Goal: Ask a question: Seek information or help from site administrators or community

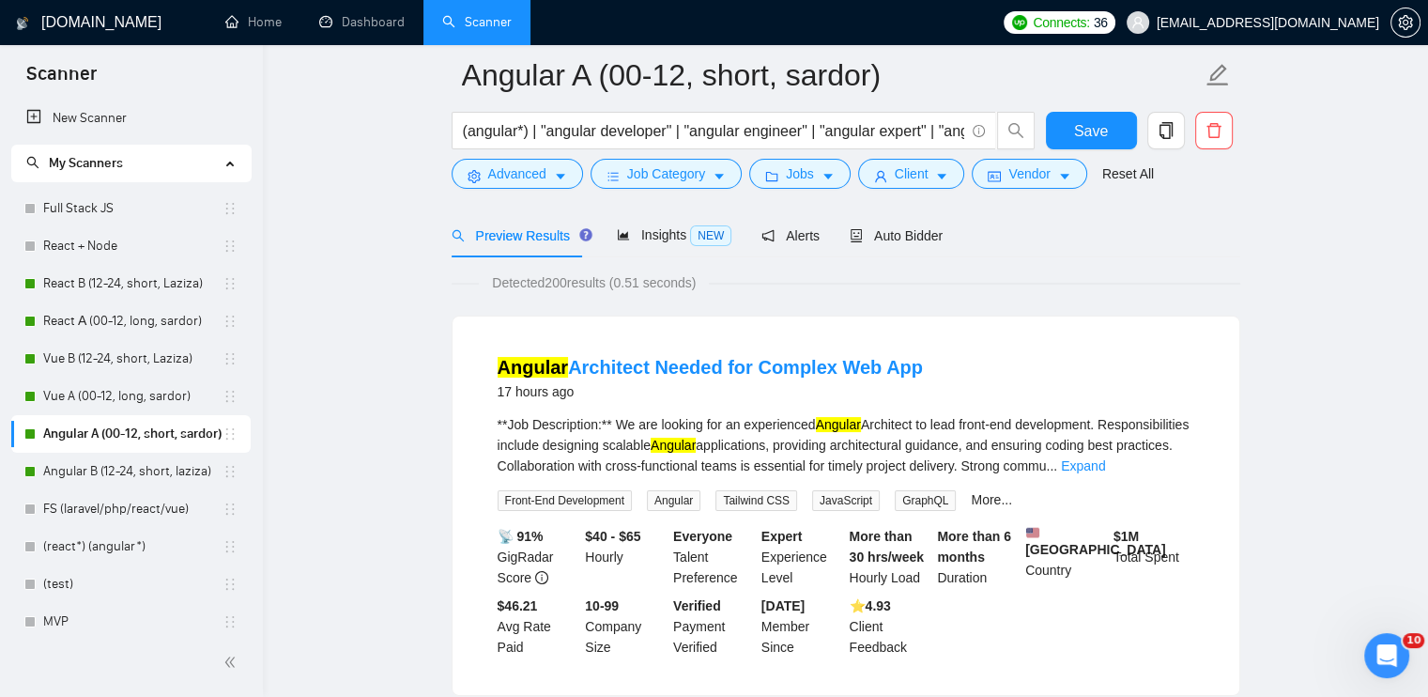
scroll to position [77, 0]
click at [140, 291] on link "React B (12-24, short, Laziza)" at bounding box center [132, 284] width 179 height 38
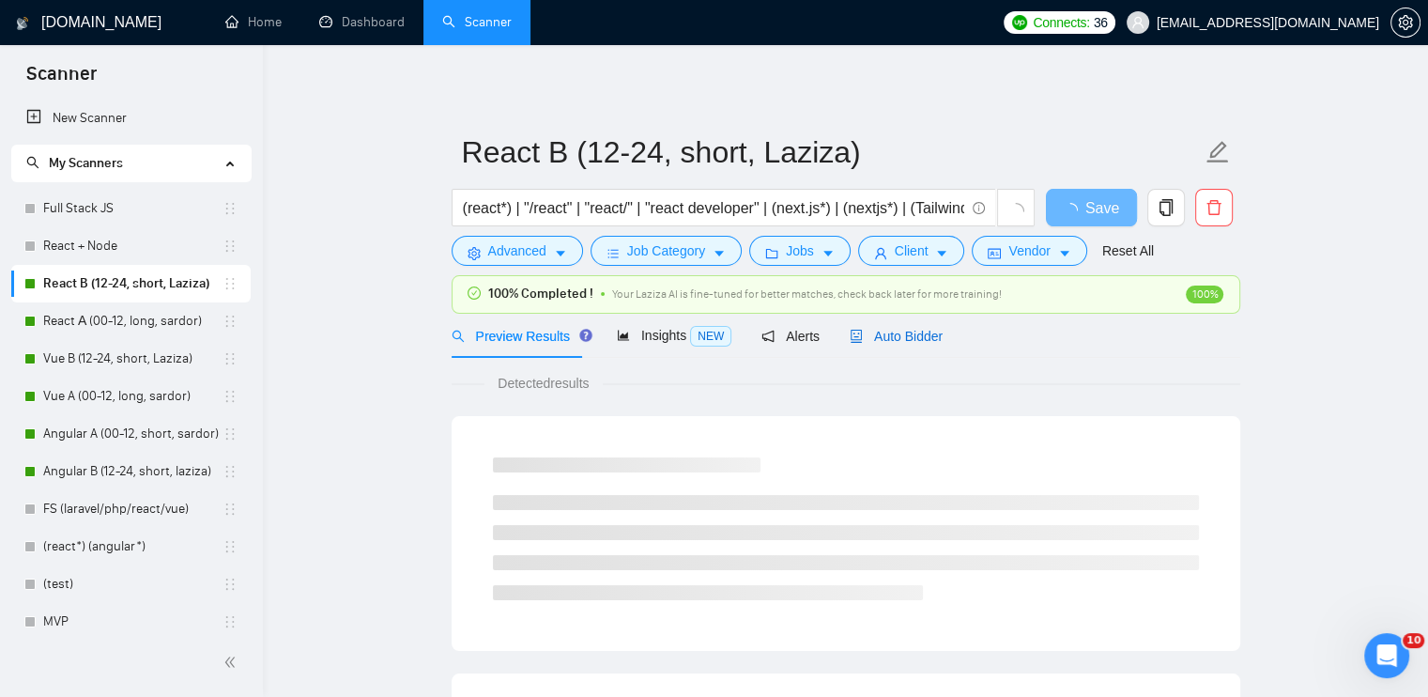
click at [914, 339] on span "Auto Bidder" at bounding box center [896, 336] width 93 height 15
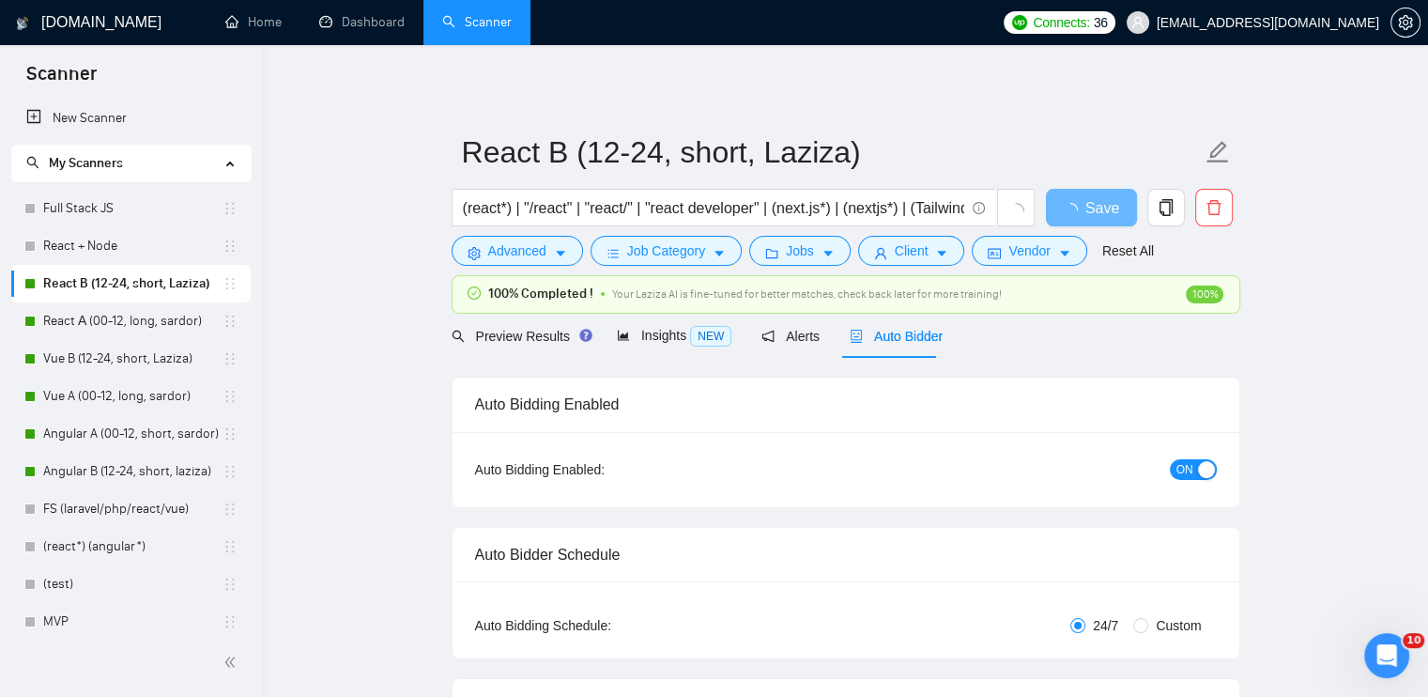
checkbox input "true"
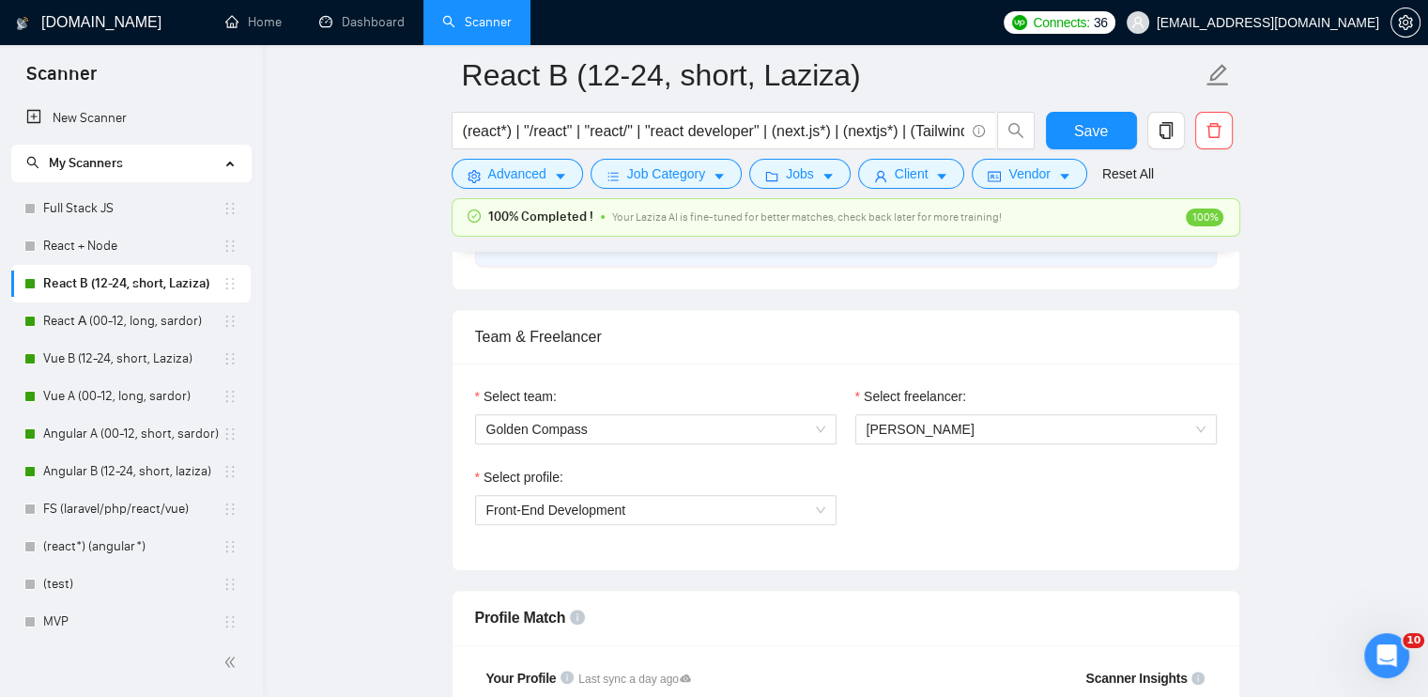
scroll to position [1033, 0]
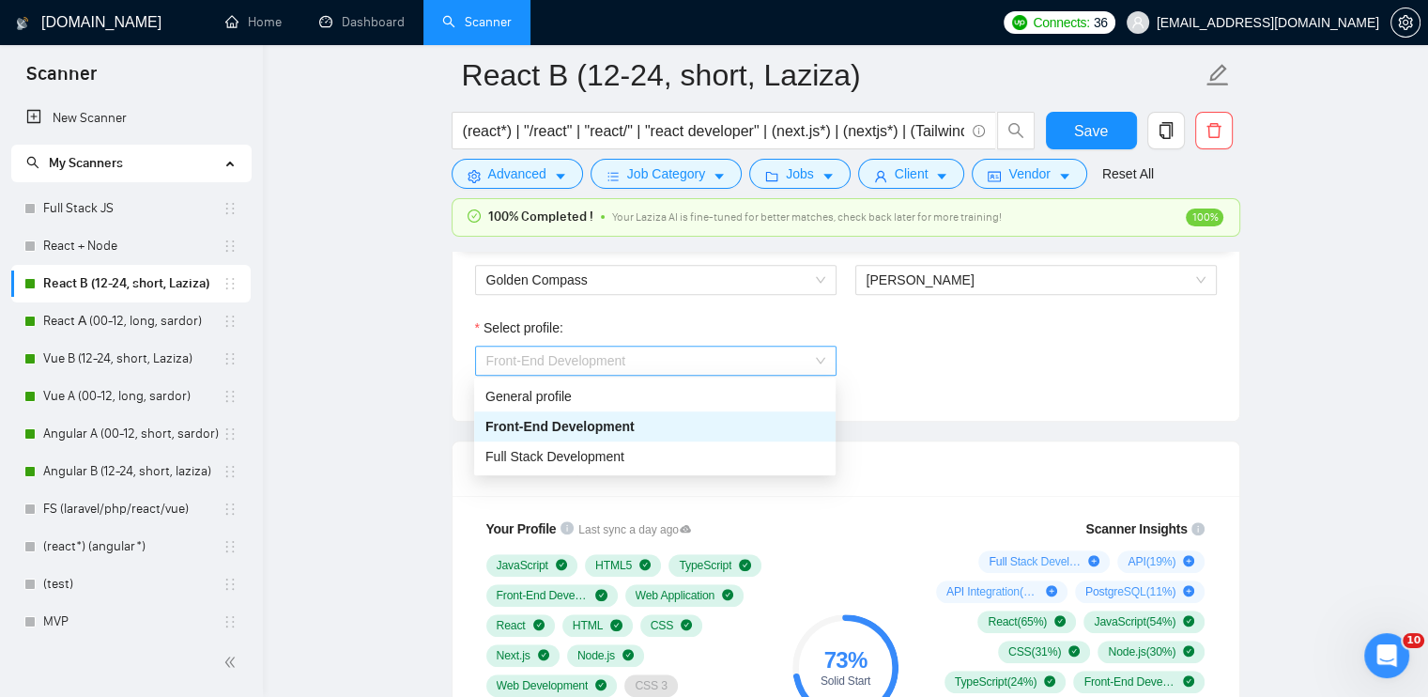
click at [663, 370] on span "Front-End Development" at bounding box center [655, 360] width 339 height 28
click at [627, 400] on div "General profile" at bounding box center [654, 396] width 339 height 21
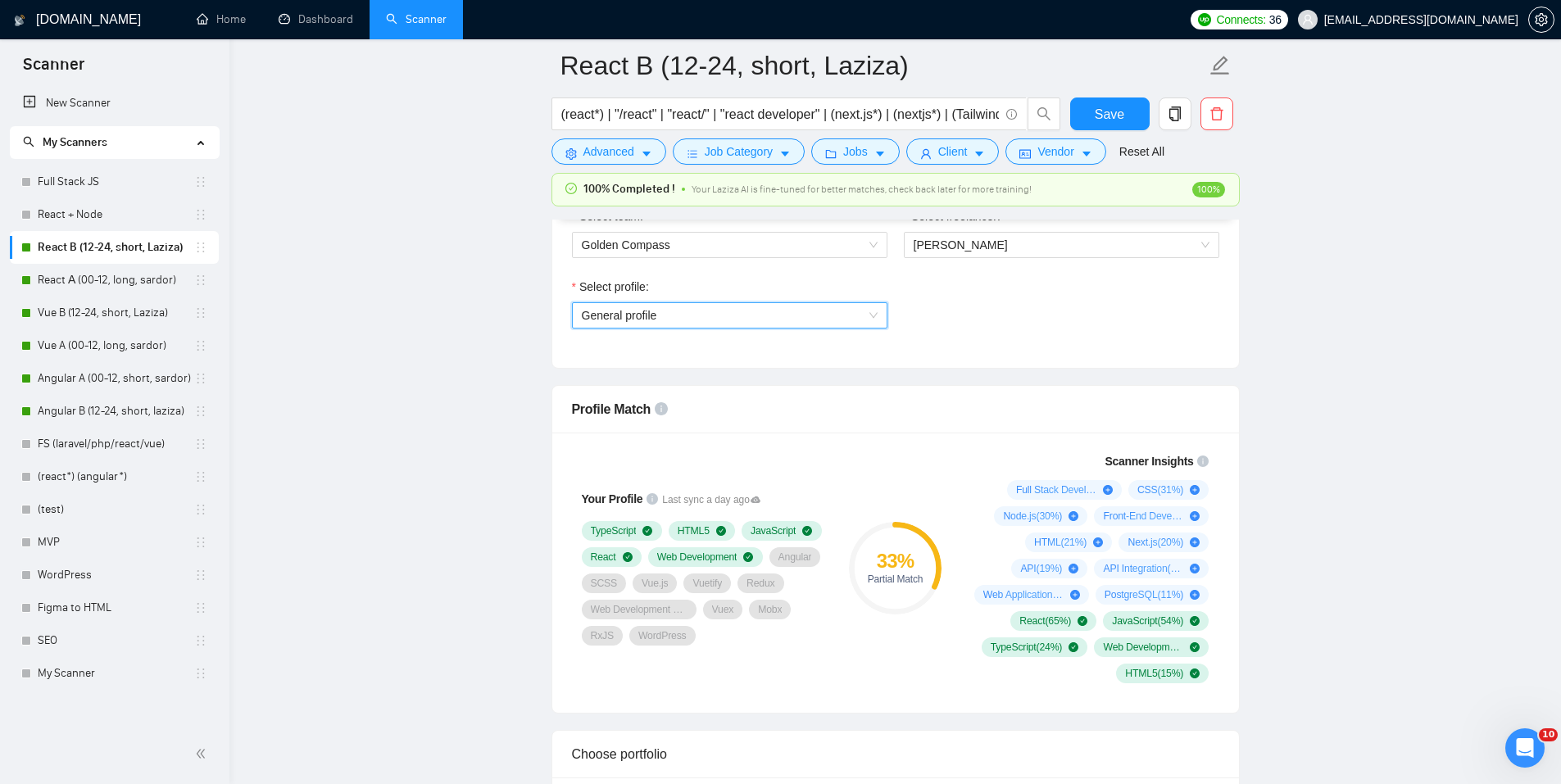
click at [666, 312] on span "General profile" at bounding box center [729, 315] width 296 height 24
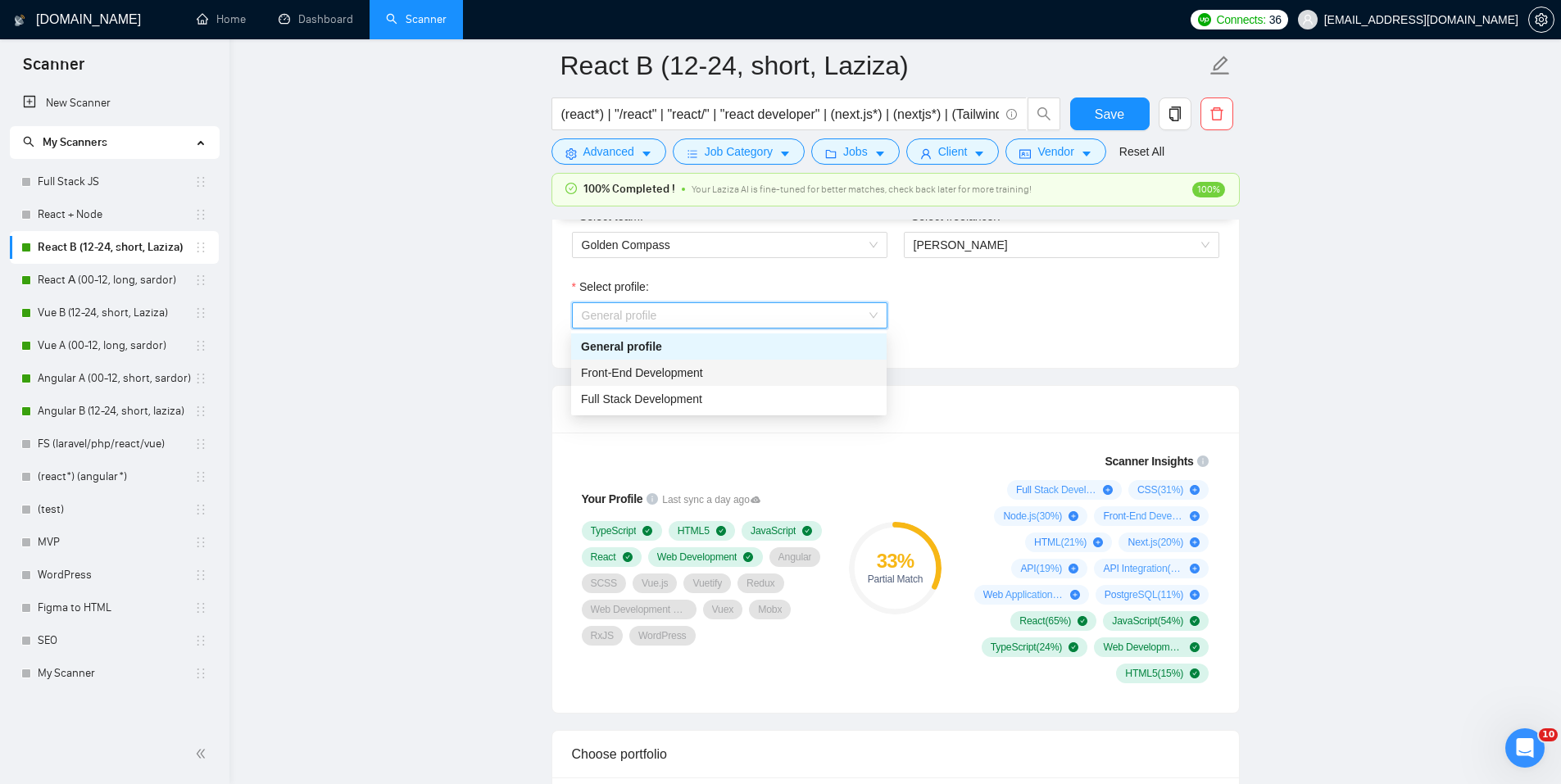
click at [661, 368] on span "Front-End Development" at bounding box center [642, 372] width 122 height 13
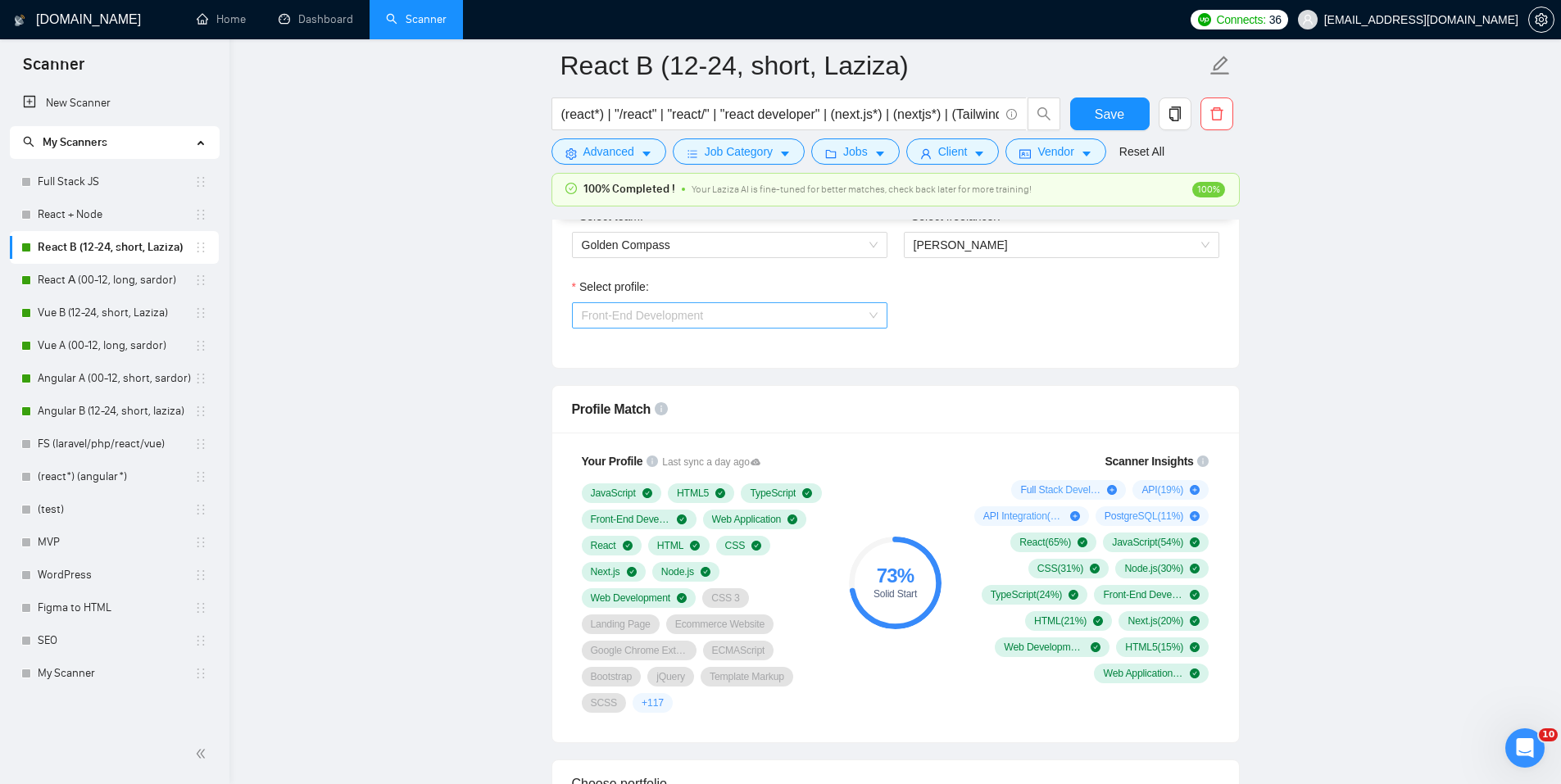
click at [719, 311] on span "Front-End Development" at bounding box center [729, 315] width 296 height 24
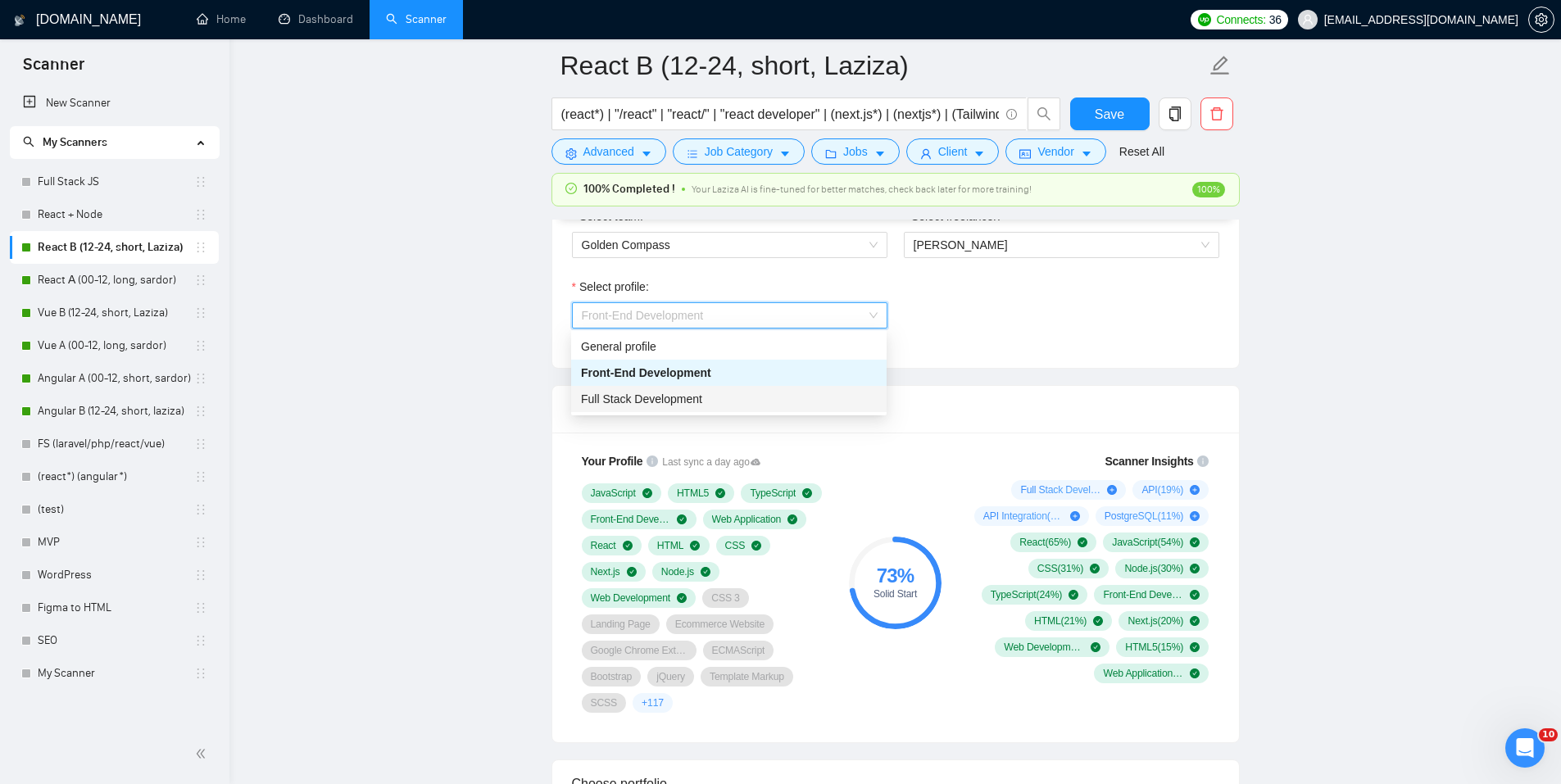
click at [704, 392] on div "Full Stack Development" at bounding box center [729, 399] width 296 height 18
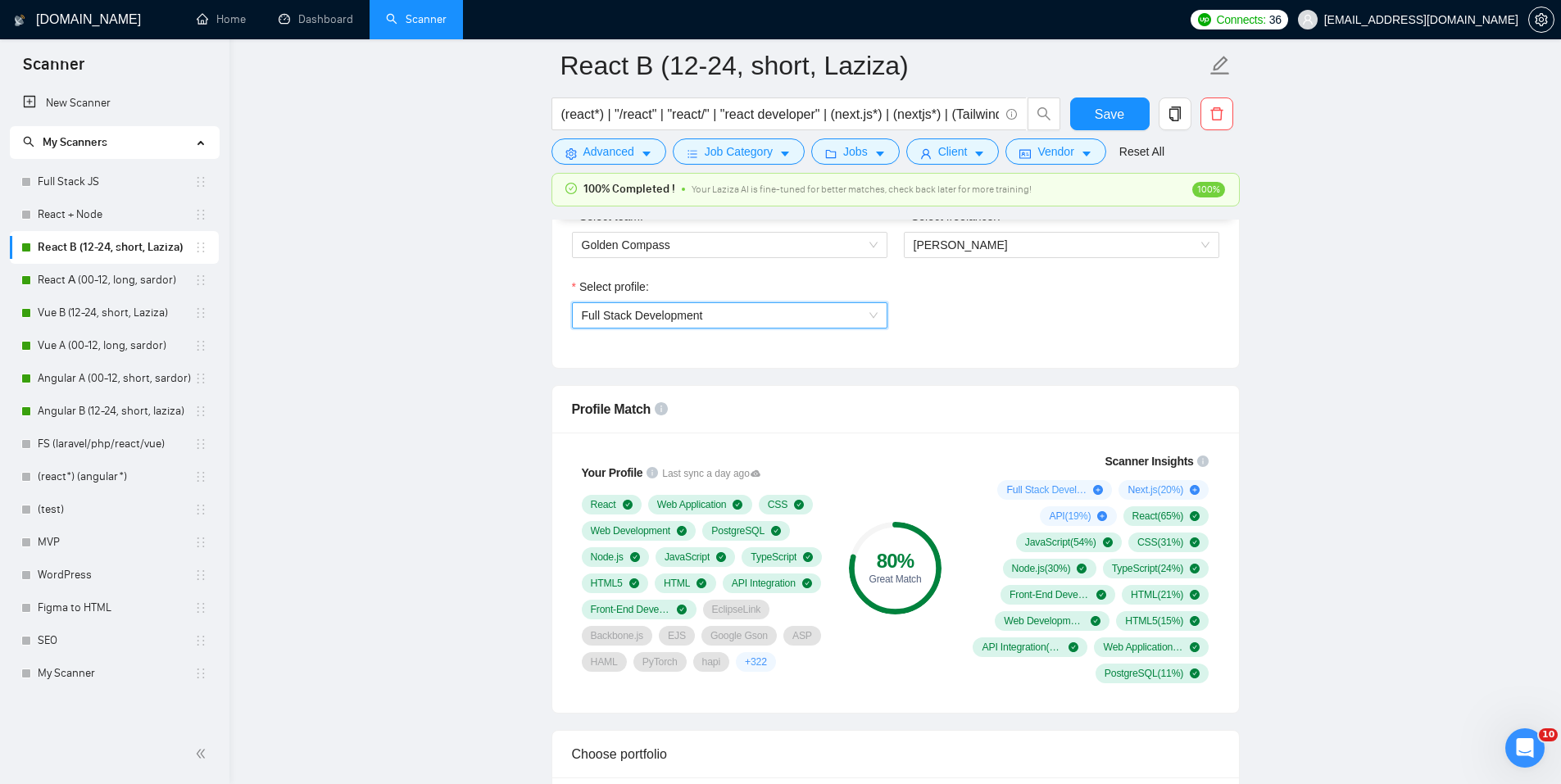
click at [712, 317] on span "Full Stack Development" at bounding box center [729, 315] width 296 height 24
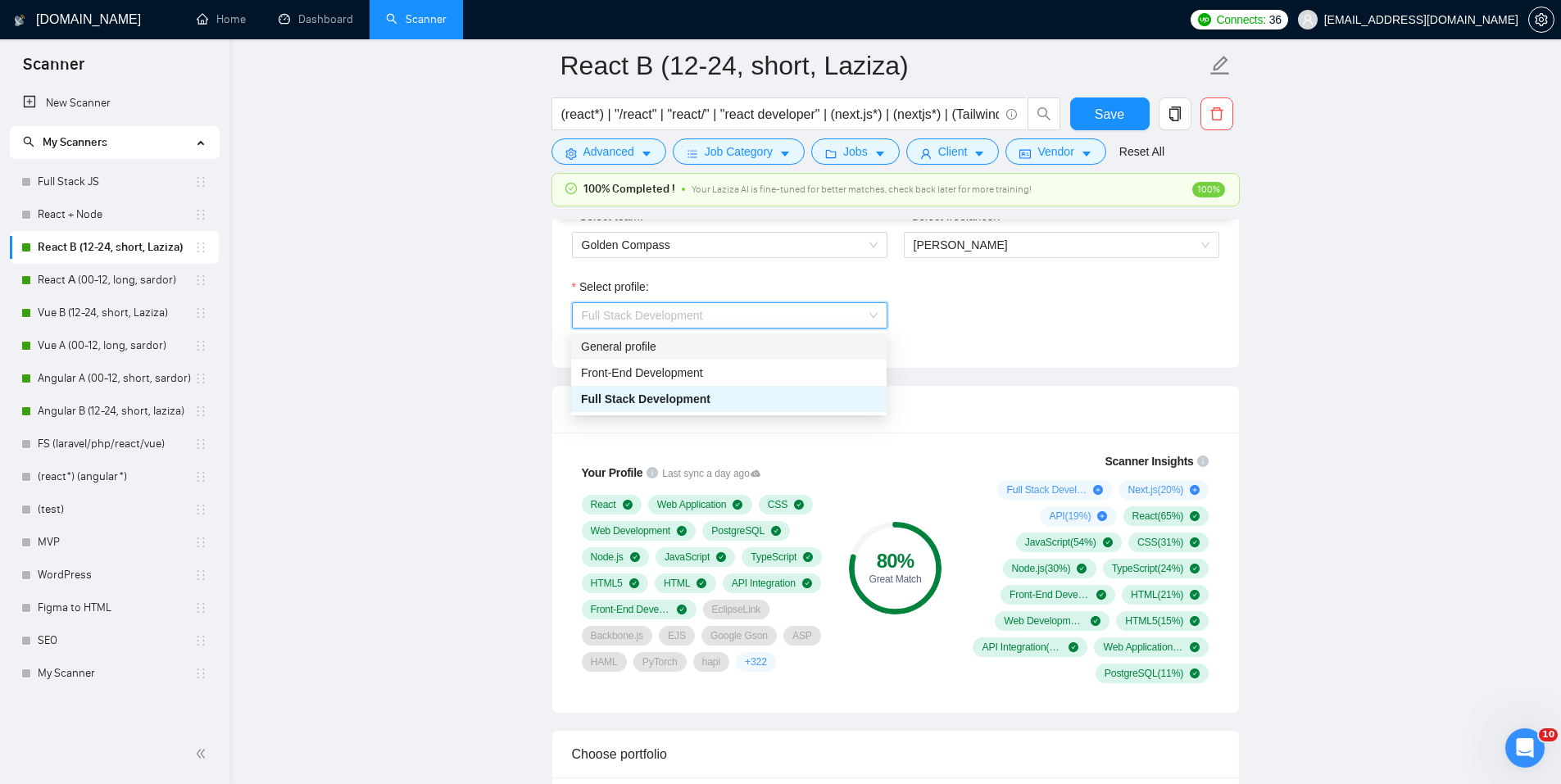
click at [706, 351] on div "General profile" at bounding box center [729, 346] width 296 height 18
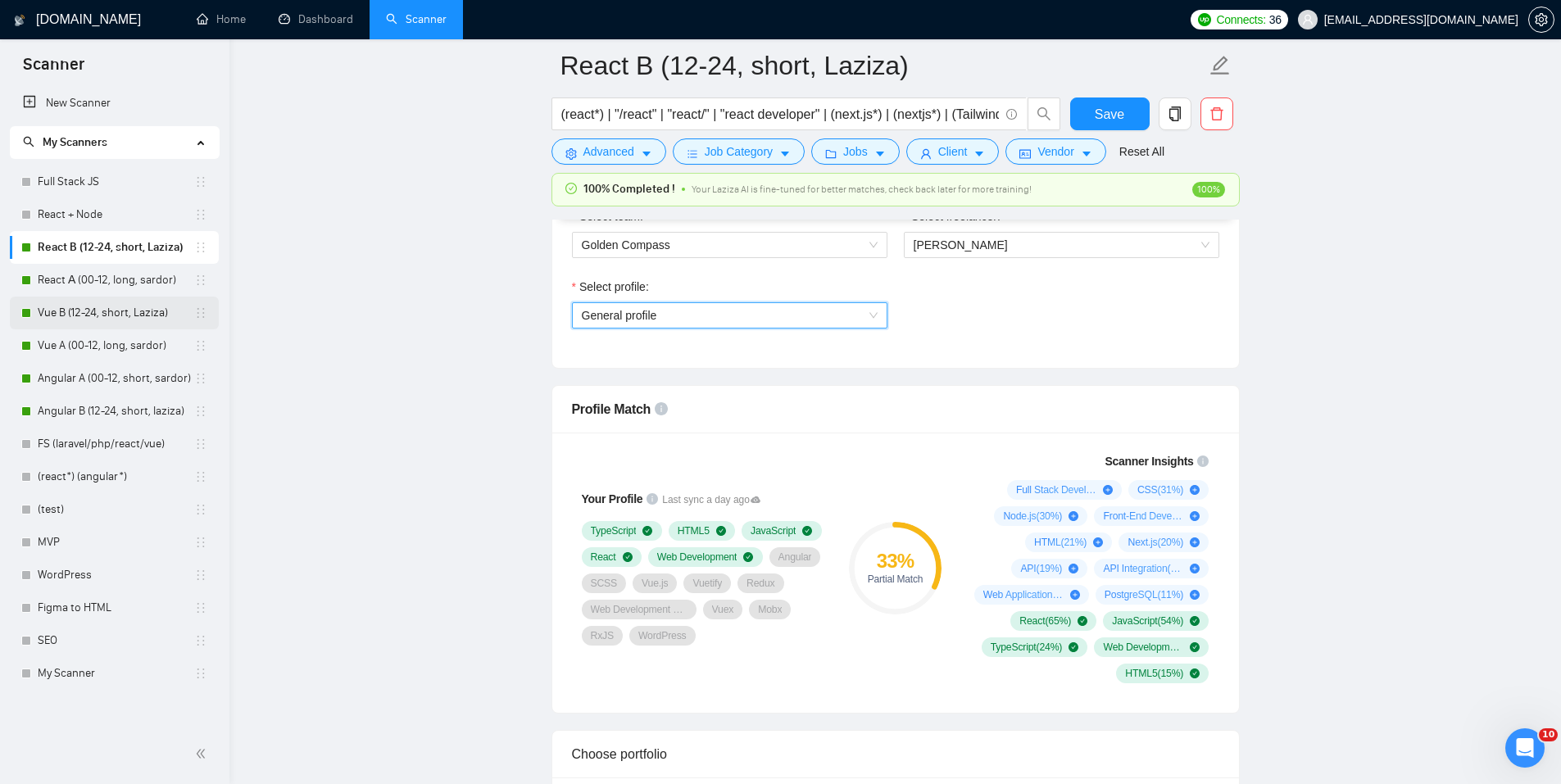
click at [112, 299] on link "Vue B (12-24, short, Laziza)" at bounding box center [115, 313] width 156 height 33
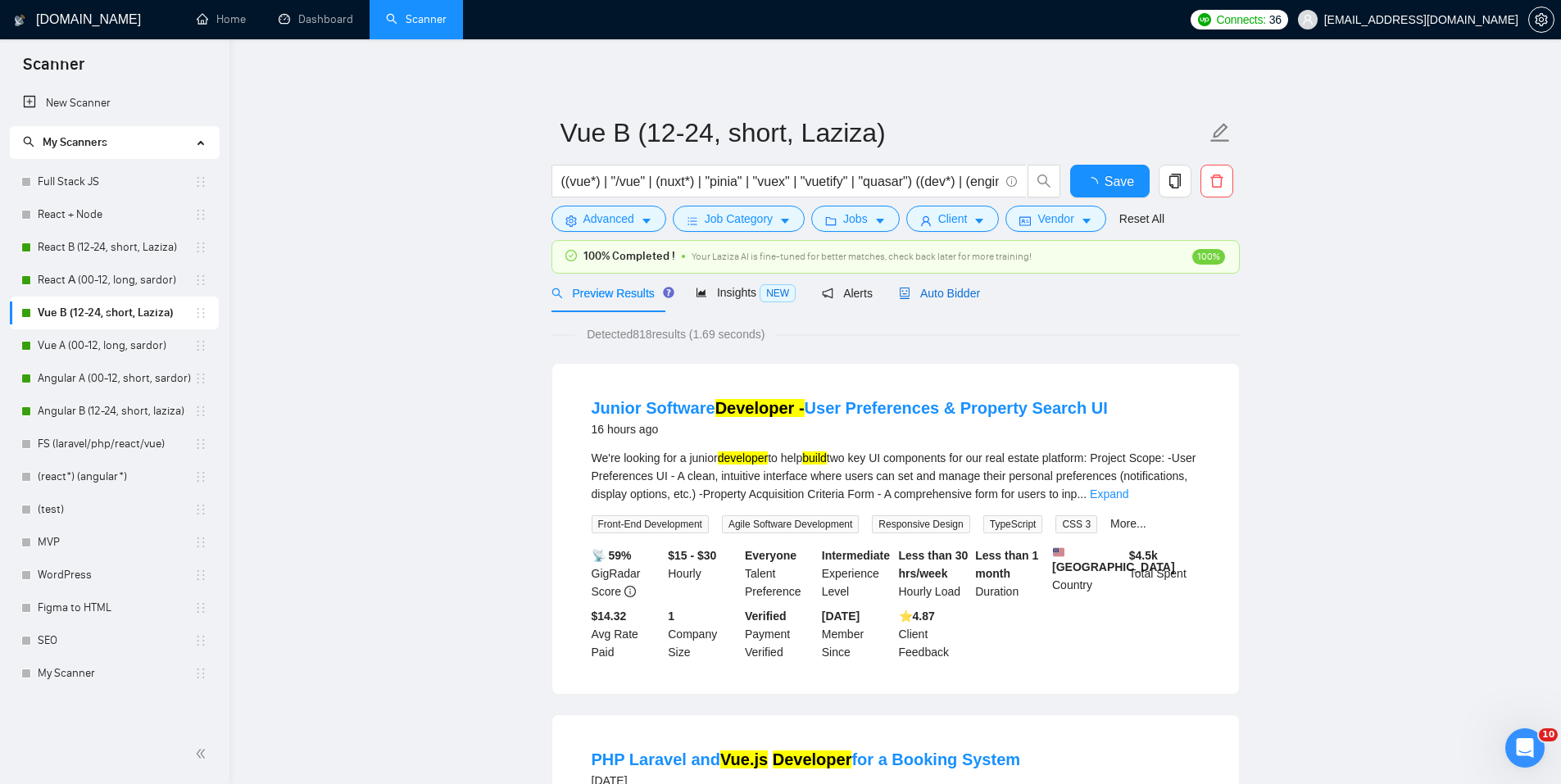
click at [954, 287] on span "Auto Bidder" at bounding box center [939, 293] width 81 height 13
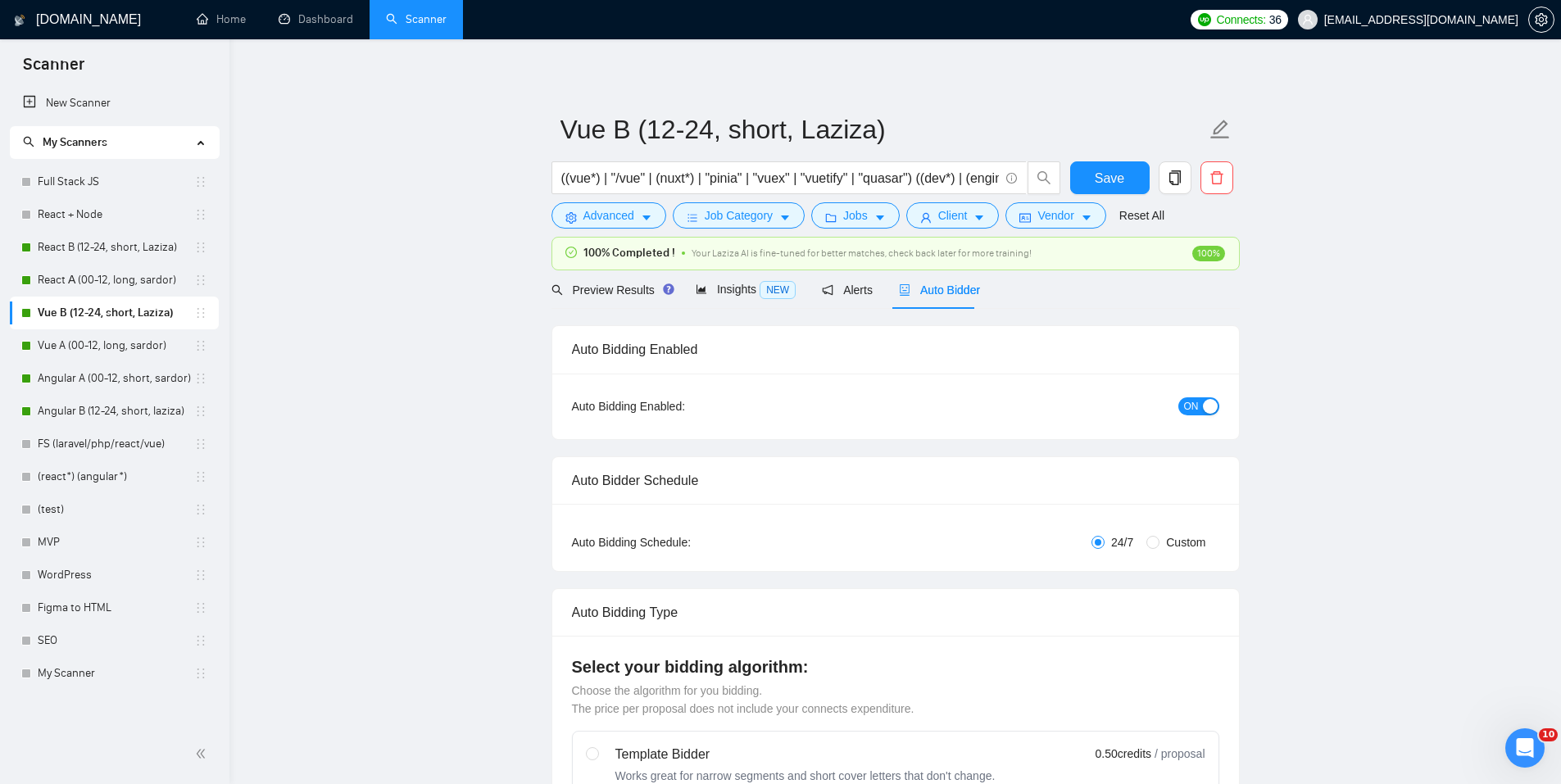
checkbox input "true"
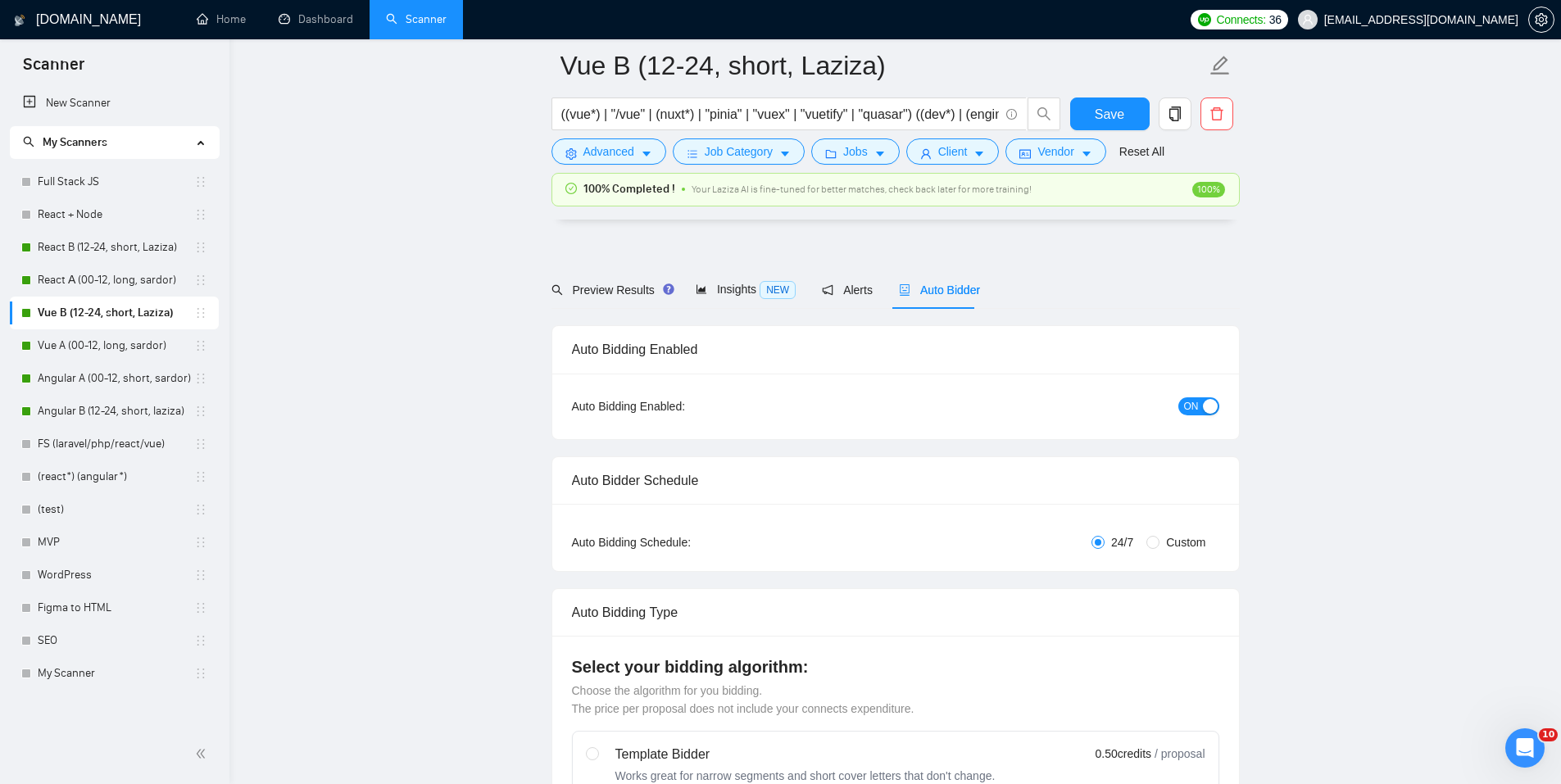
scroll to position [819, 0]
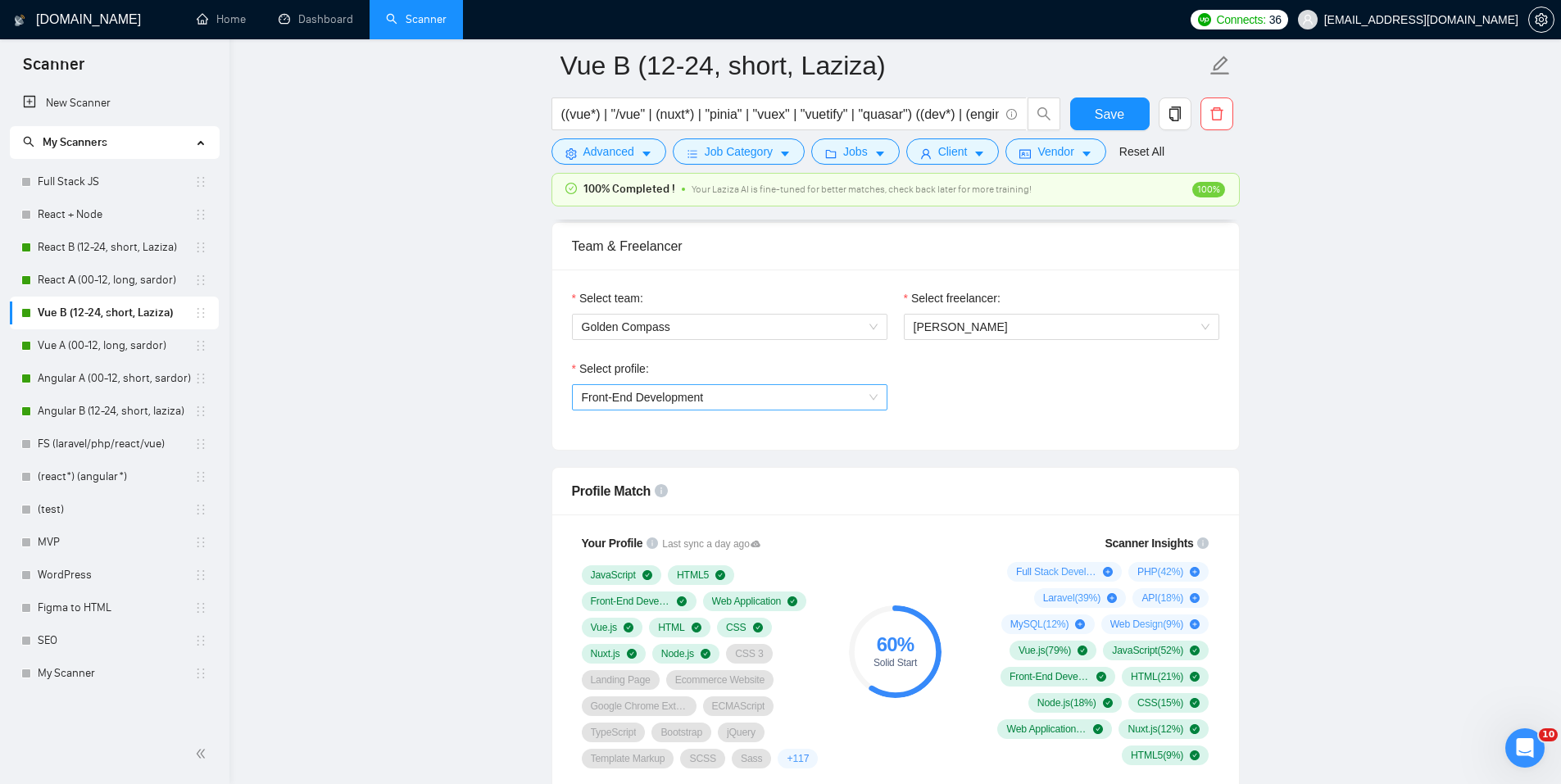
click at [706, 395] on span "Front-End Development" at bounding box center [729, 397] width 296 height 24
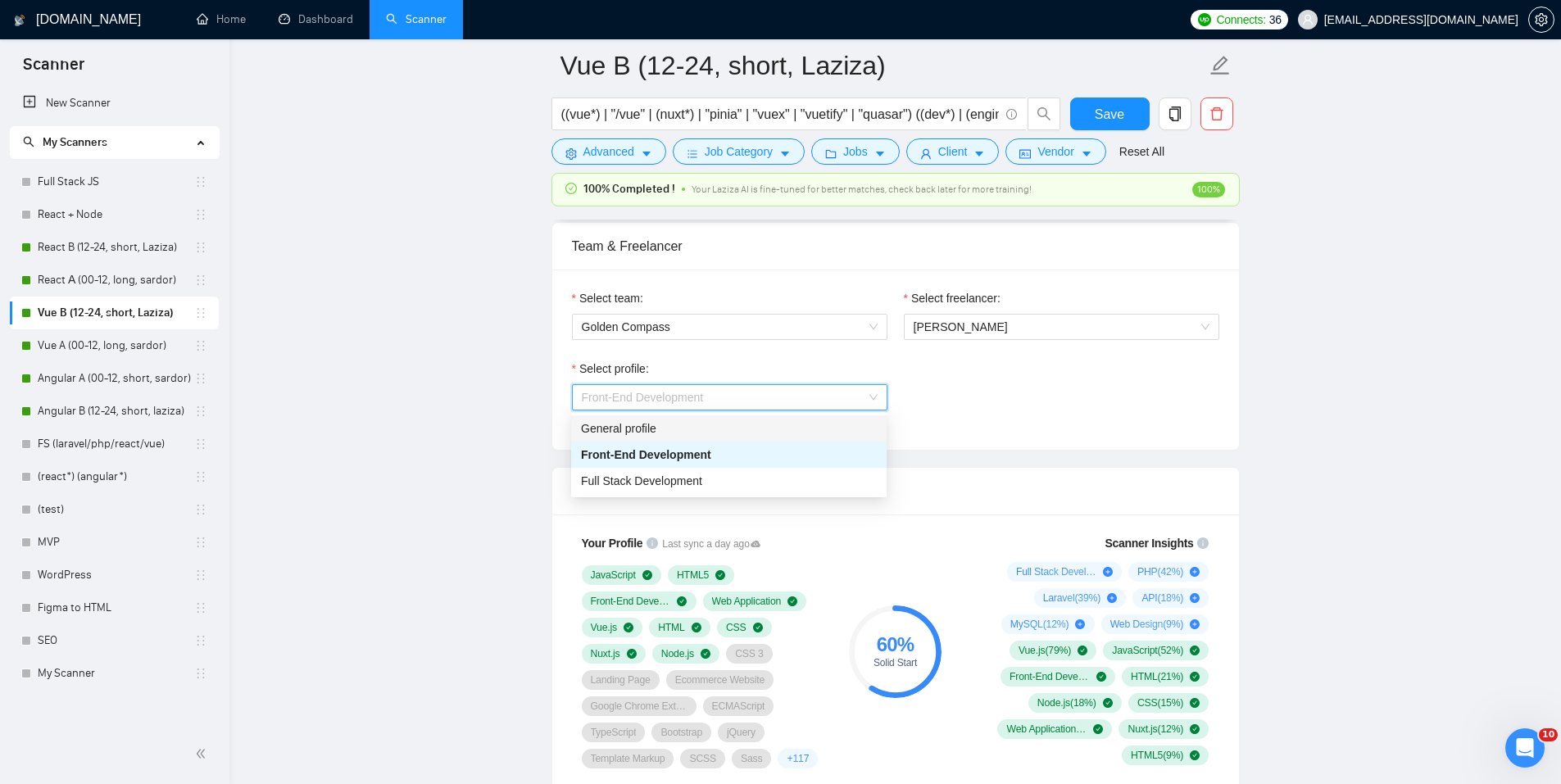
click at [686, 433] on div "General profile" at bounding box center [729, 428] width 296 height 18
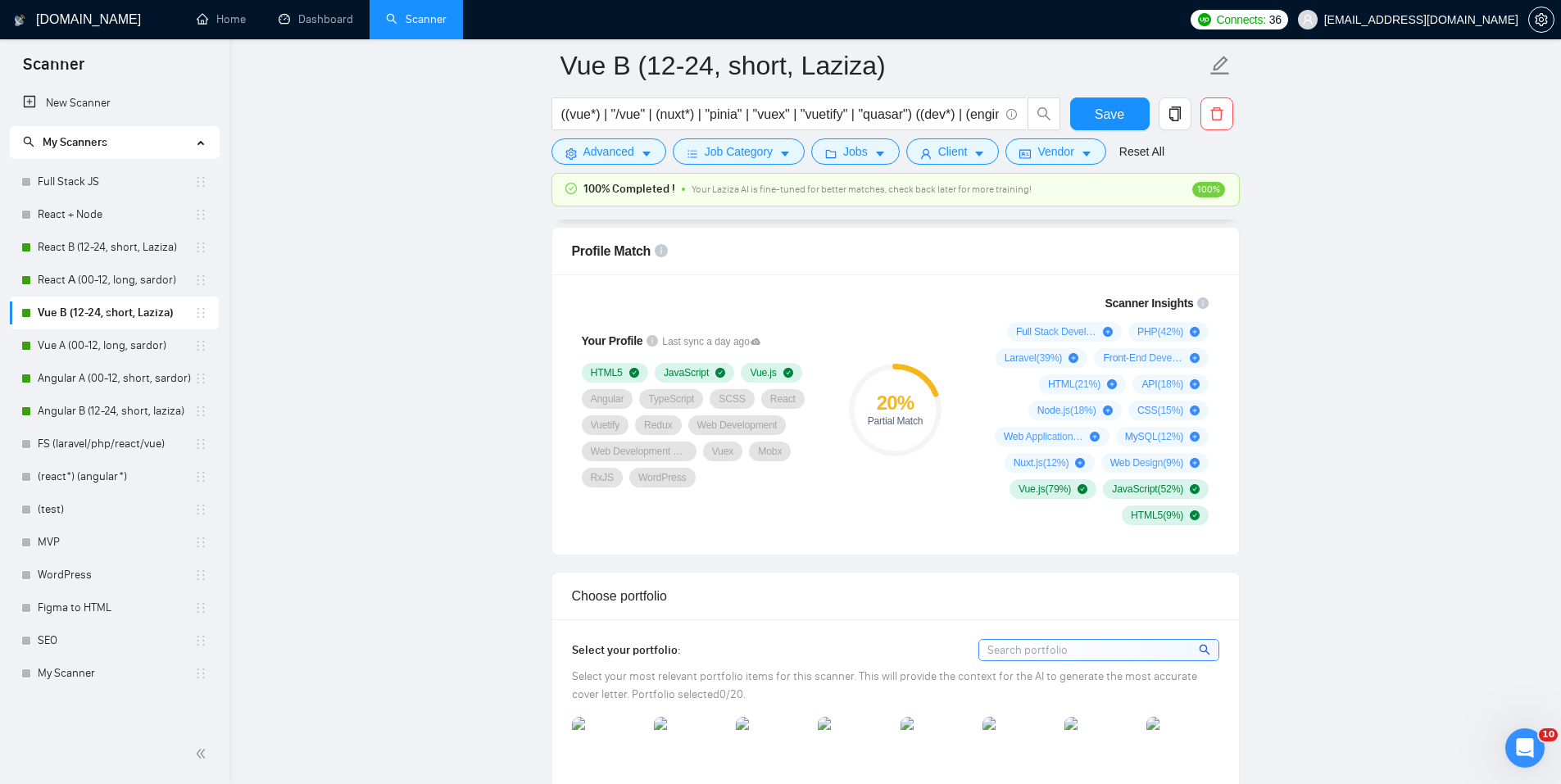
scroll to position [1065, 0]
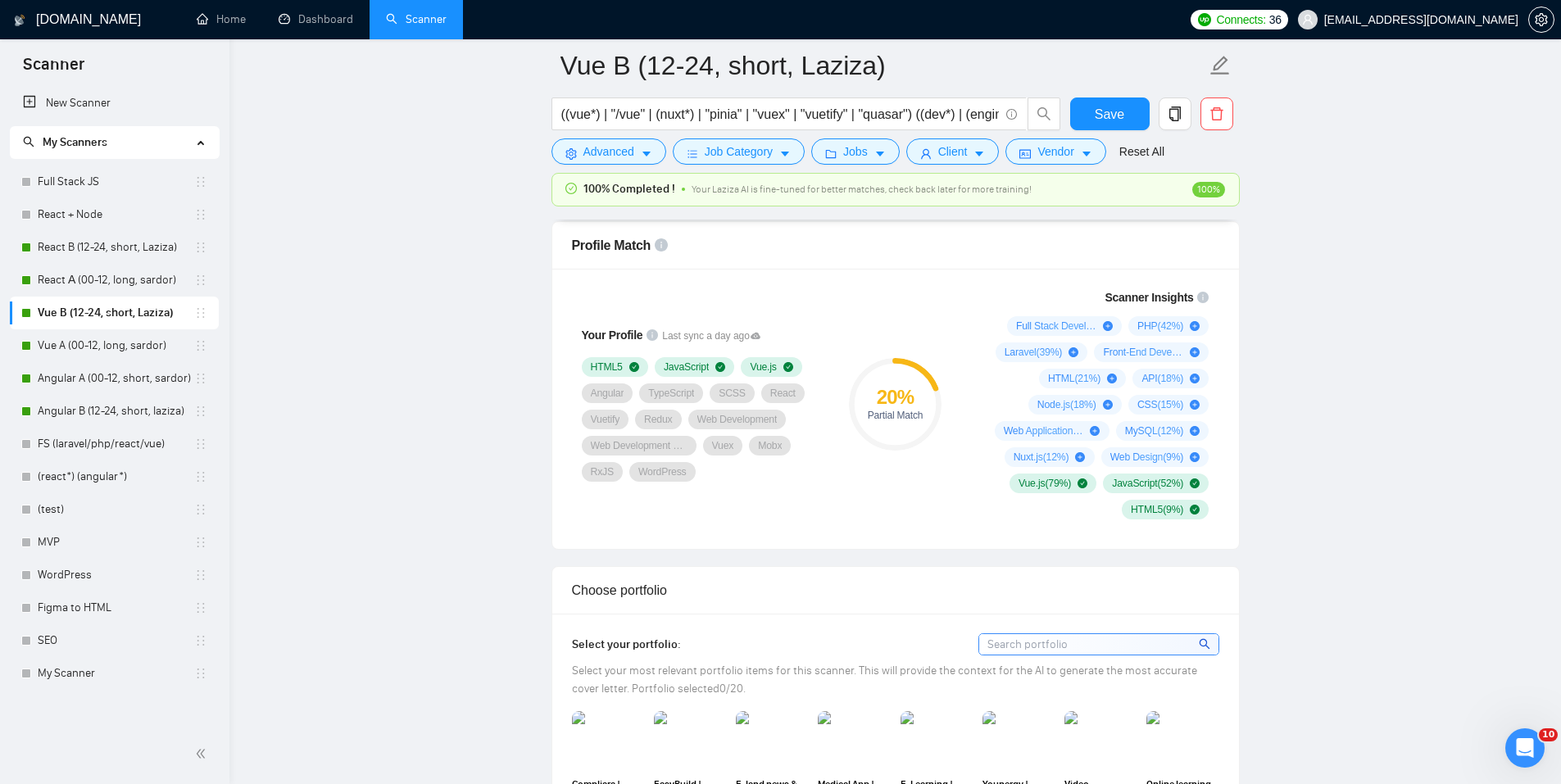
drag, startPoint x: 93, startPoint y: 373, endPoint x: 746, endPoint y: 228, distance: 668.9
click at [93, 373] on link "Angular A (00-12, short, sardor)" at bounding box center [115, 378] width 156 height 33
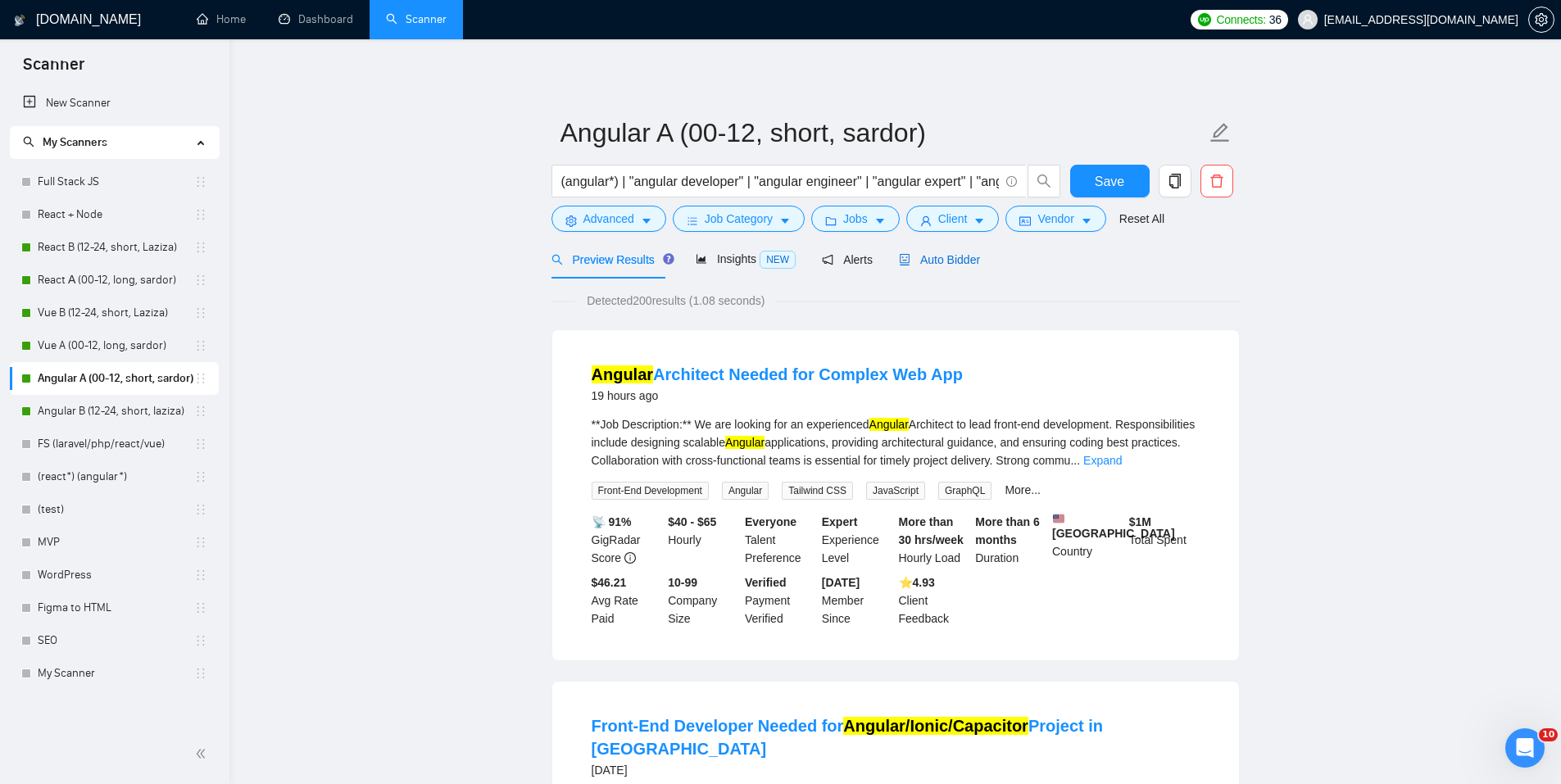
click at [944, 253] on span "Auto Bidder" at bounding box center [939, 259] width 81 height 13
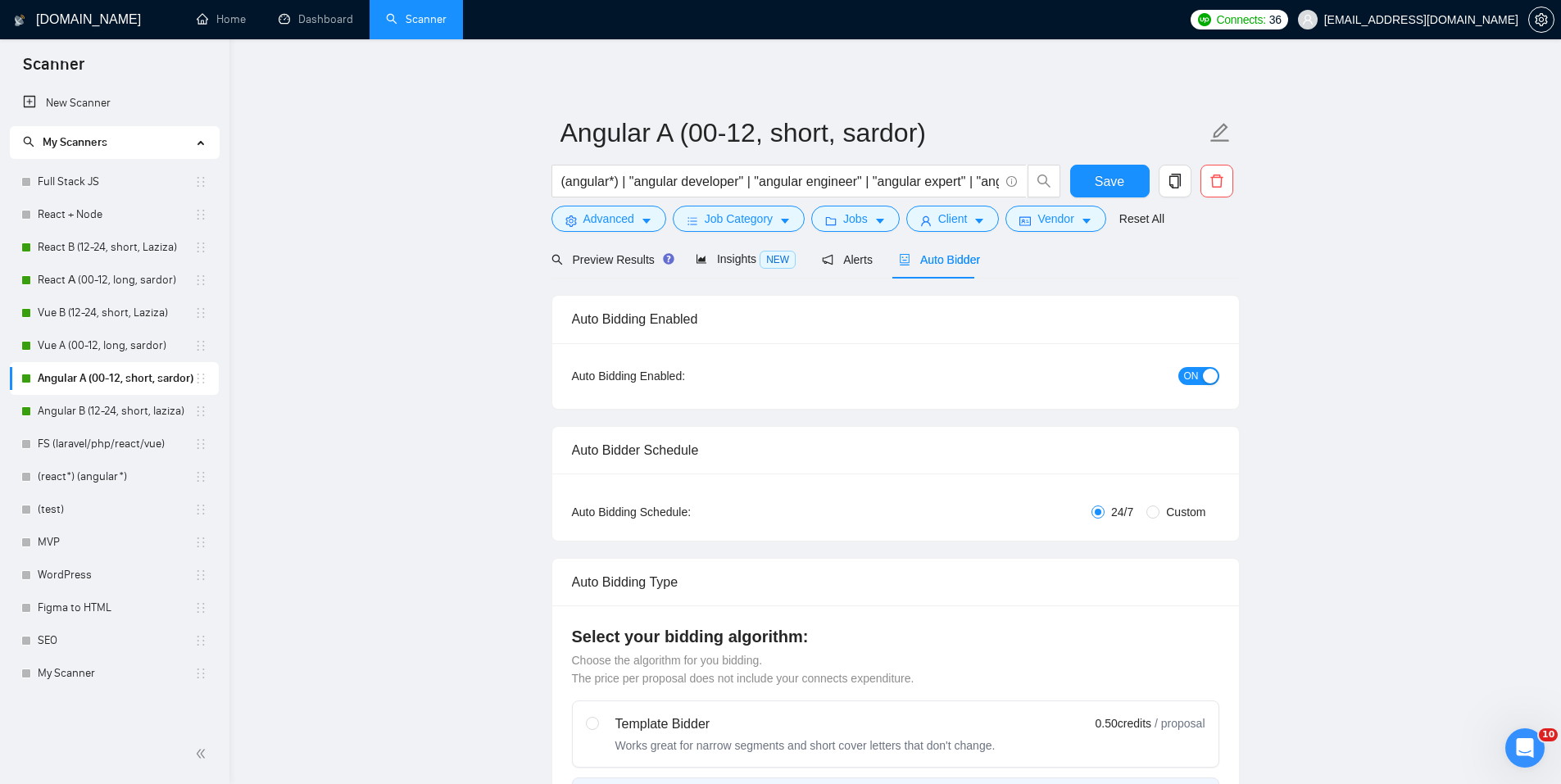
radio input "false"
radio input "true"
checkbox input "true"
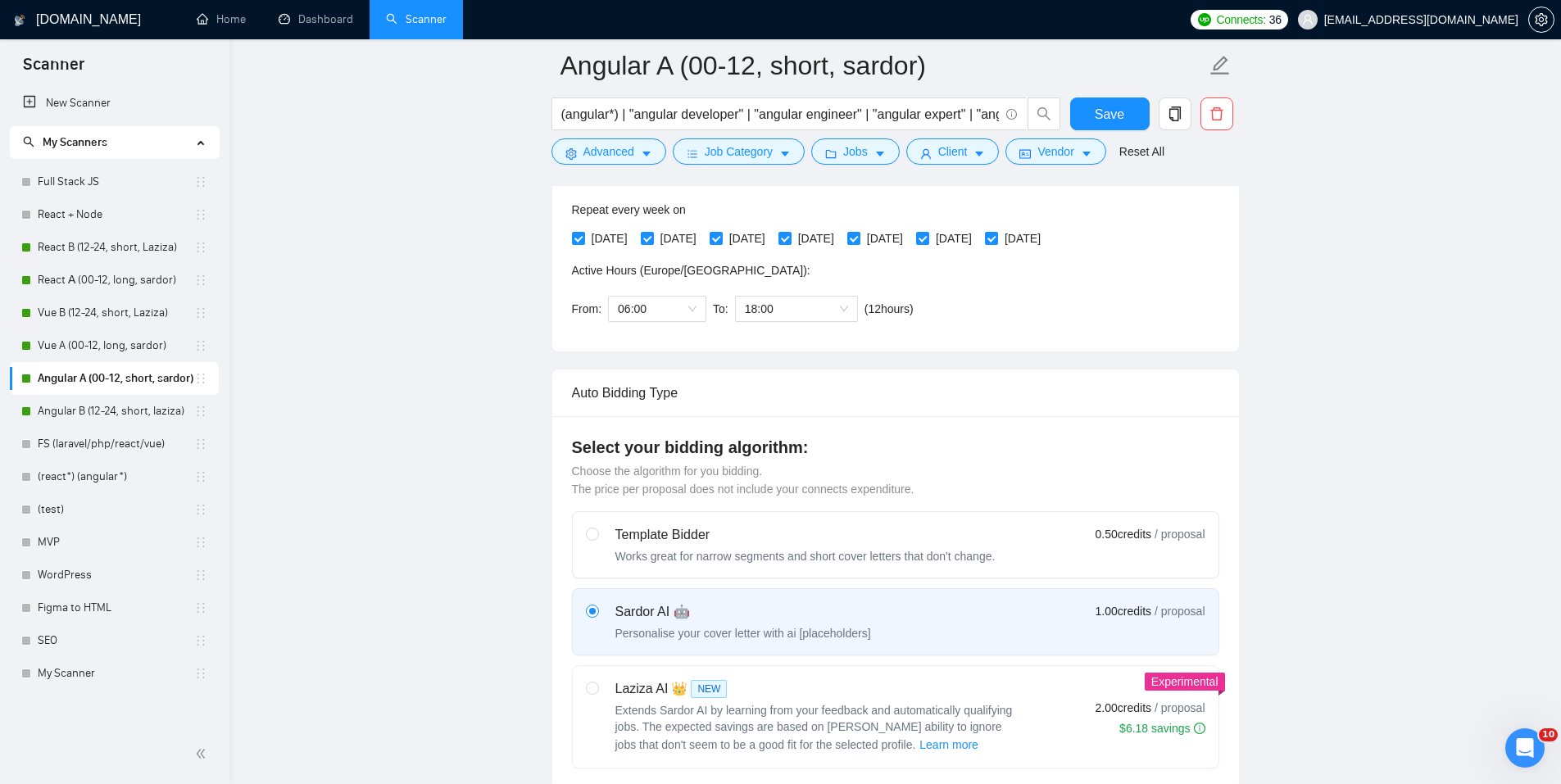
scroll to position [819, 0]
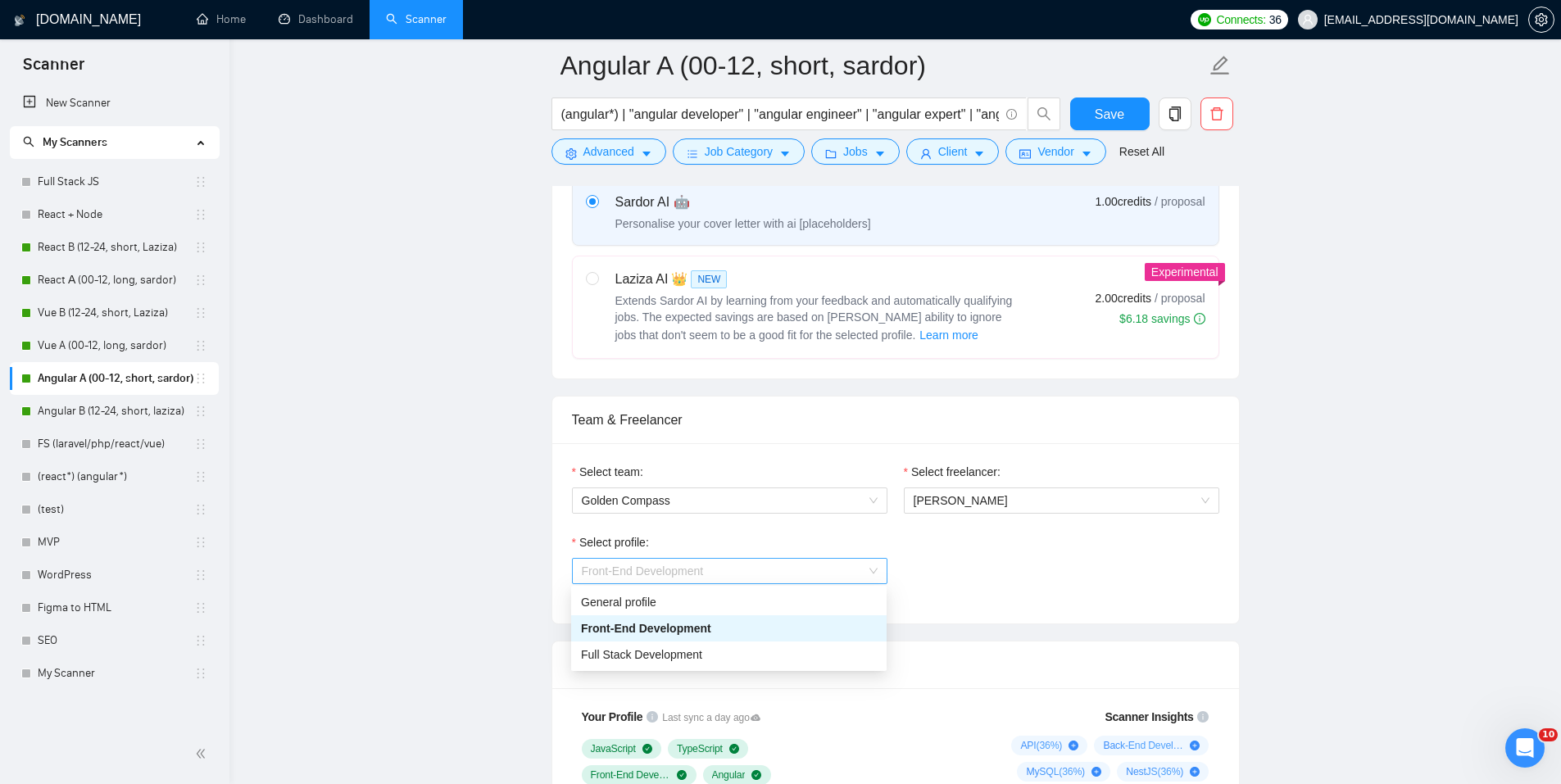
click at [684, 576] on span "Front-End Development" at bounding box center [643, 570] width 122 height 13
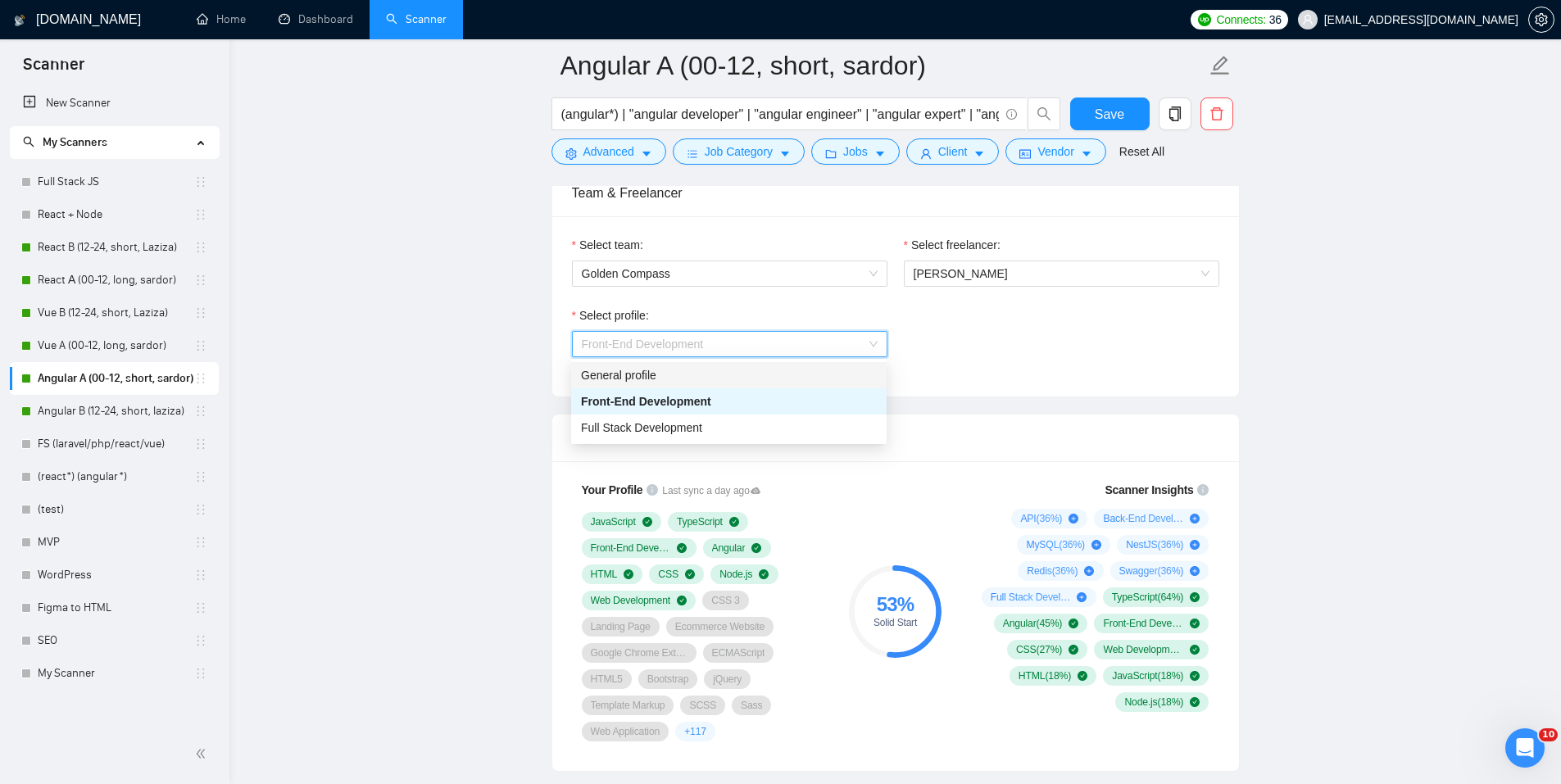
scroll to position [1065, 0]
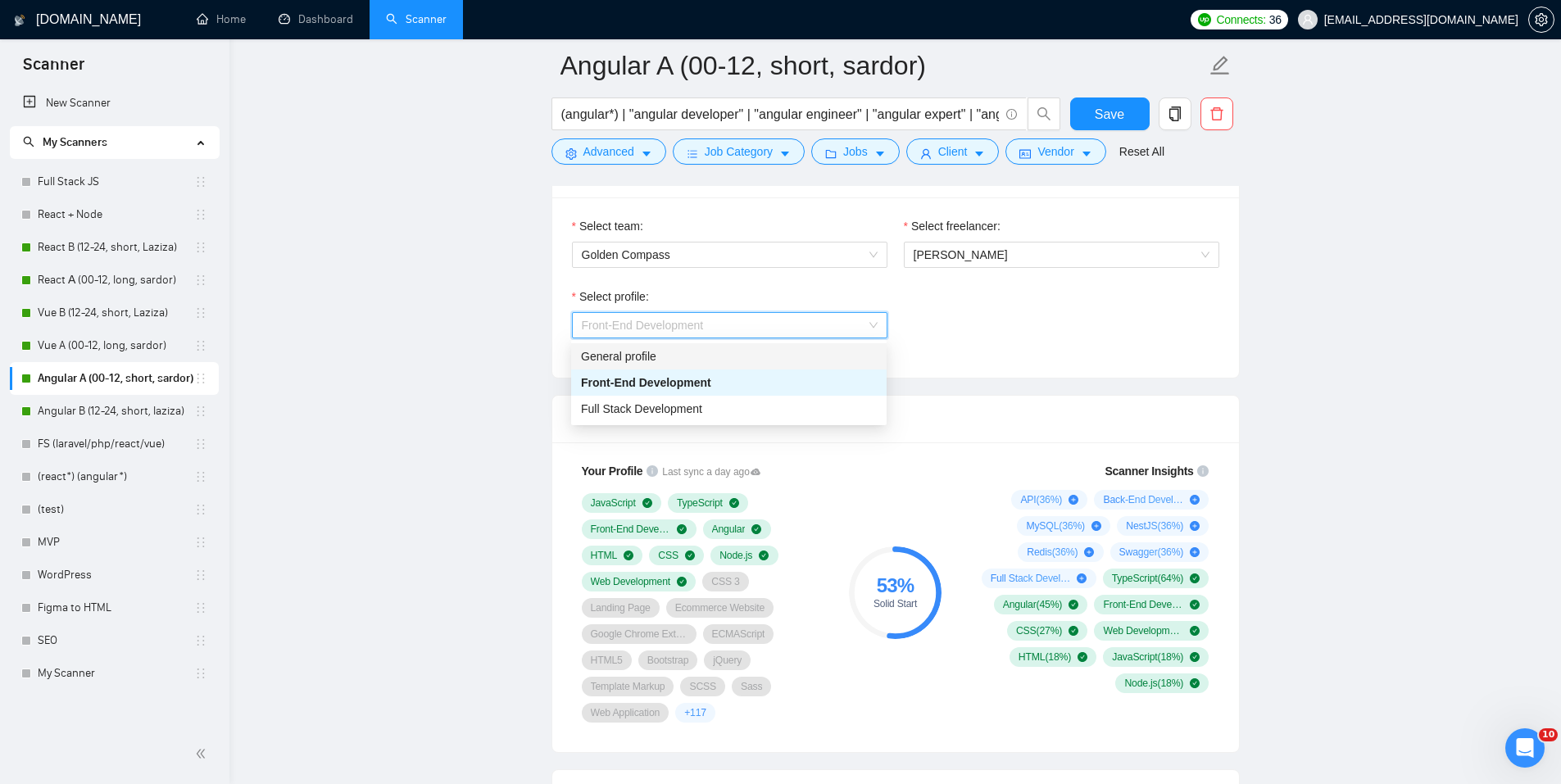
click at [644, 353] on div "General profile" at bounding box center [729, 356] width 296 height 18
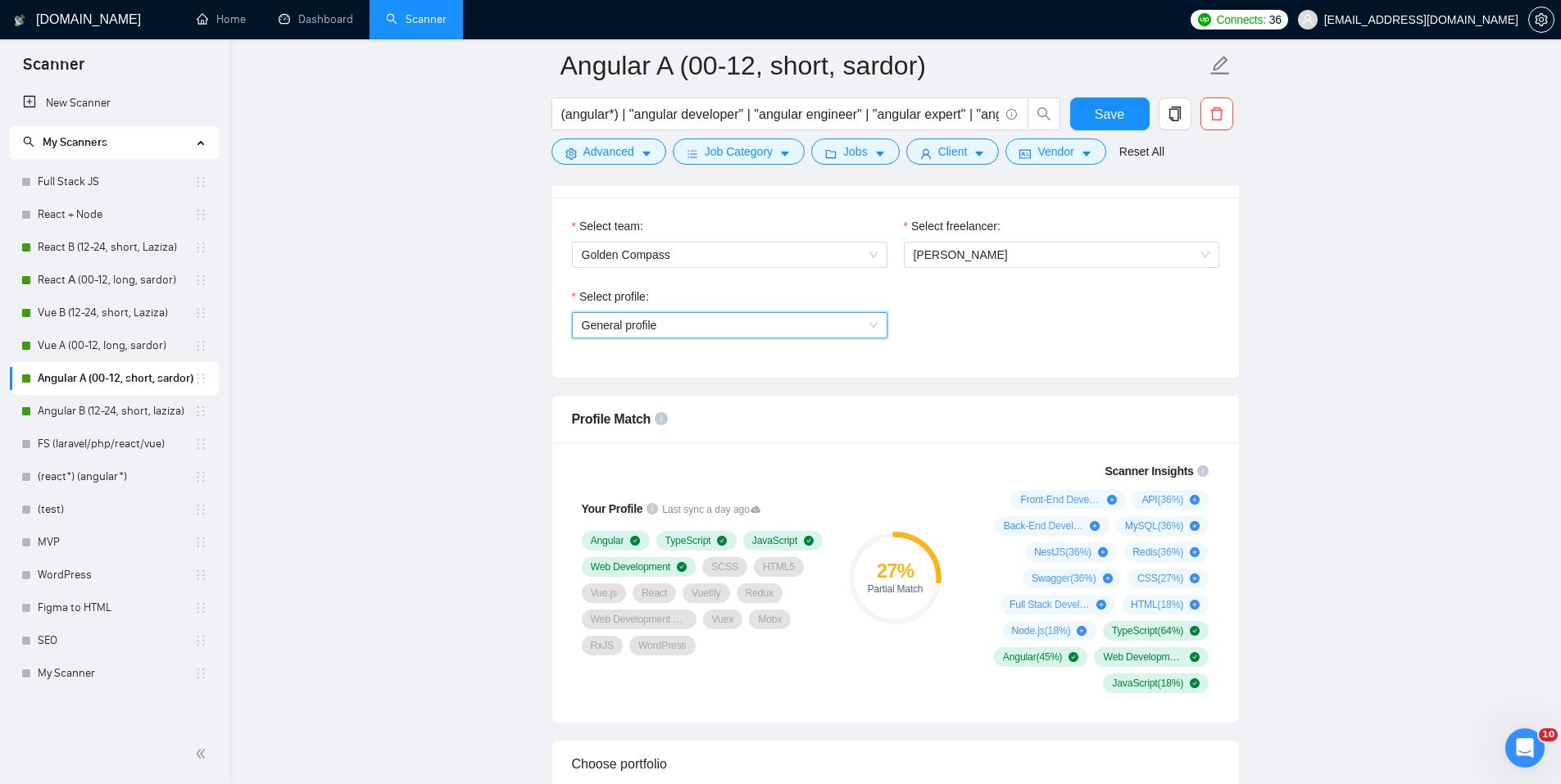
click at [1245, 607] on icon "Open Intercom Messenger" at bounding box center [1524, 747] width 27 height 27
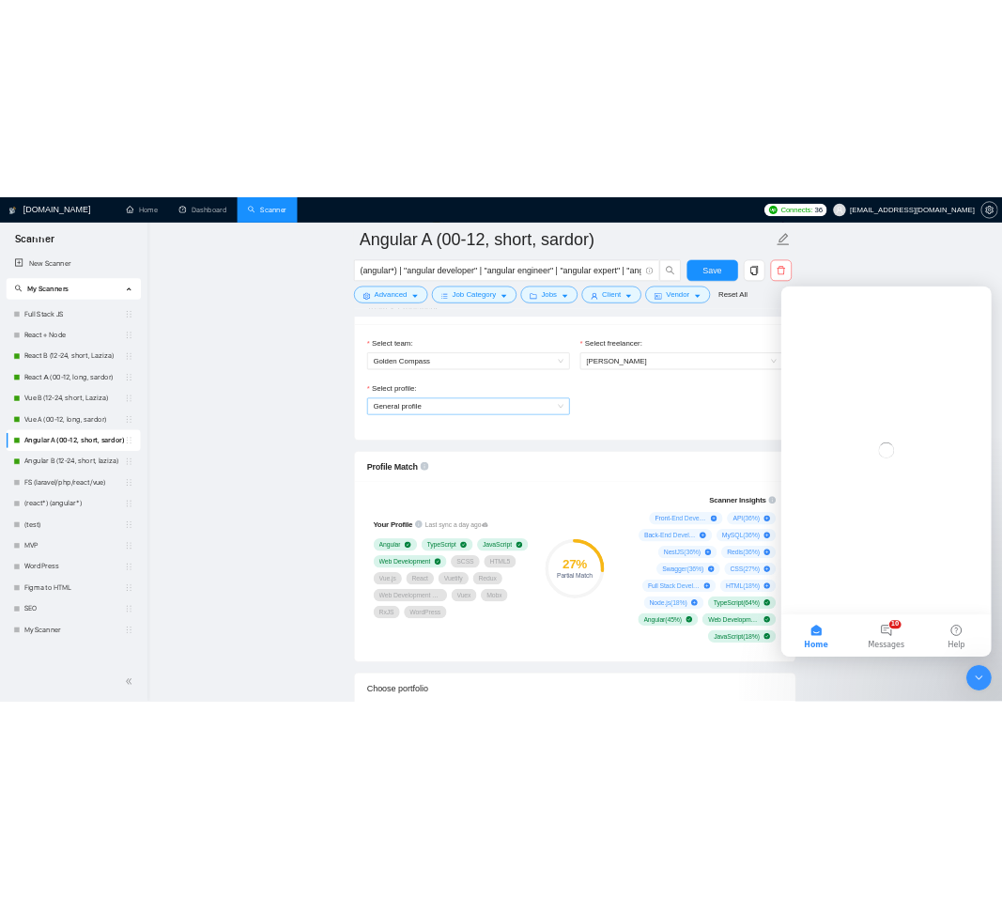
scroll to position [0, 0]
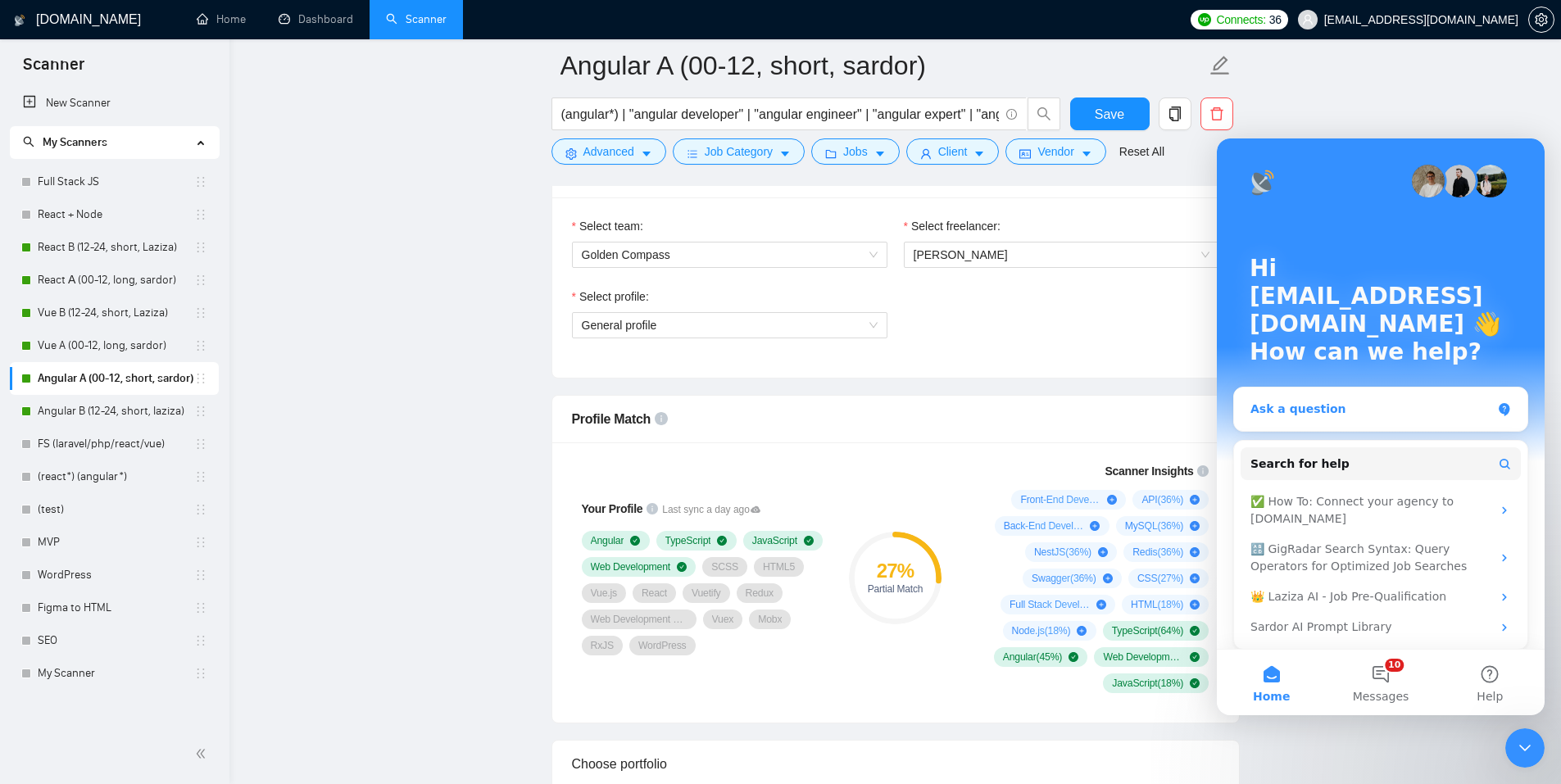
click at [1245, 400] on div "Ask a question" at bounding box center [1371, 409] width 241 height 17
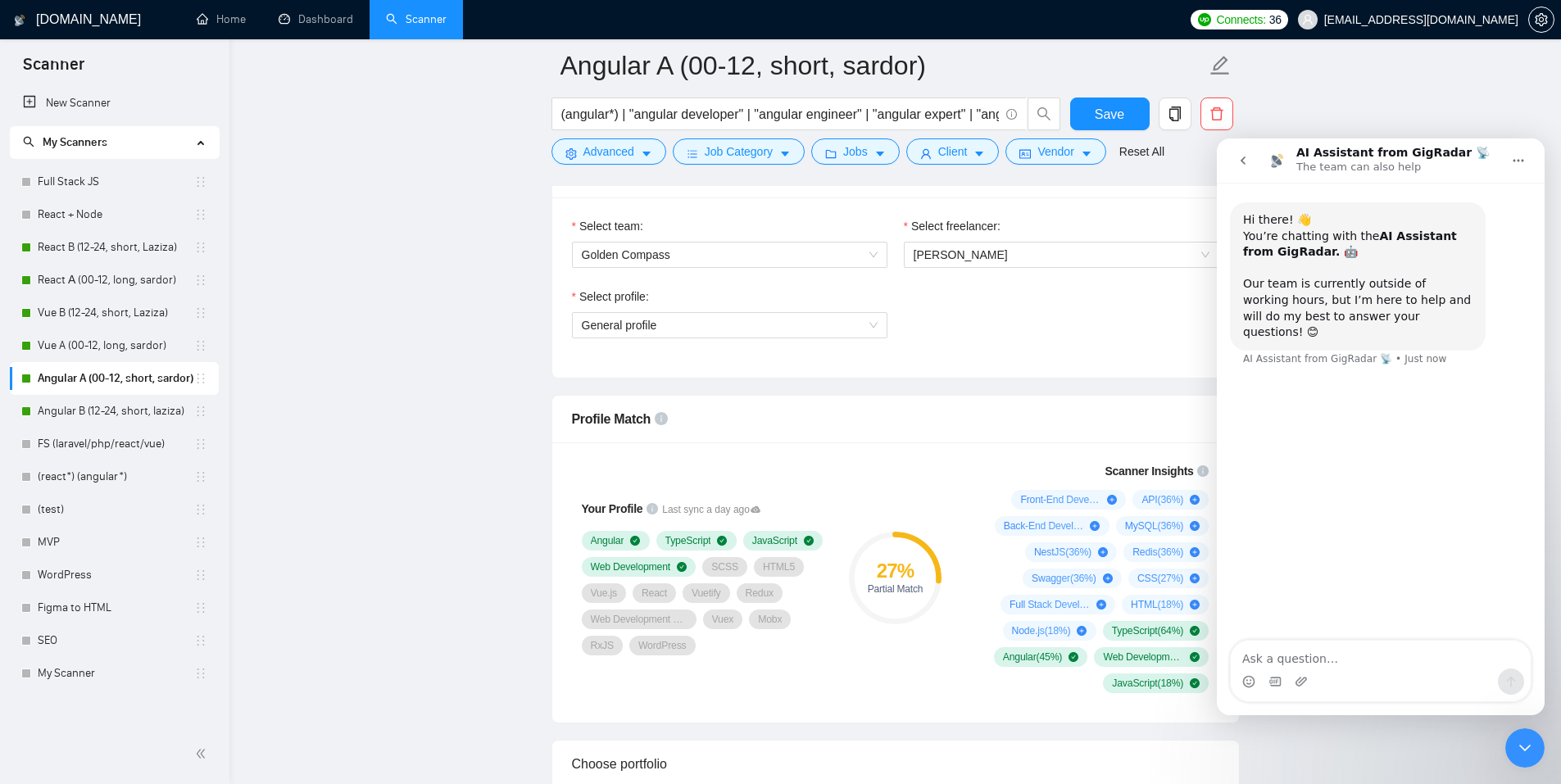
type textarea "l"
type textarea "L"
type textarea "Доброго дня!"
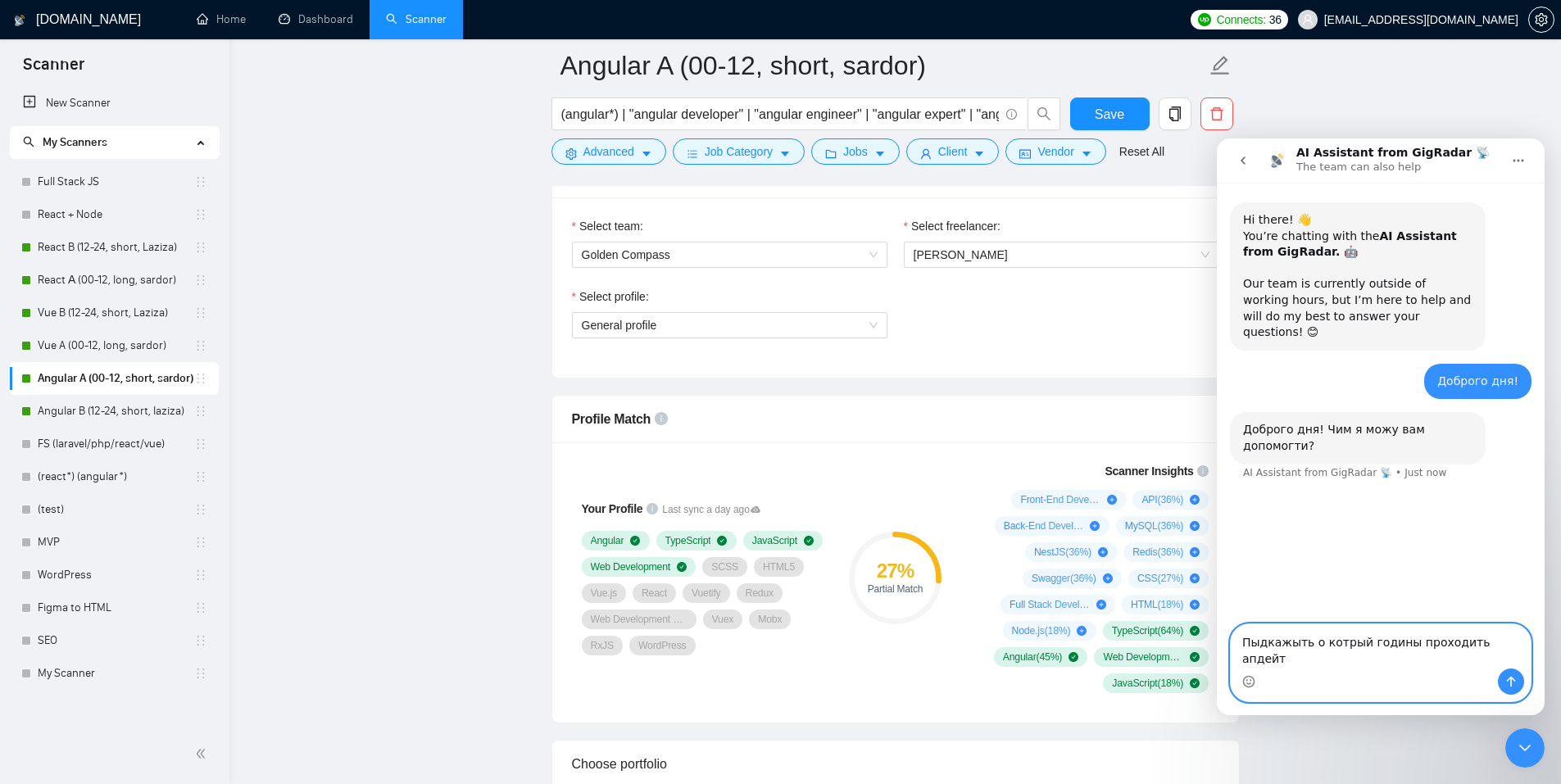
click at [1245, 607] on textarea "Пыдкажыть о котрый годины проходить апдейт" at bounding box center [1380, 645] width 300 height 44
type textarea "Піддкажіть о котрій годині проходить апдейт Profile Match щоб перевырити"
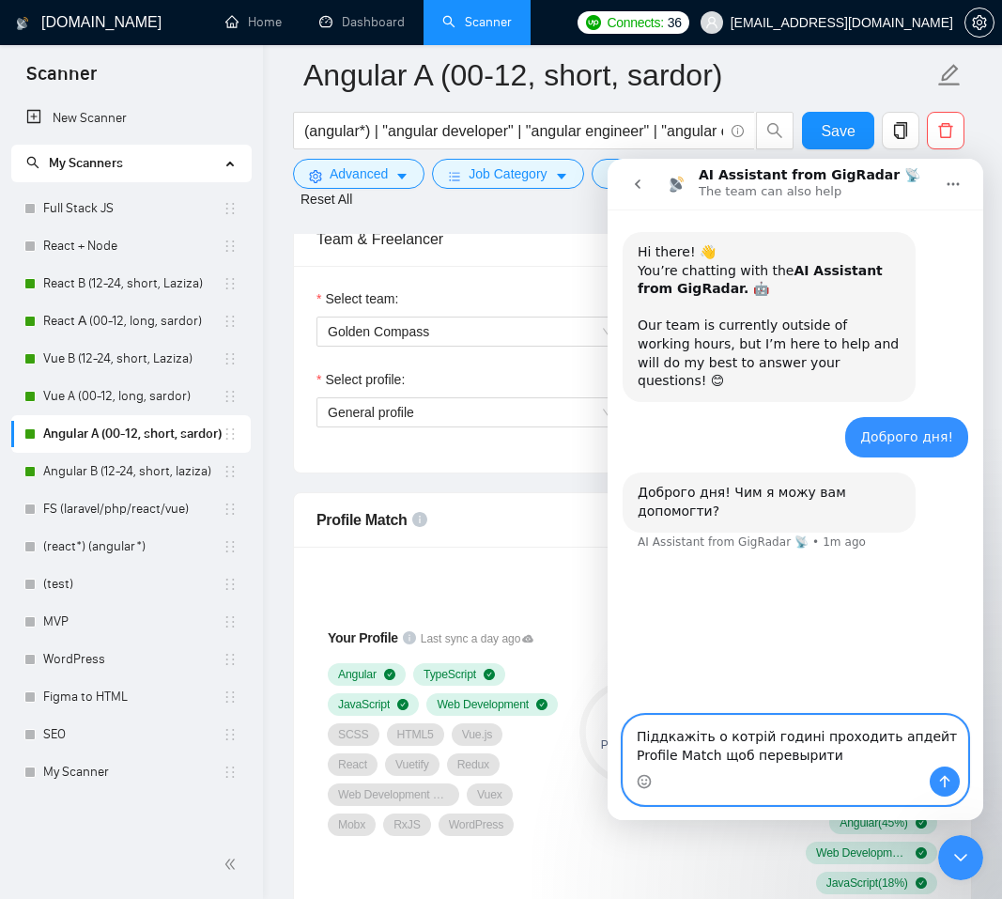
click at [789, 696] on textarea "Піддкажіть о котрій годині проходить апдейт Profile Match щоб перевырити" at bounding box center [795, 740] width 344 height 51
drag, startPoint x: 747, startPoint y: 761, endPoint x: 791, endPoint y: 815, distance: 68.8
click at [750, 696] on div "Піддкажіть о котрій годині проходить апдейт Profile Match щоб перевырити Піддка…" at bounding box center [795, 759] width 344 height 88
type textarea "Підкажіть о котрій годині проходить апдейт Profile Match щоб перевірити внесені…"
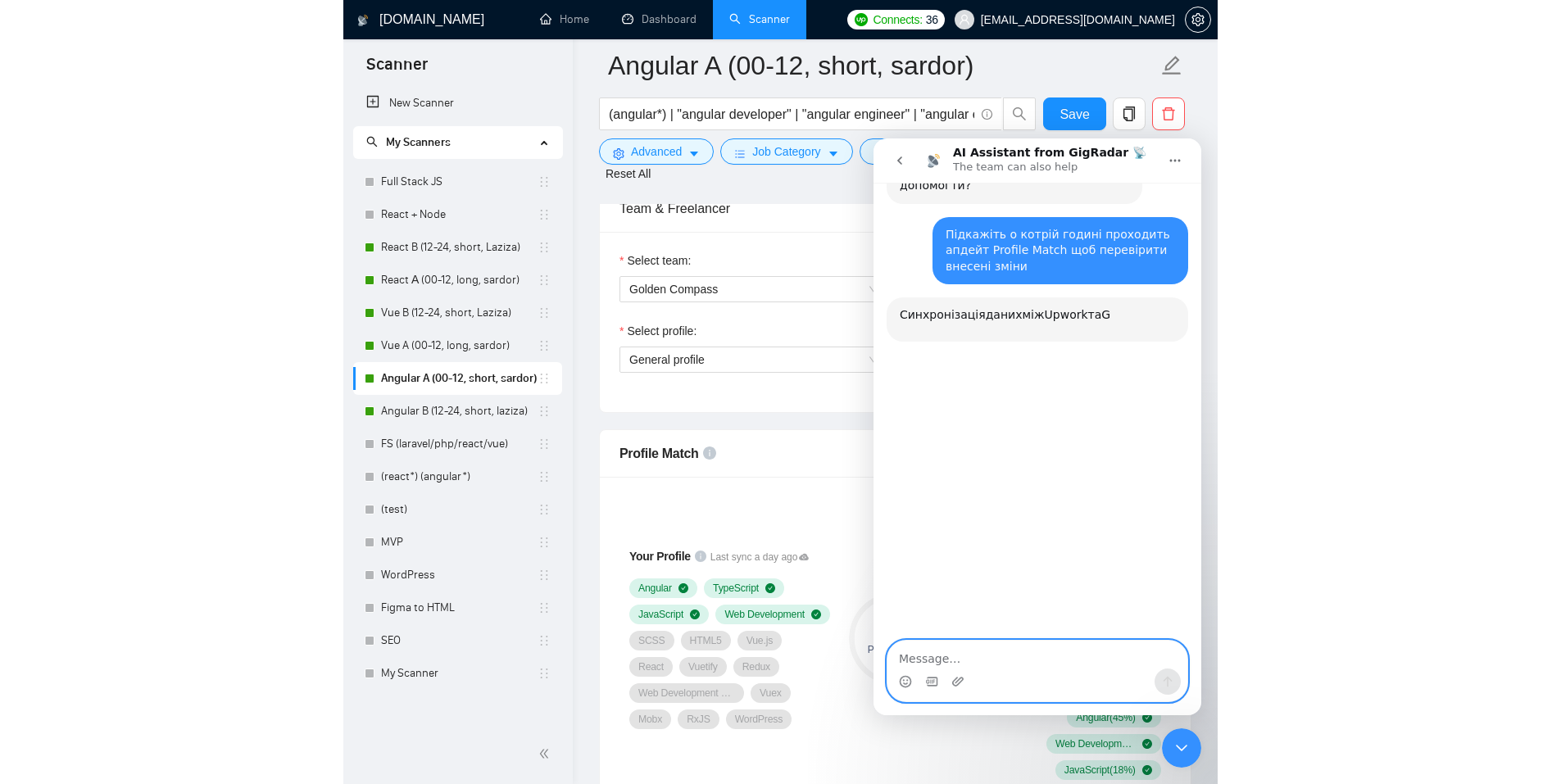
scroll to position [266, 0]
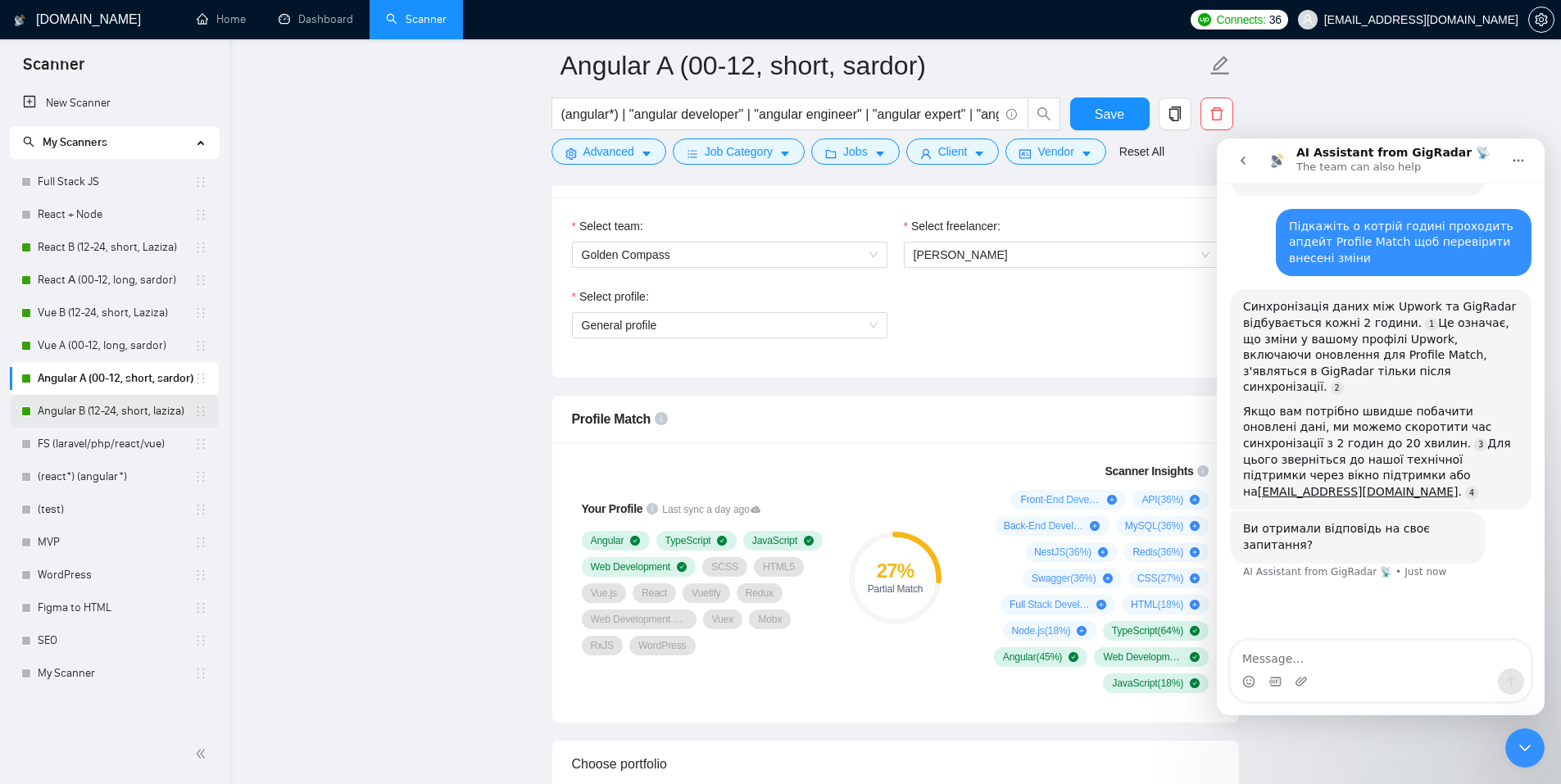
click at [70, 408] on link "Angular B (12-24, short, laziza)" at bounding box center [115, 412] width 156 height 33
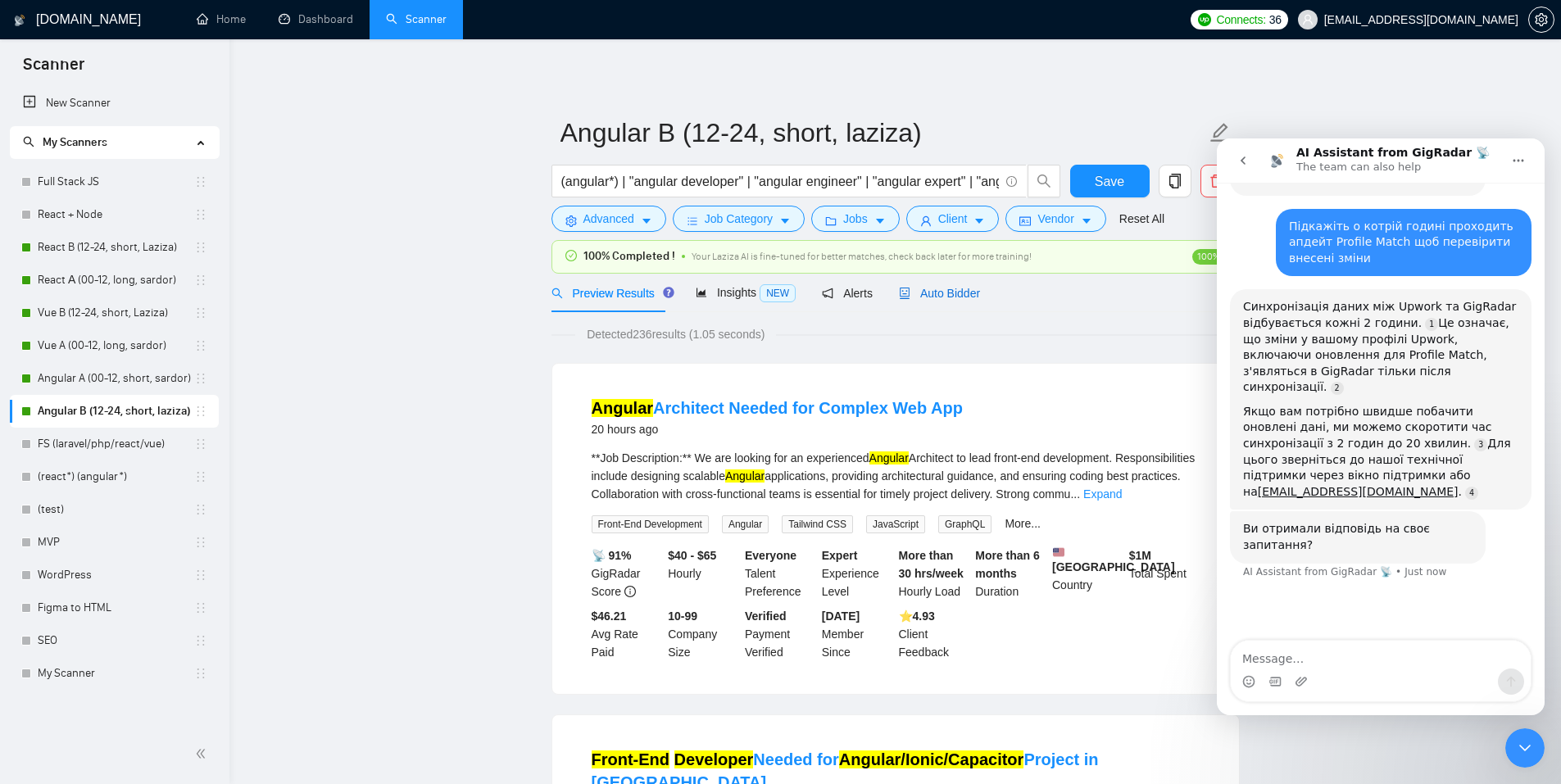
click at [969, 287] on span "Auto Bidder" at bounding box center [939, 293] width 81 height 13
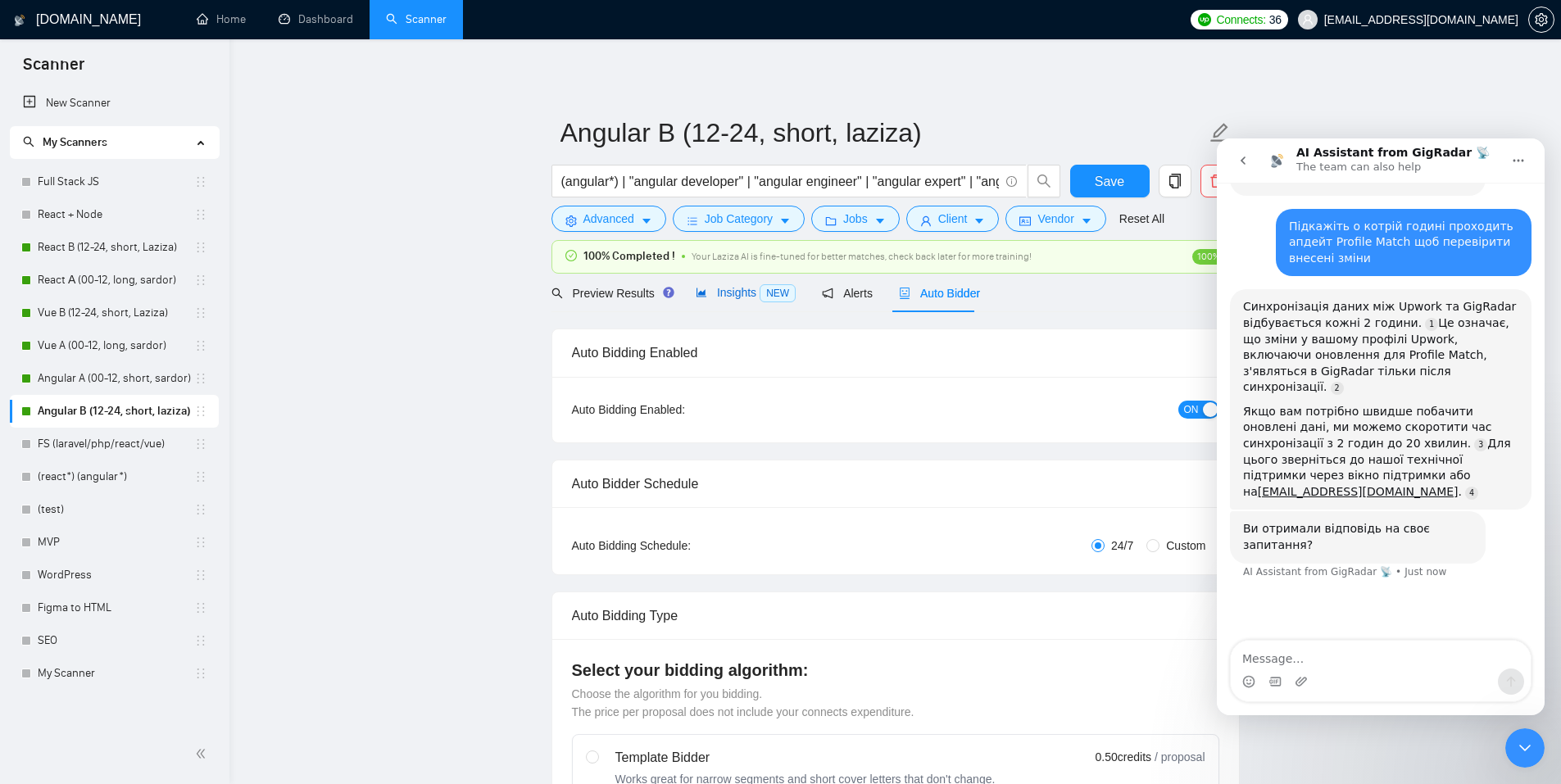
click at [734, 297] on span "Insights NEW" at bounding box center [745, 292] width 100 height 13
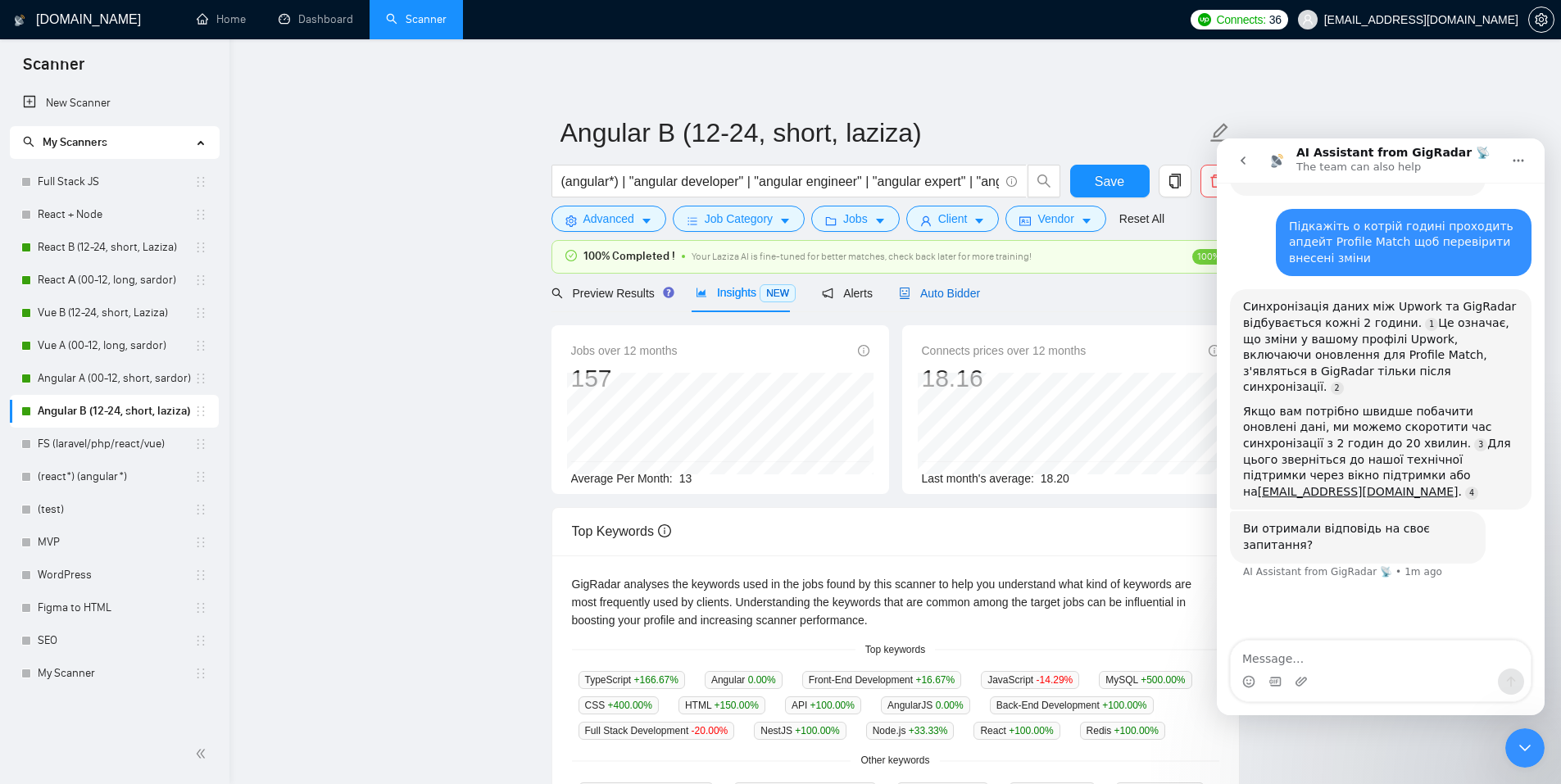
click at [953, 294] on span "Auto Bidder" at bounding box center [939, 293] width 81 height 13
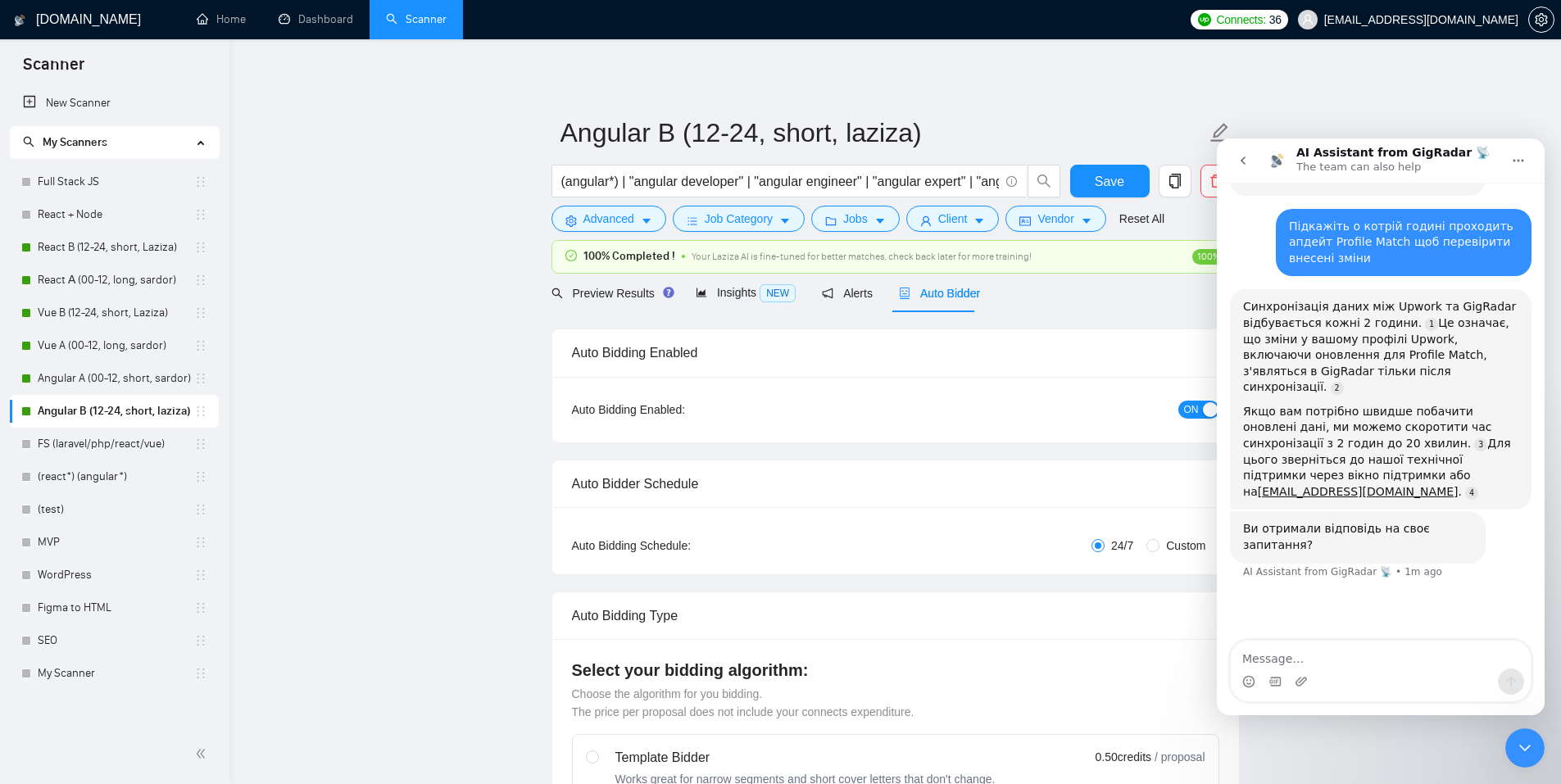
checkbox input "true"
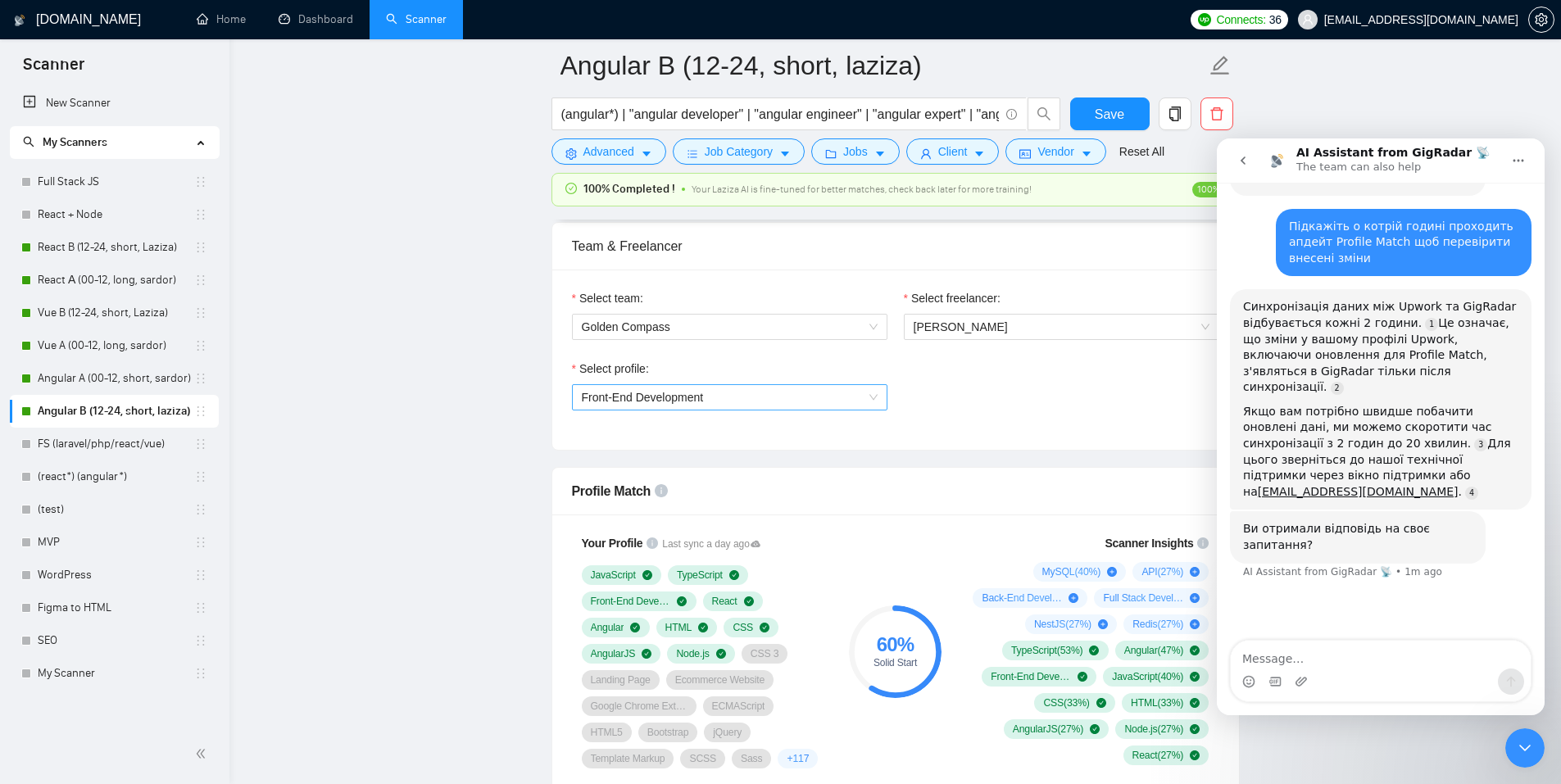
click at [688, 399] on span "Front-End Development" at bounding box center [643, 397] width 122 height 13
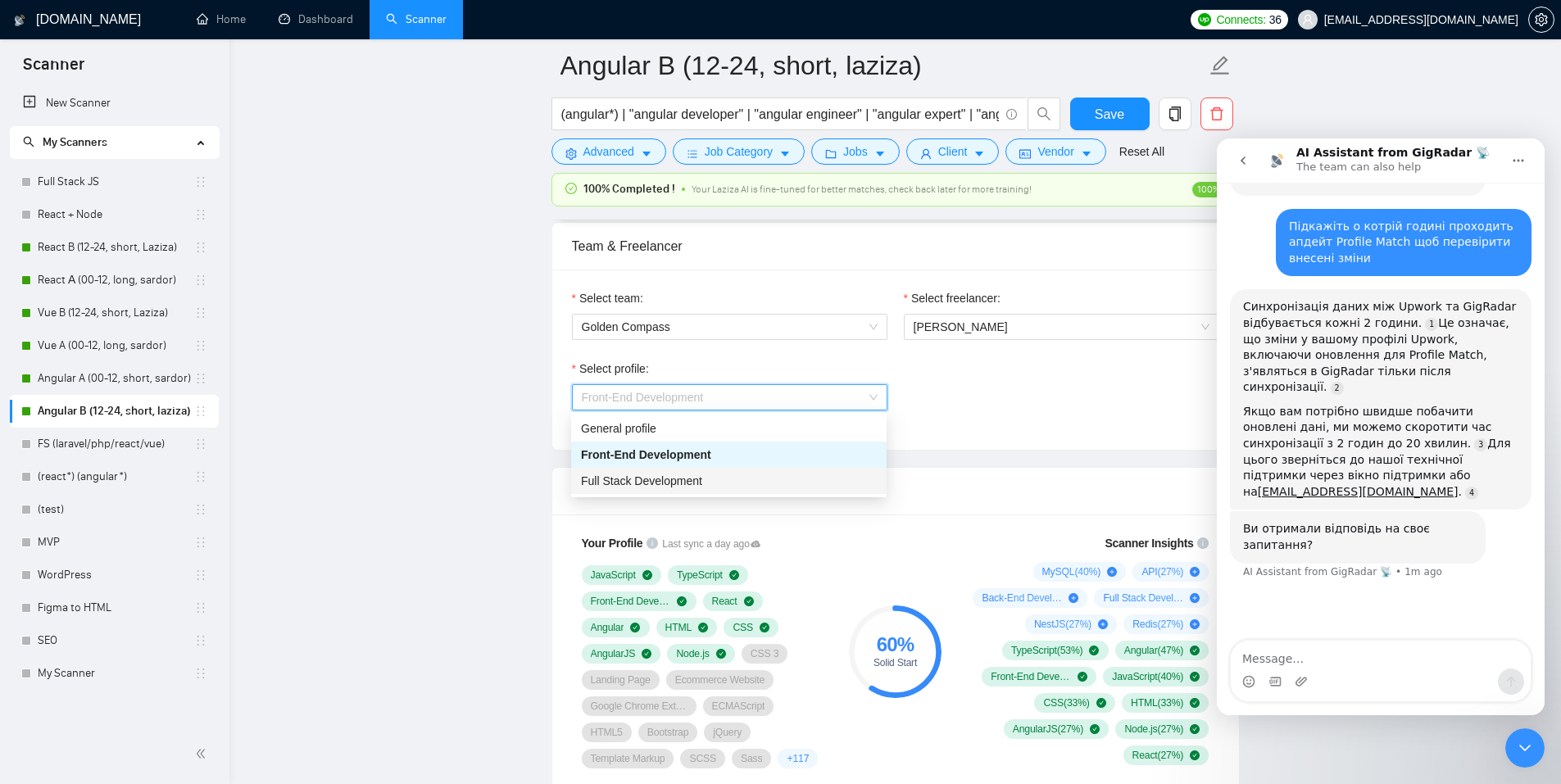
click at [675, 475] on span "Full Stack Development" at bounding box center [641, 481] width 121 height 13
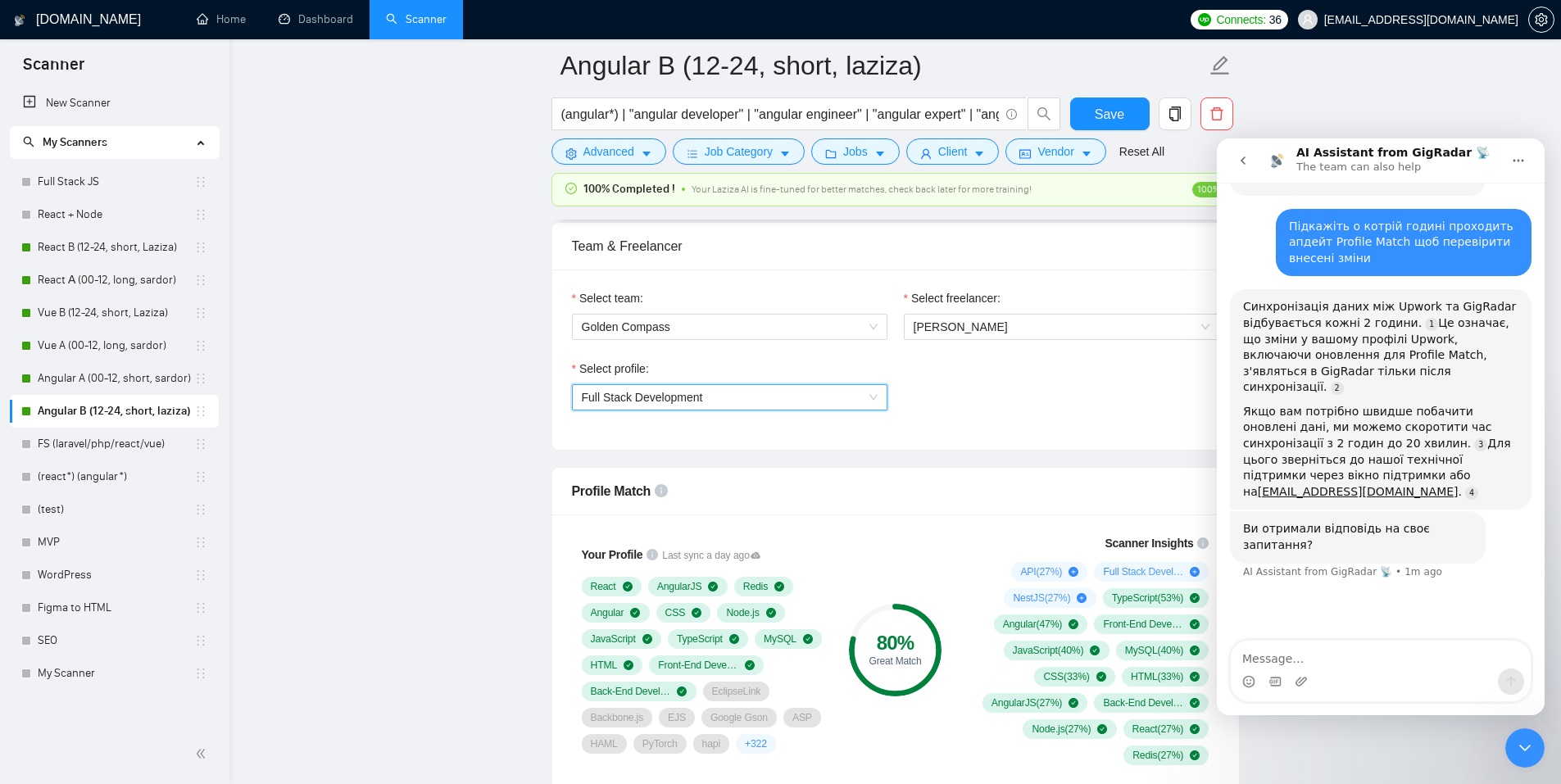
click at [682, 393] on span "Full Stack Development" at bounding box center [642, 397] width 121 height 13
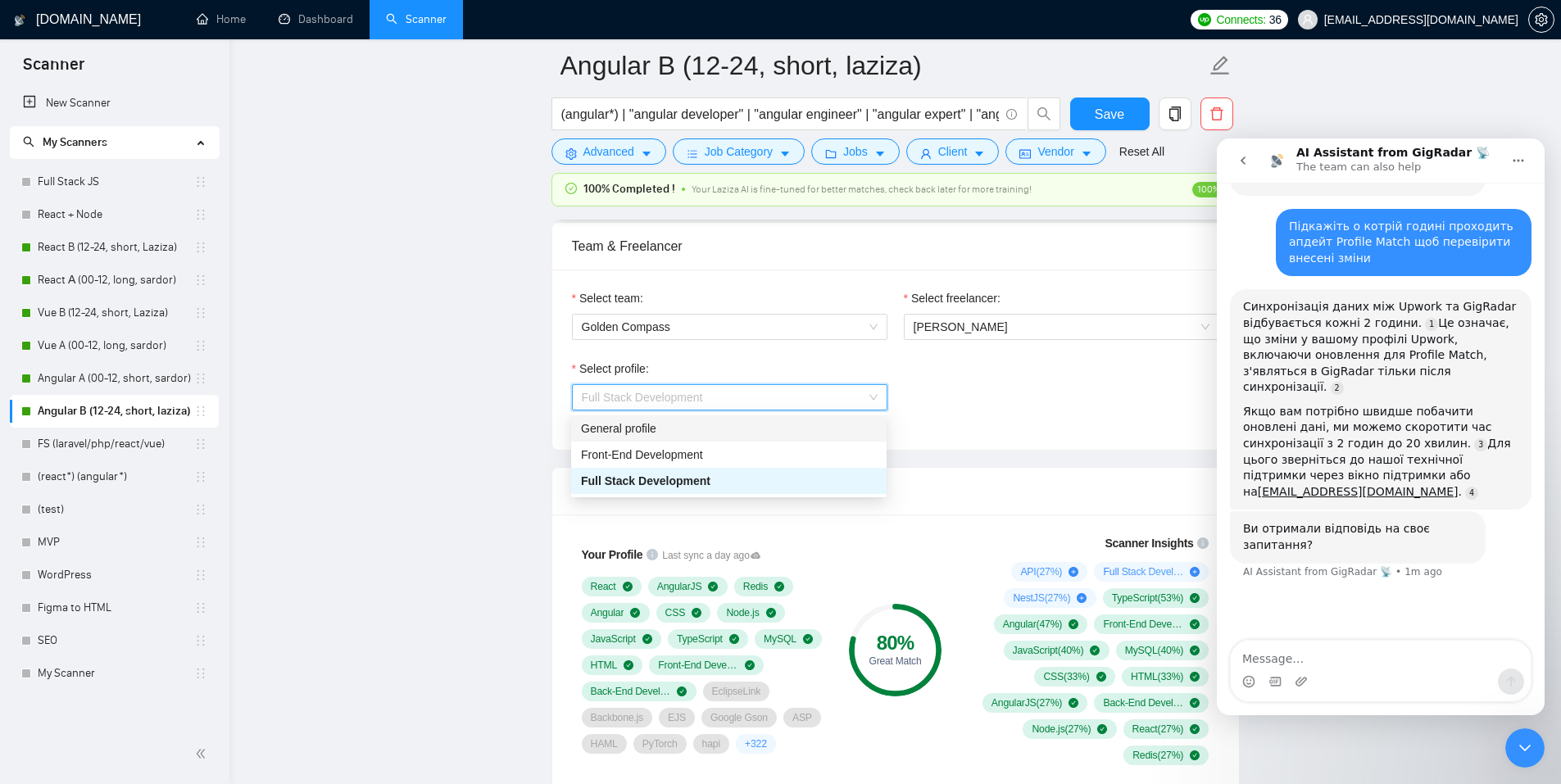
click at [682, 427] on div "General profile" at bounding box center [729, 428] width 296 height 18
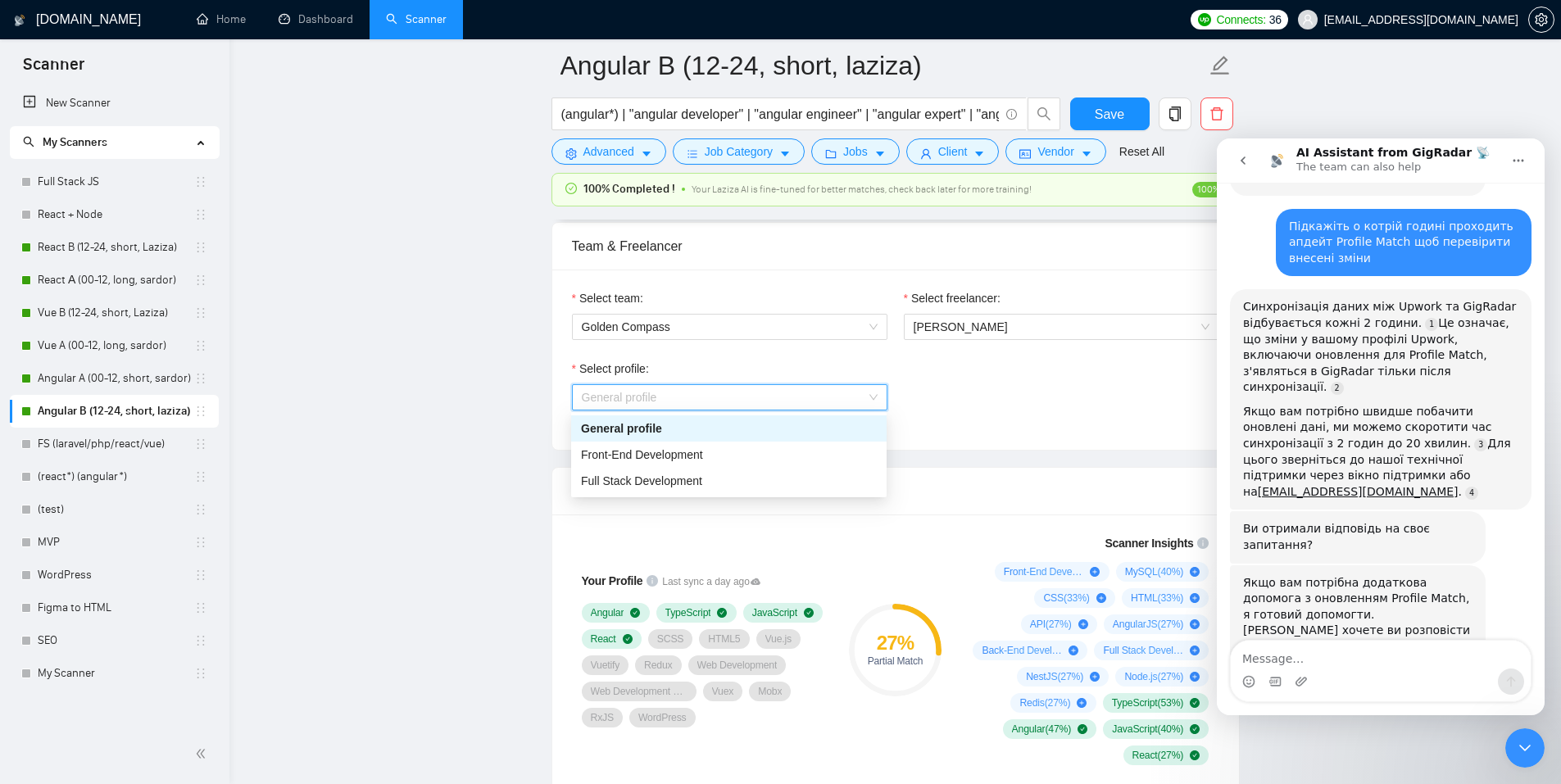
click at [687, 402] on span "General profile" at bounding box center [729, 397] width 296 height 24
click at [664, 451] on span "Front-End Development" at bounding box center [642, 454] width 122 height 13
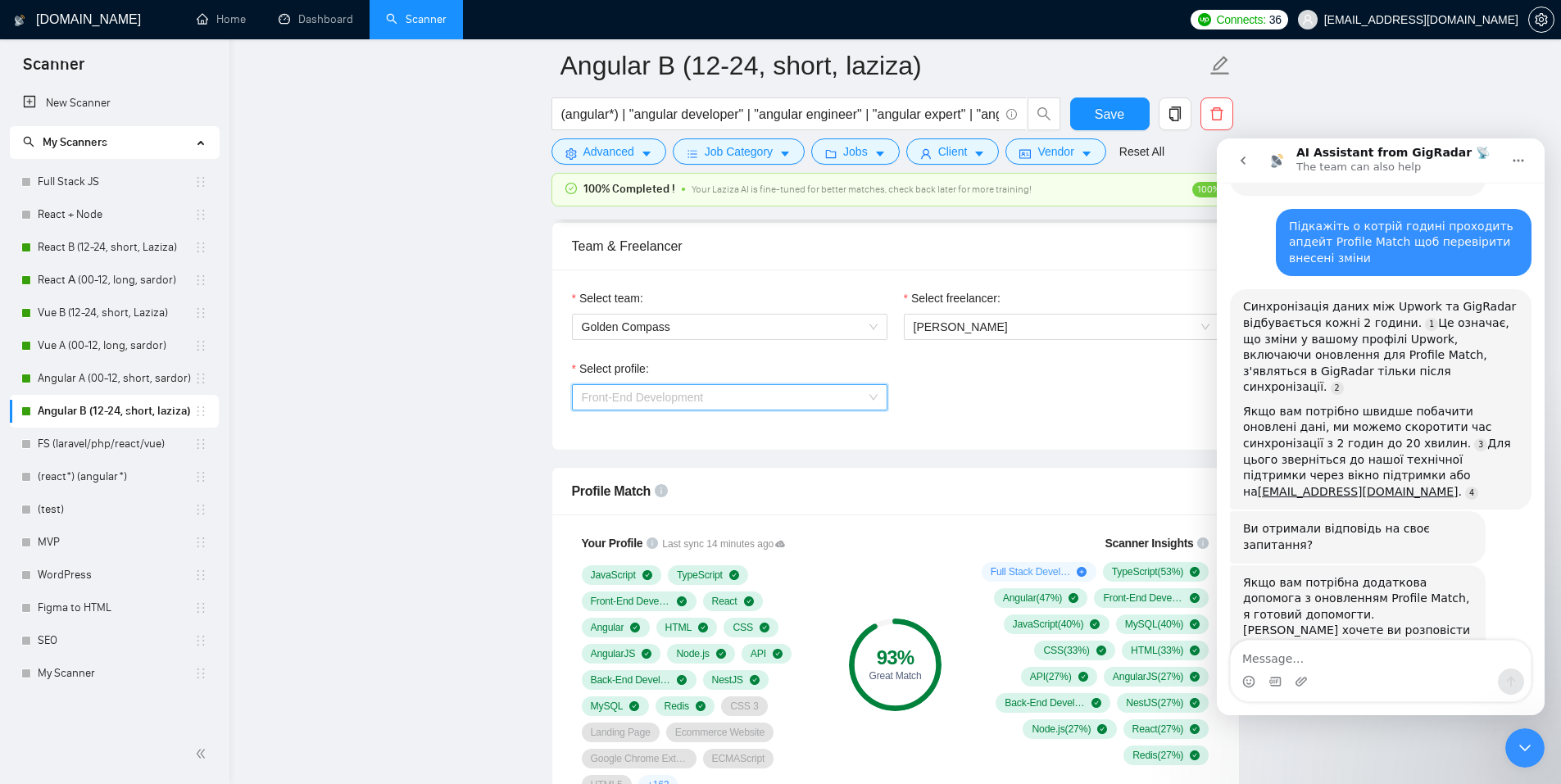
click at [693, 399] on span "Front-End Development" at bounding box center [643, 397] width 122 height 13
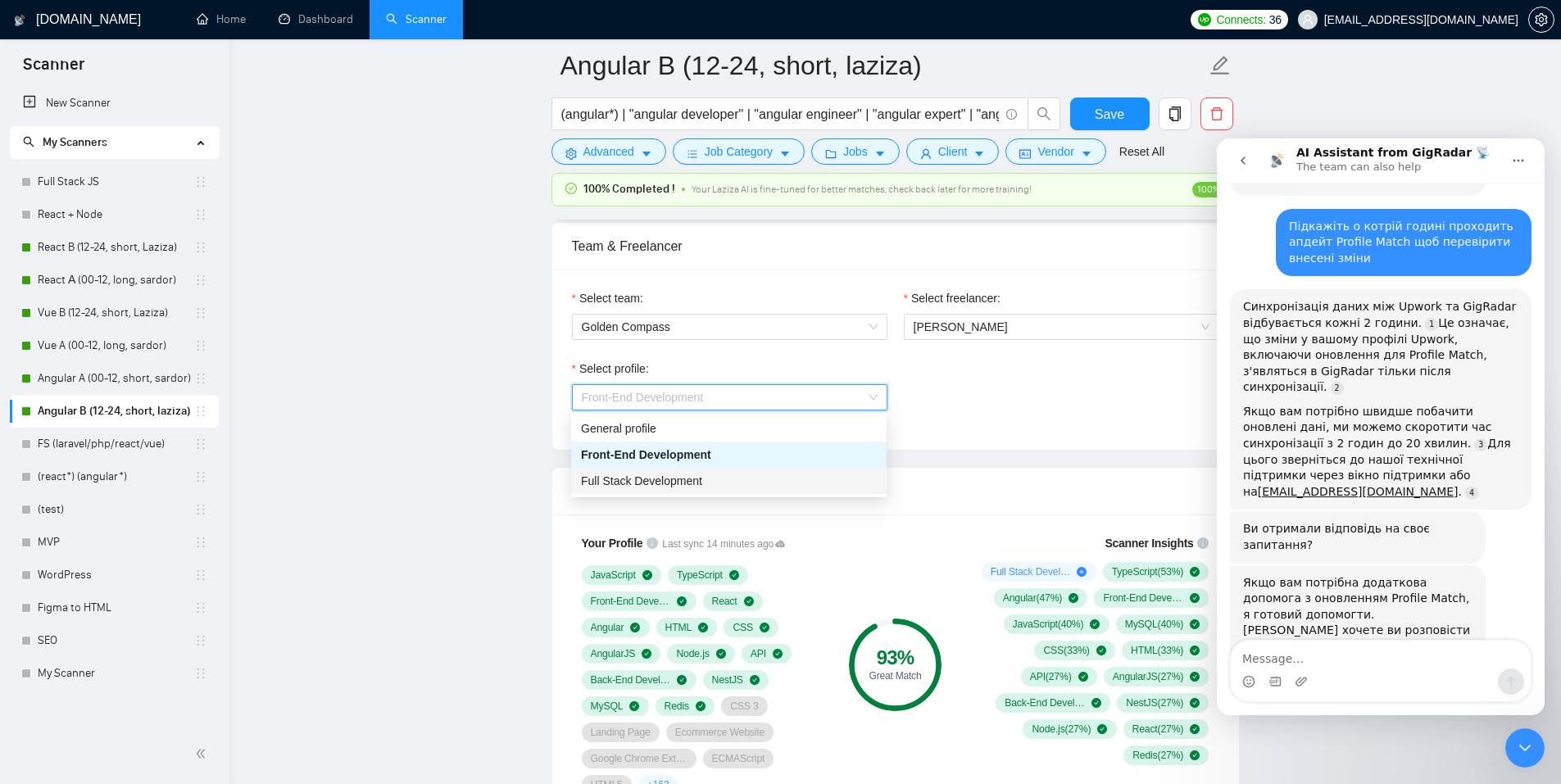
click at [681, 485] on span "Full Stack Development" at bounding box center [641, 481] width 121 height 13
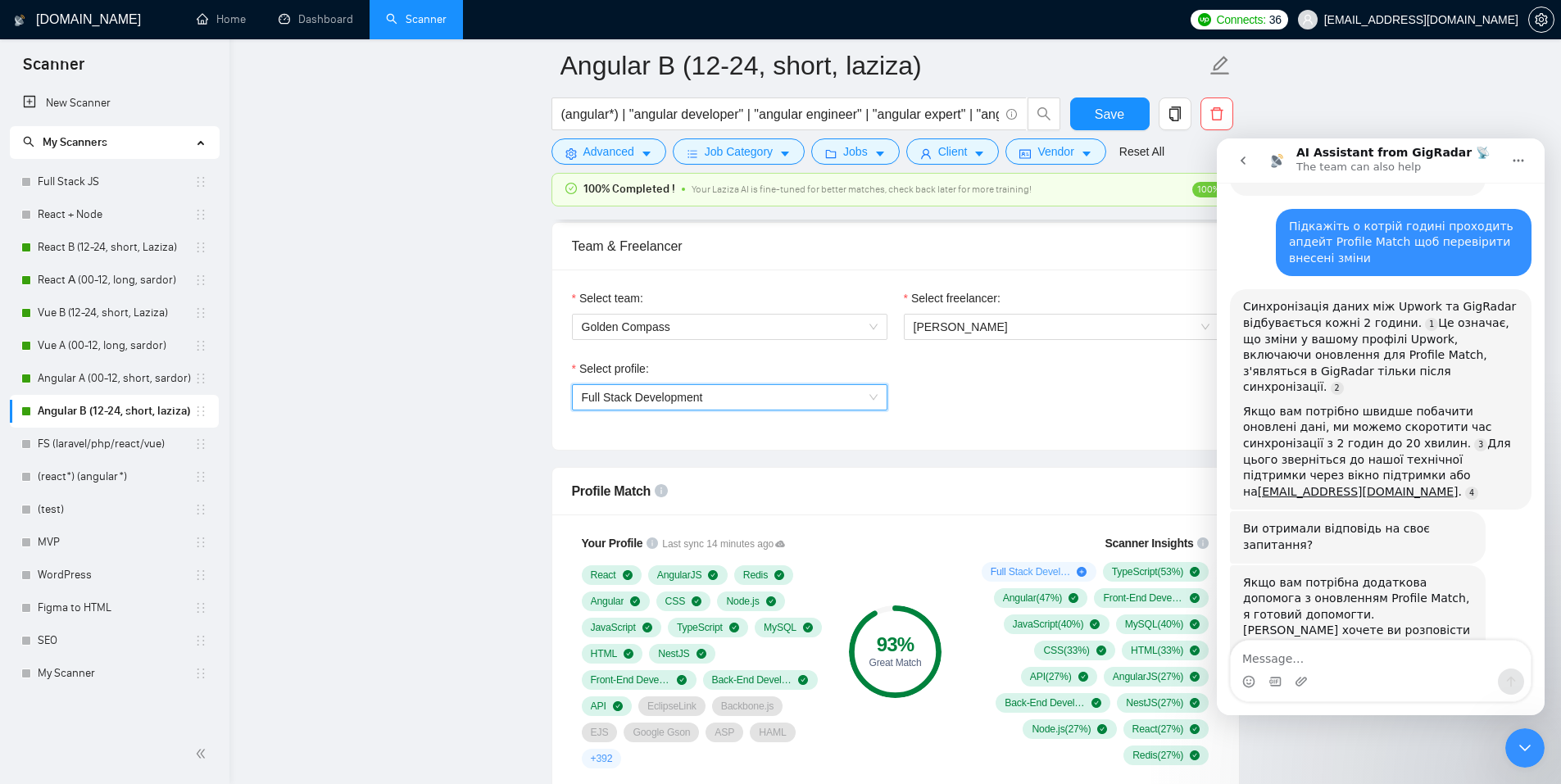
click at [645, 392] on span "Full Stack Development" at bounding box center [642, 397] width 121 height 13
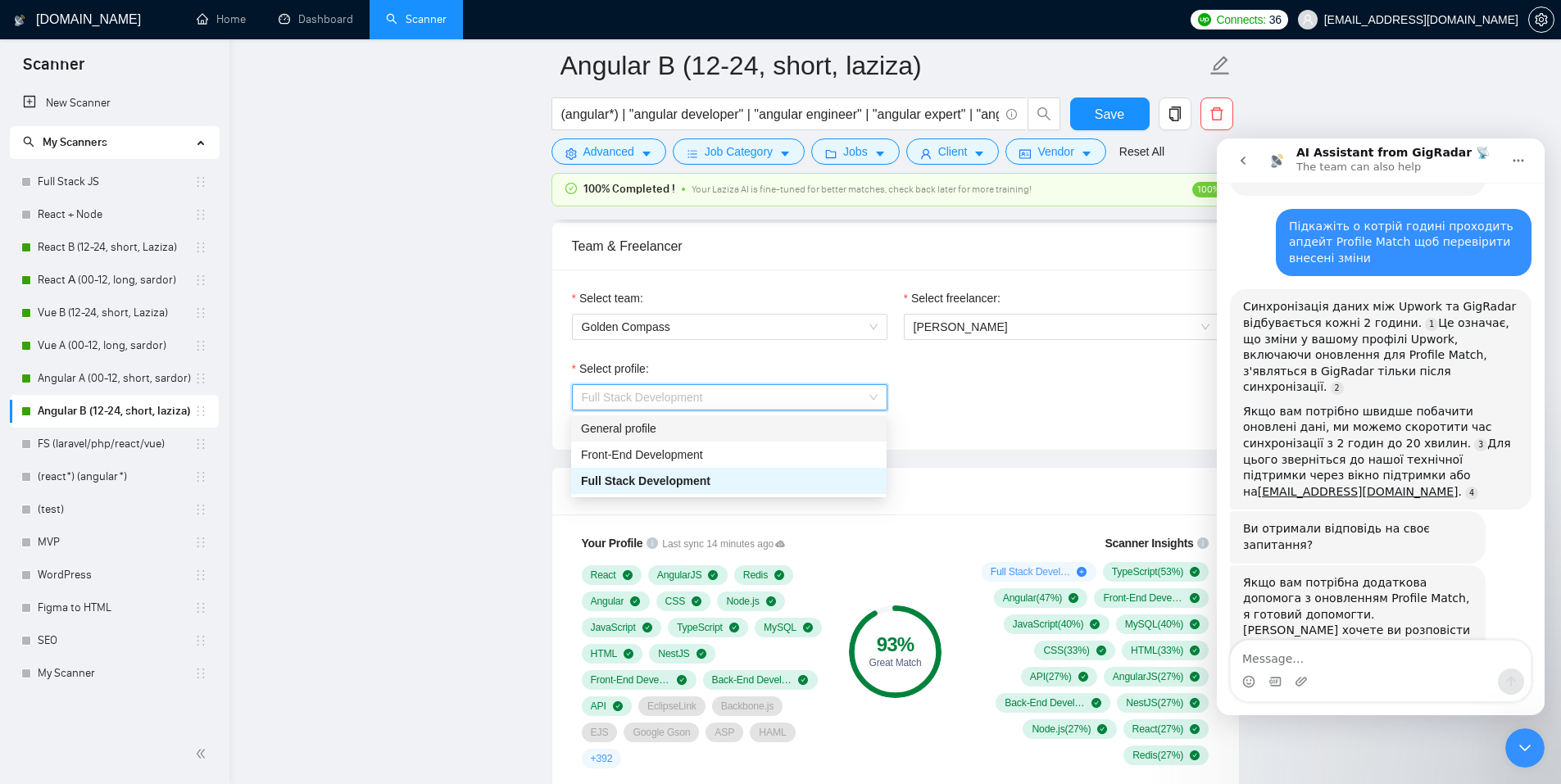
click at [631, 433] on div "General profile" at bounding box center [729, 428] width 296 height 18
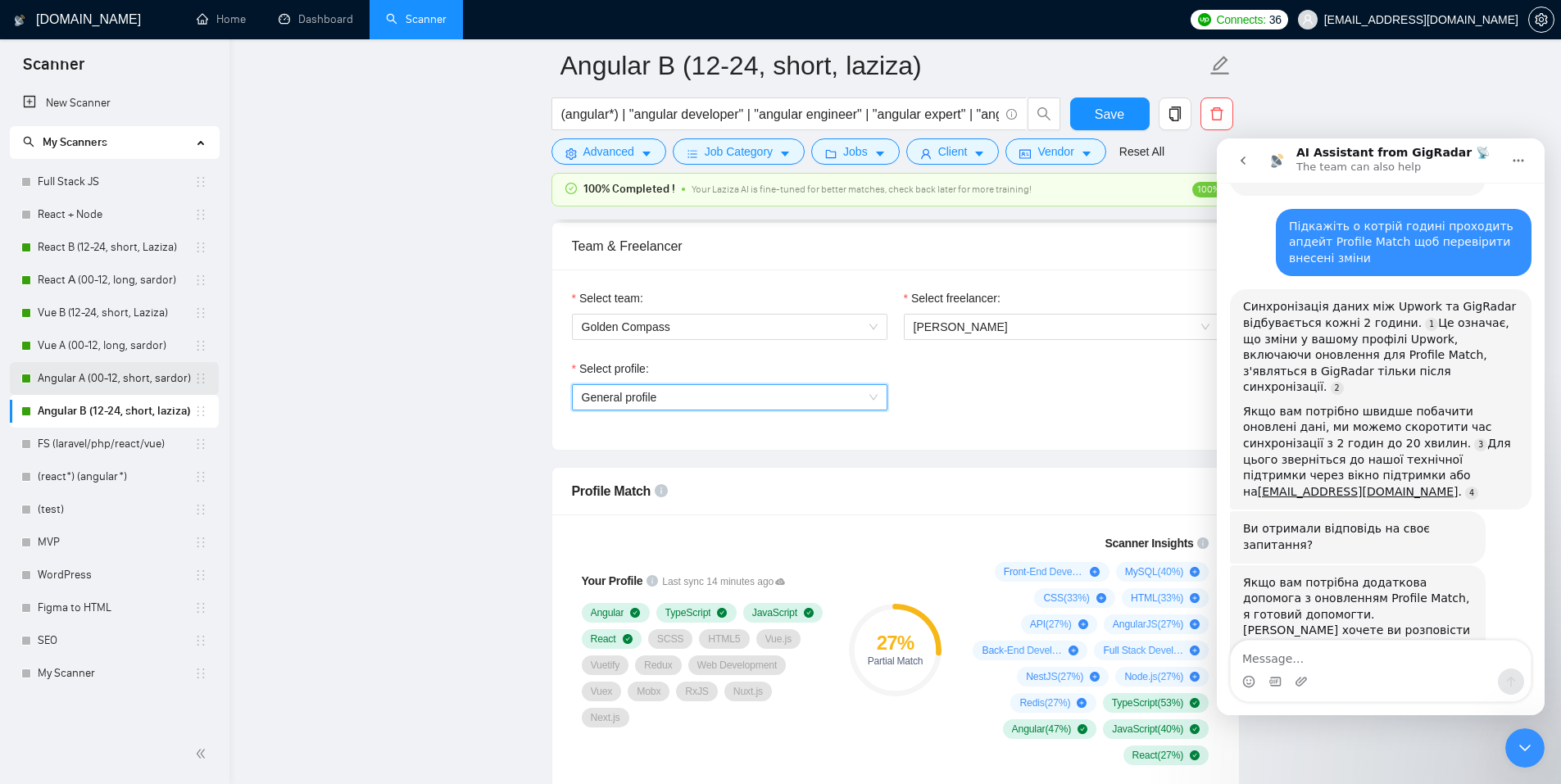
click at [96, 383] on link "Angular A (00-12, short, sardor)" at bounding box center [115, 378] width 156 height 33
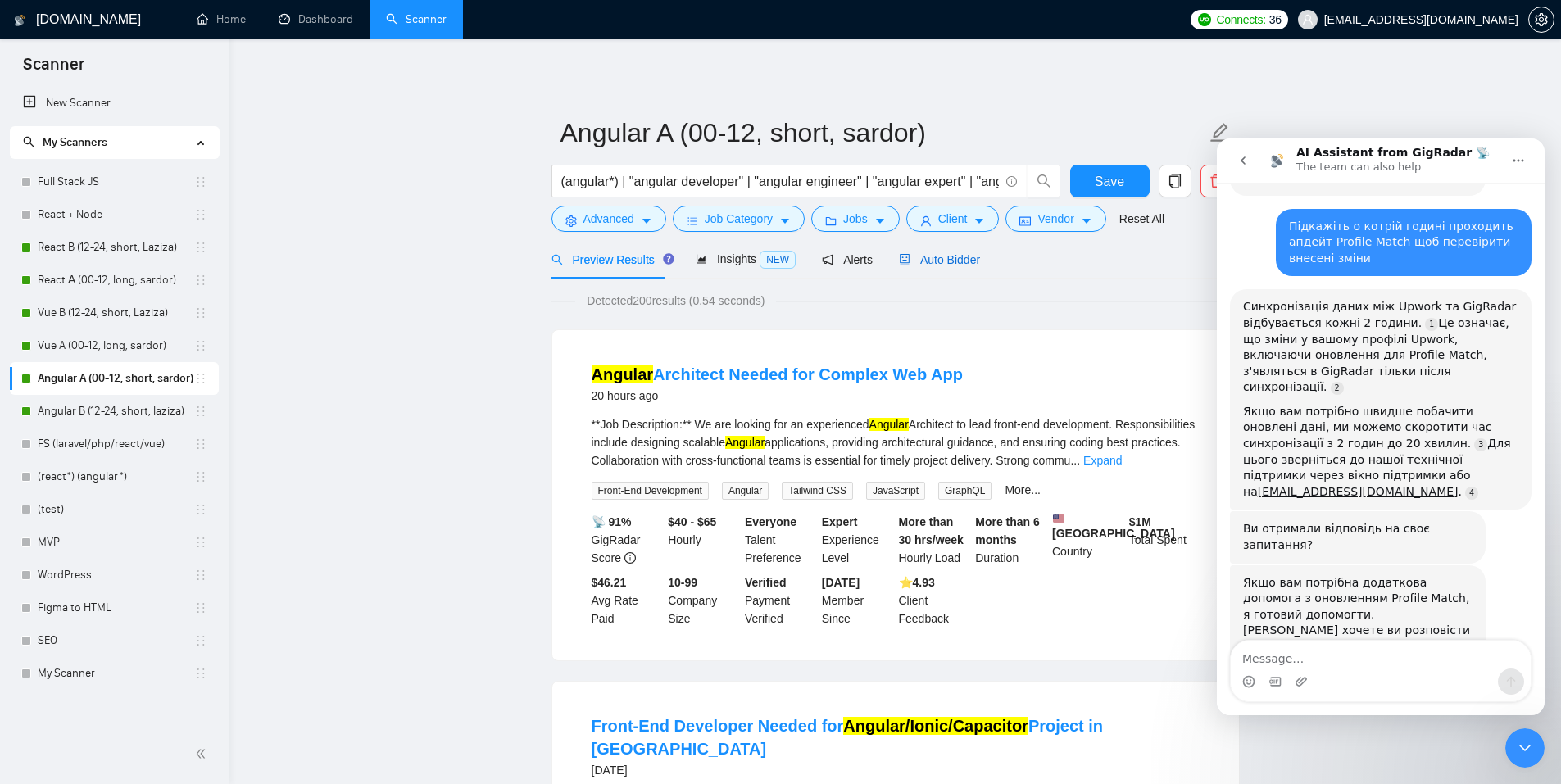
click at [921, 263] on span "Auto Bidder" at bounding box center [939, 259] width 81 height 13
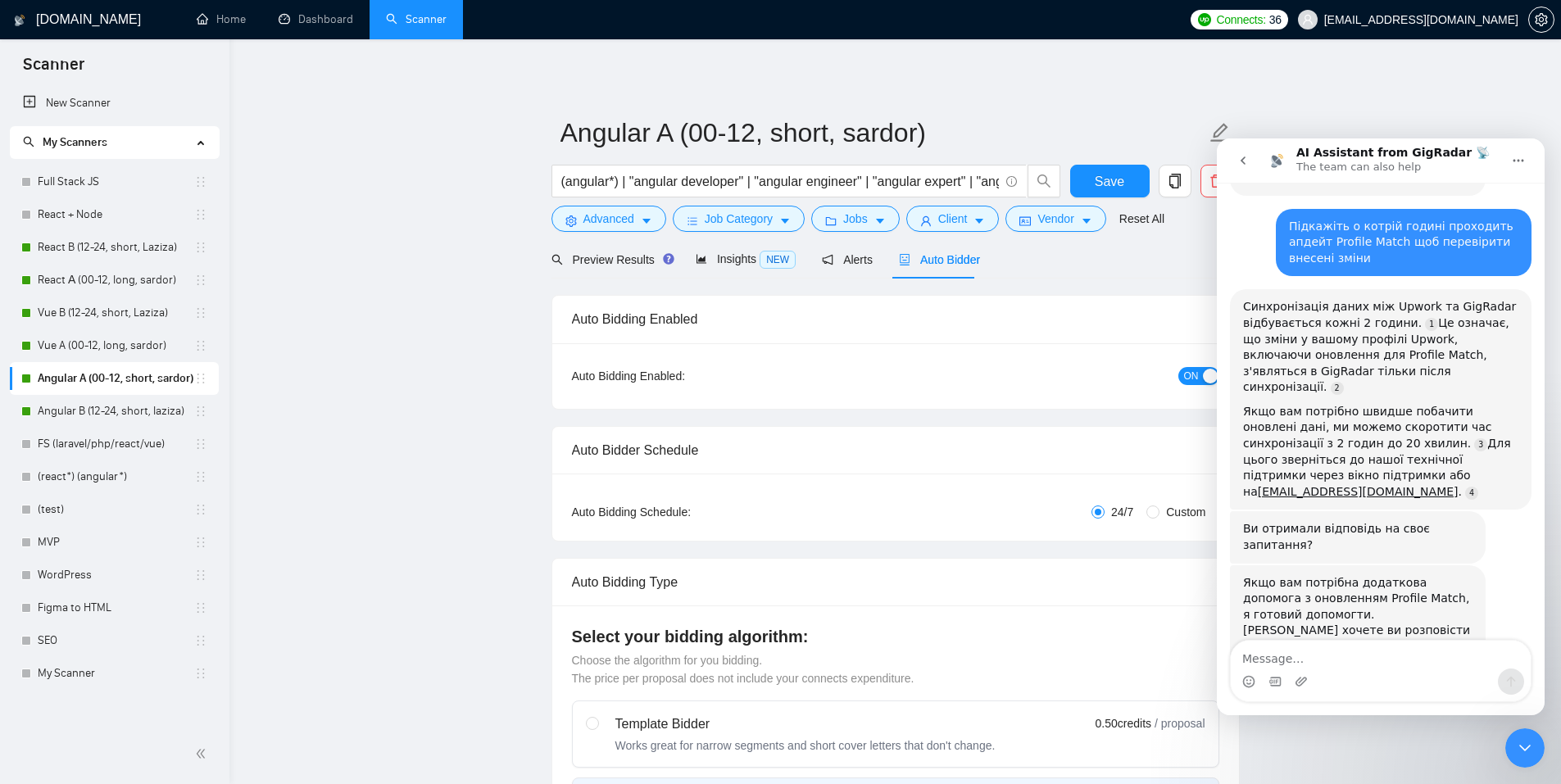
radio input "false"
radio input "true"
checkbox input "true"
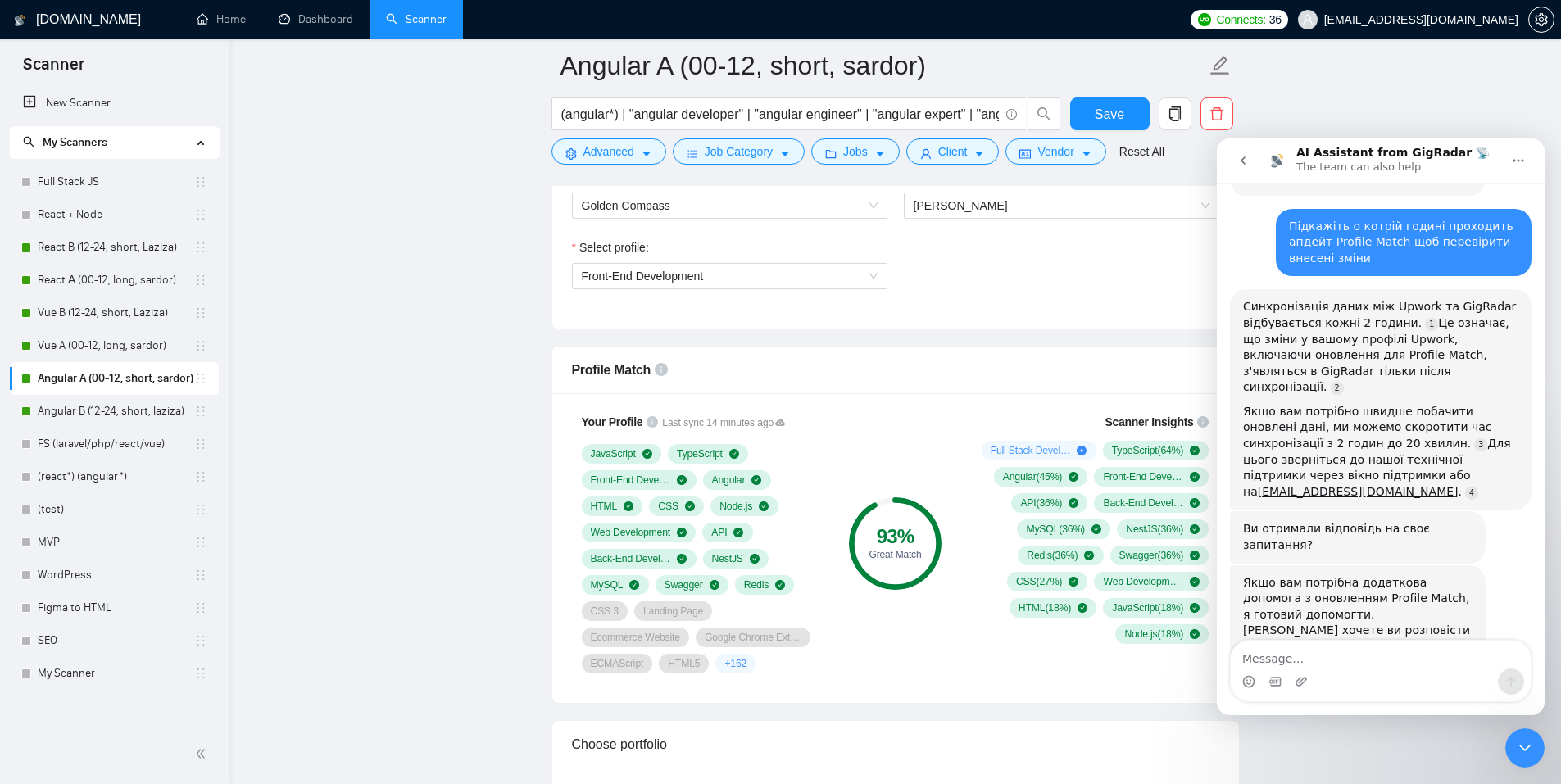
scroll to position [1065, 0]
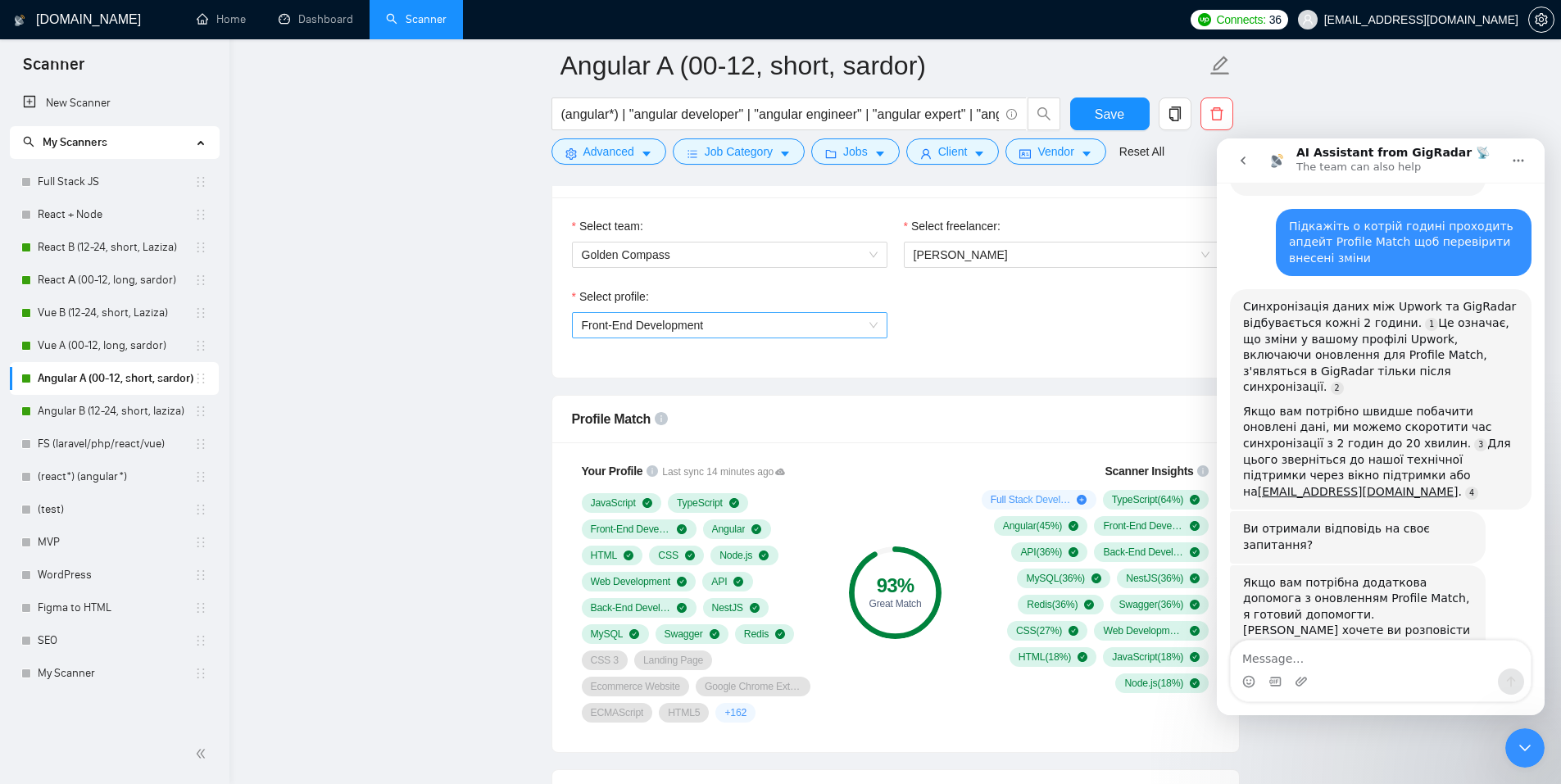
click at [681, 320] on span "Front-End Development" at bounding box center [643, 324] width 122 height 13
click at [1244, 160] on icon "go back" at bounding box center [1243, 160] width 13 height 13
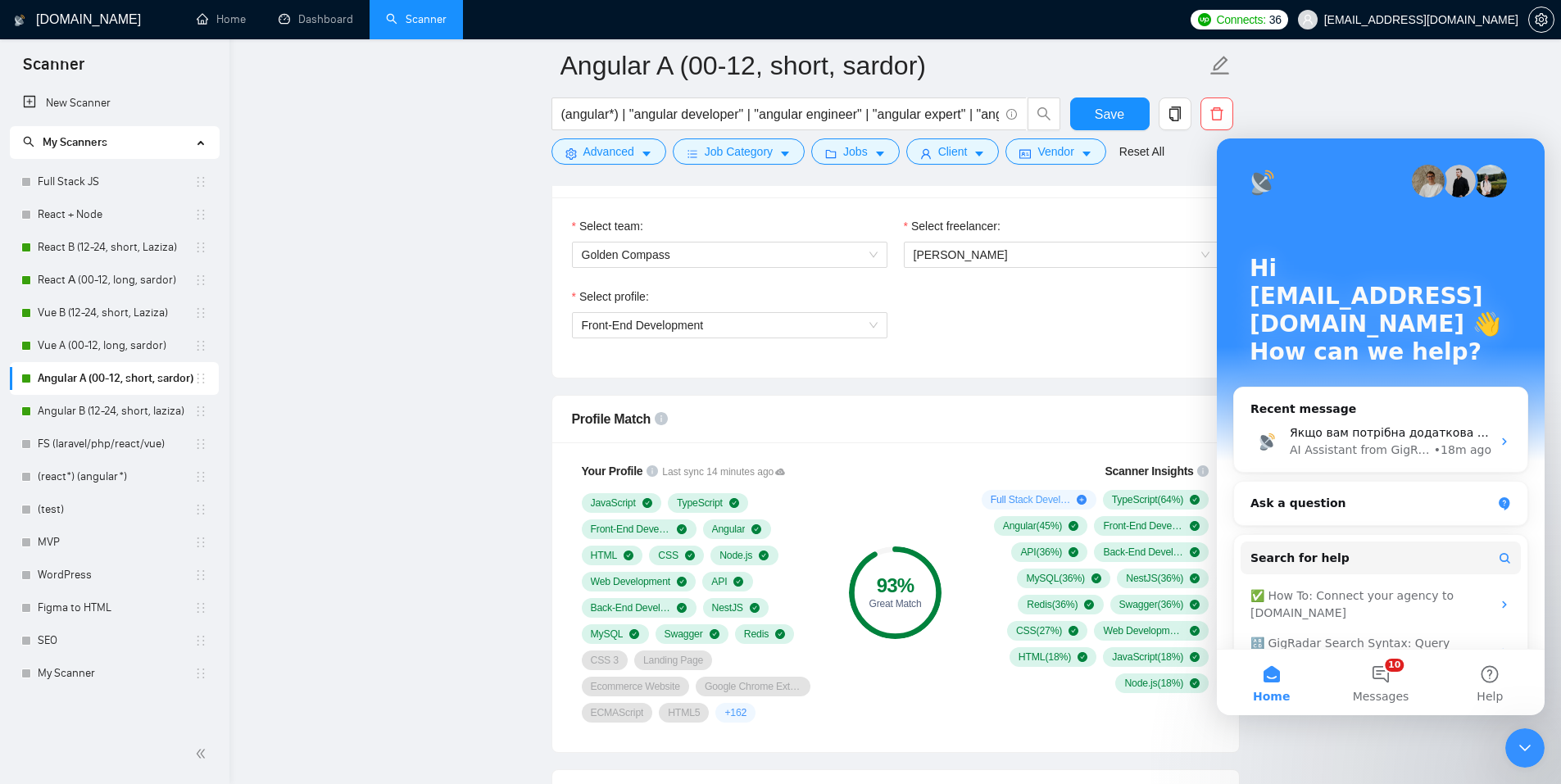
click at [1245, 607] on icon "Close Intercom Messenger" at bounding box center [1524, 747] width 20 height 20
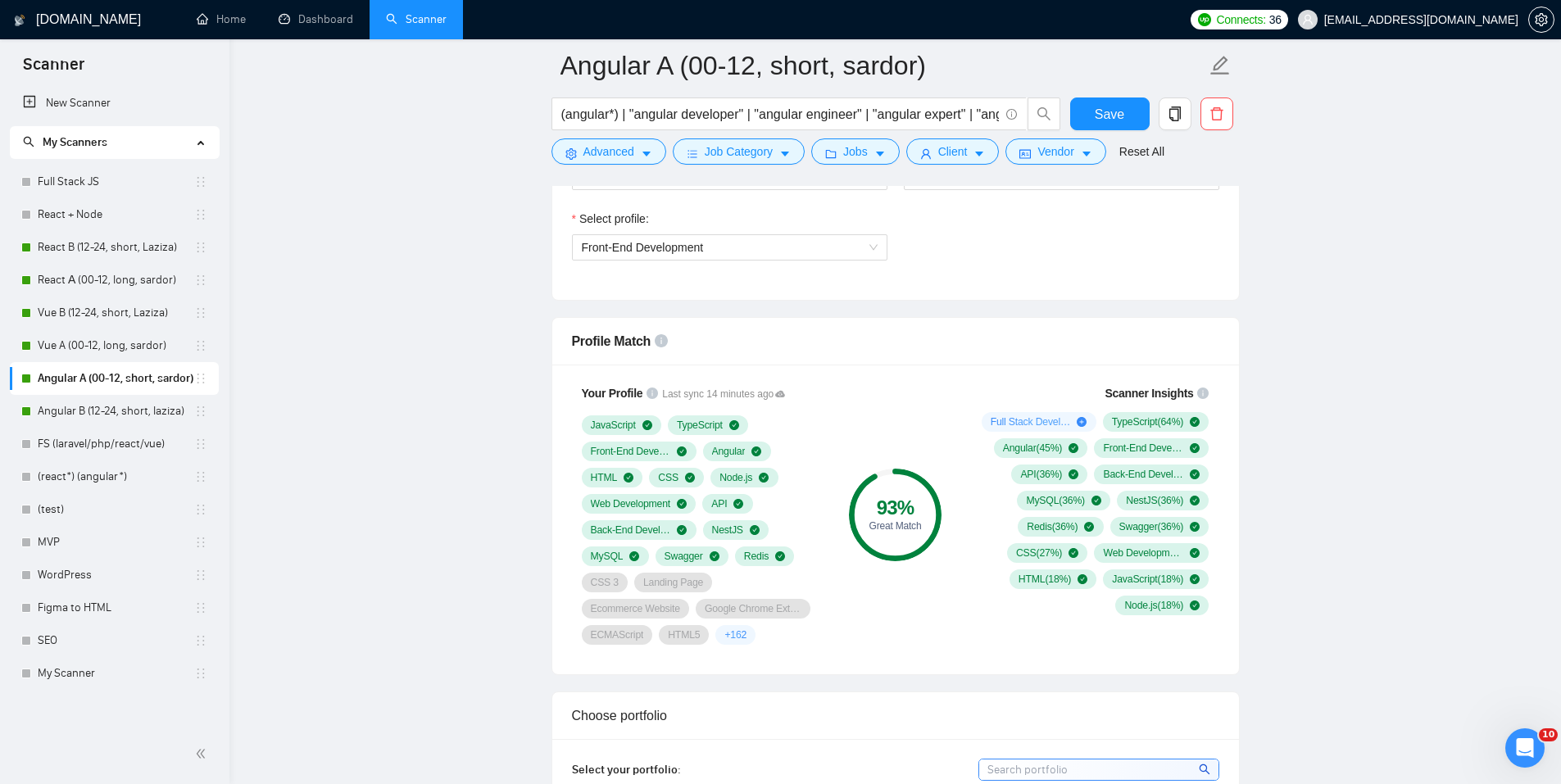
scroll to position [1146, 0]
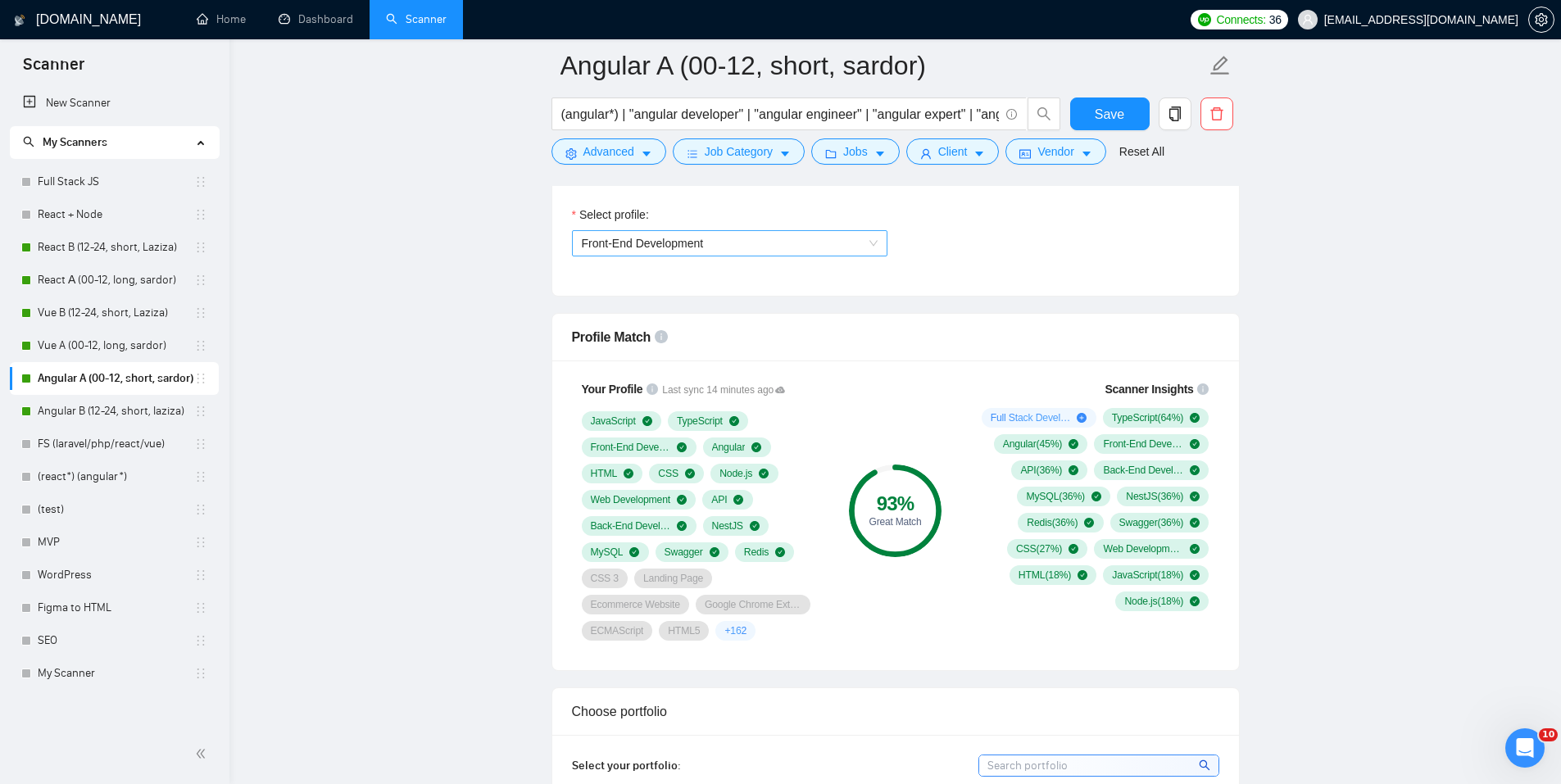
click at [634, 244] on span "Front-End Development" at bounding box center [643, 242] width 122 height 13
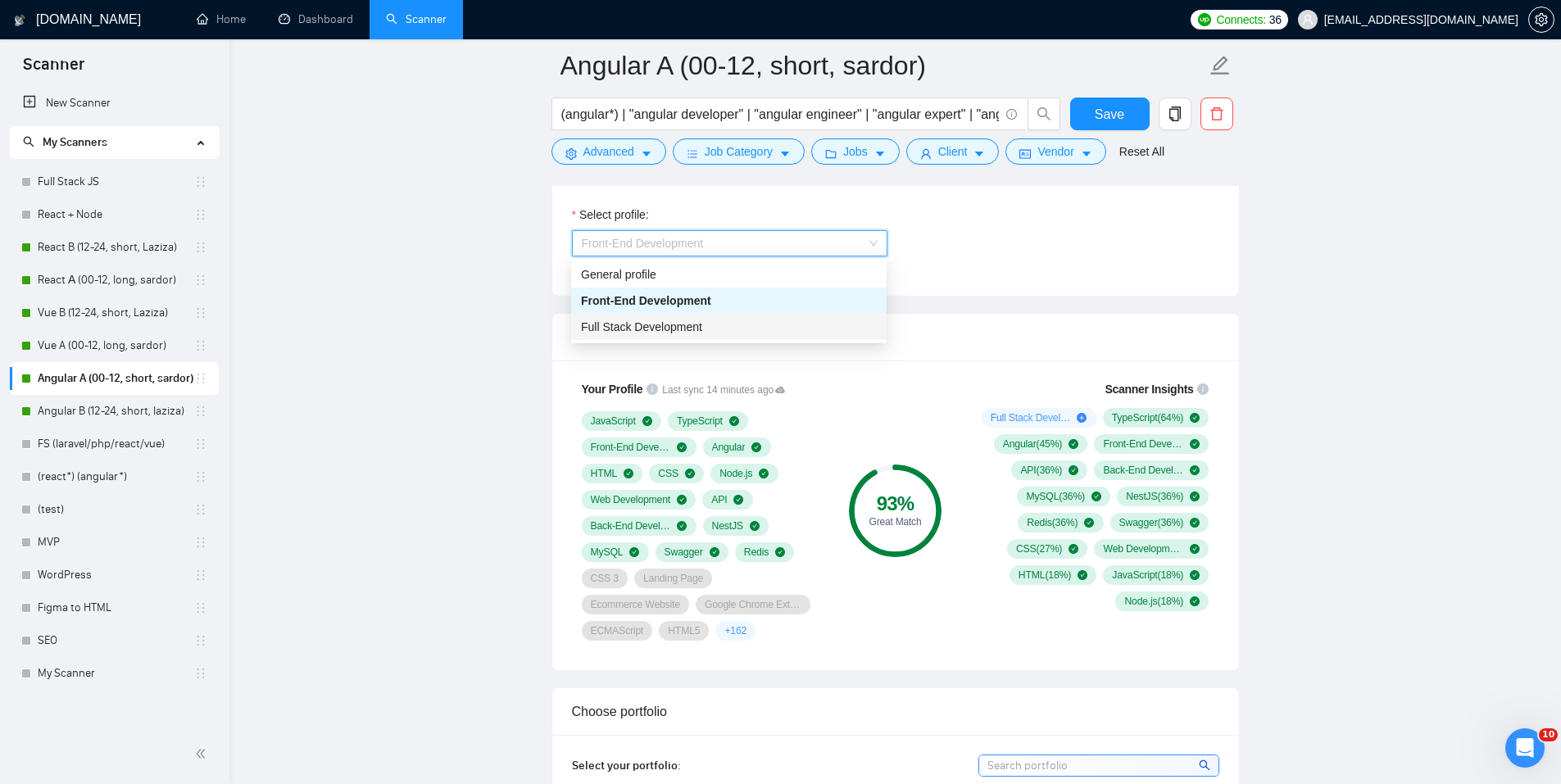
click at [625, 324] on span "Full Stack Development" at bounding box center [641, 326] width 121 height 13
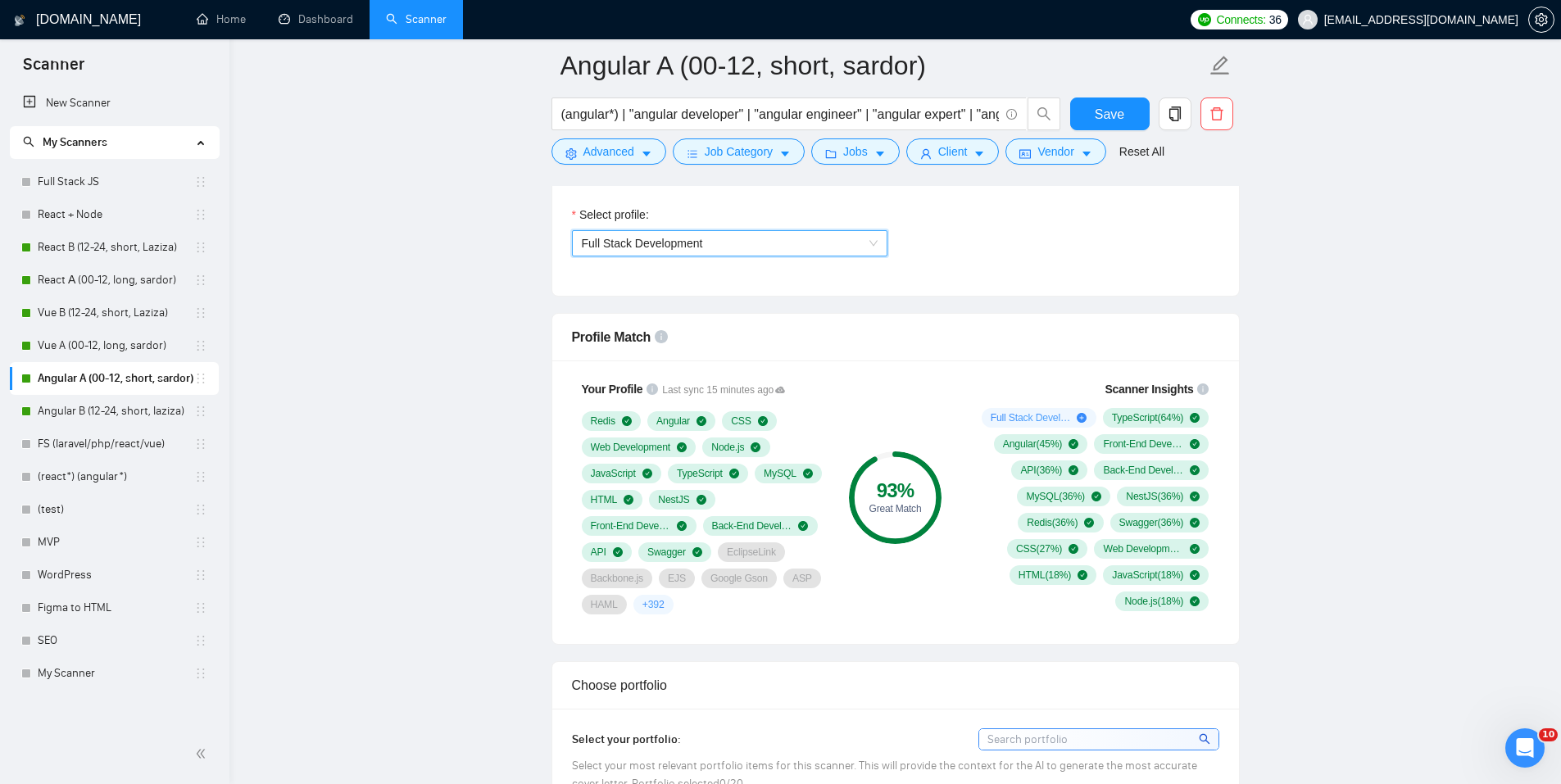
click at [666, 244] on span "Full Stack Development" at bounding box center [642, 242] width 121 height 13
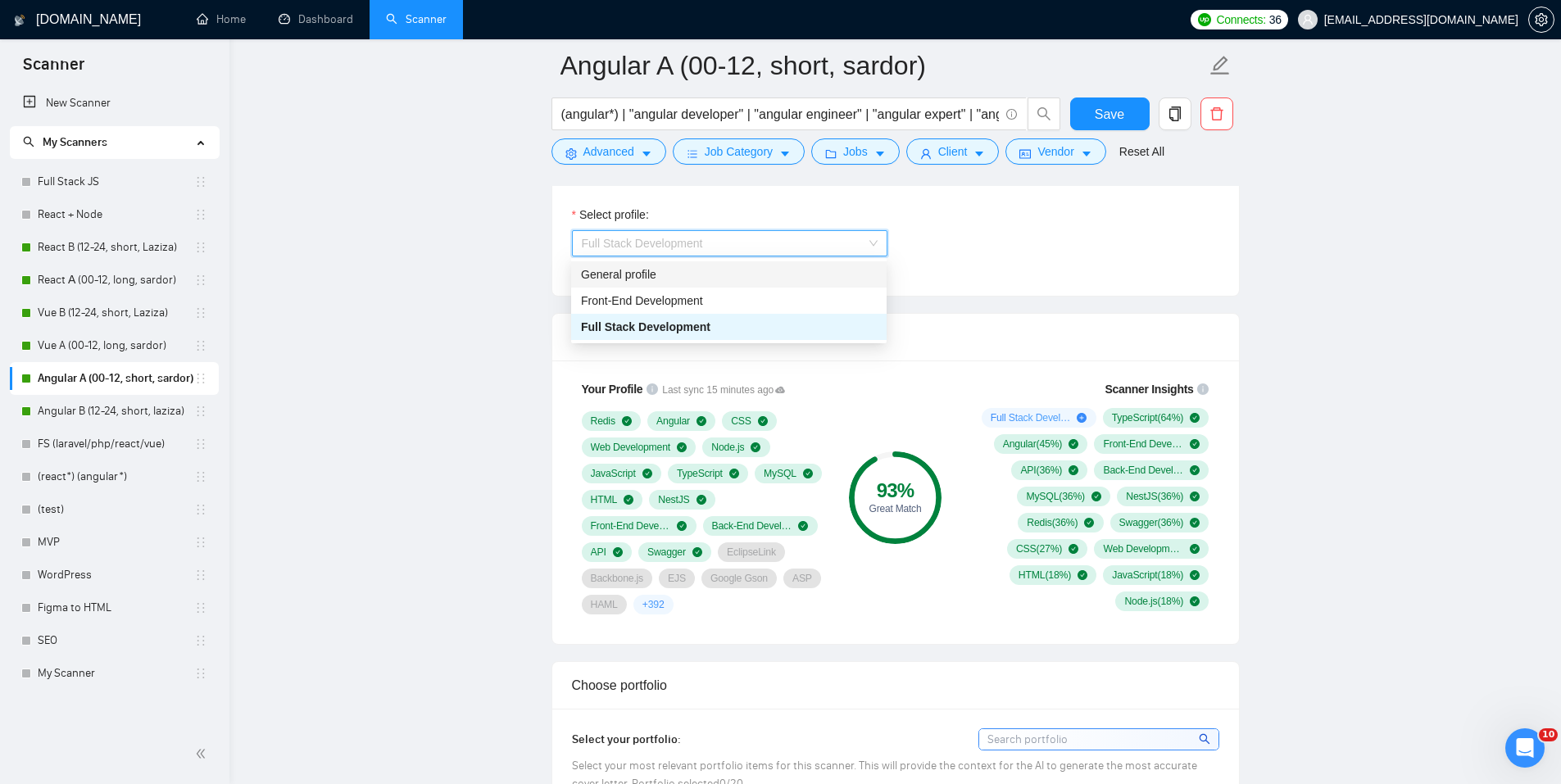
click at [635, 274] on div "General profile" at bounding box center [729, 274] width 296 height 18
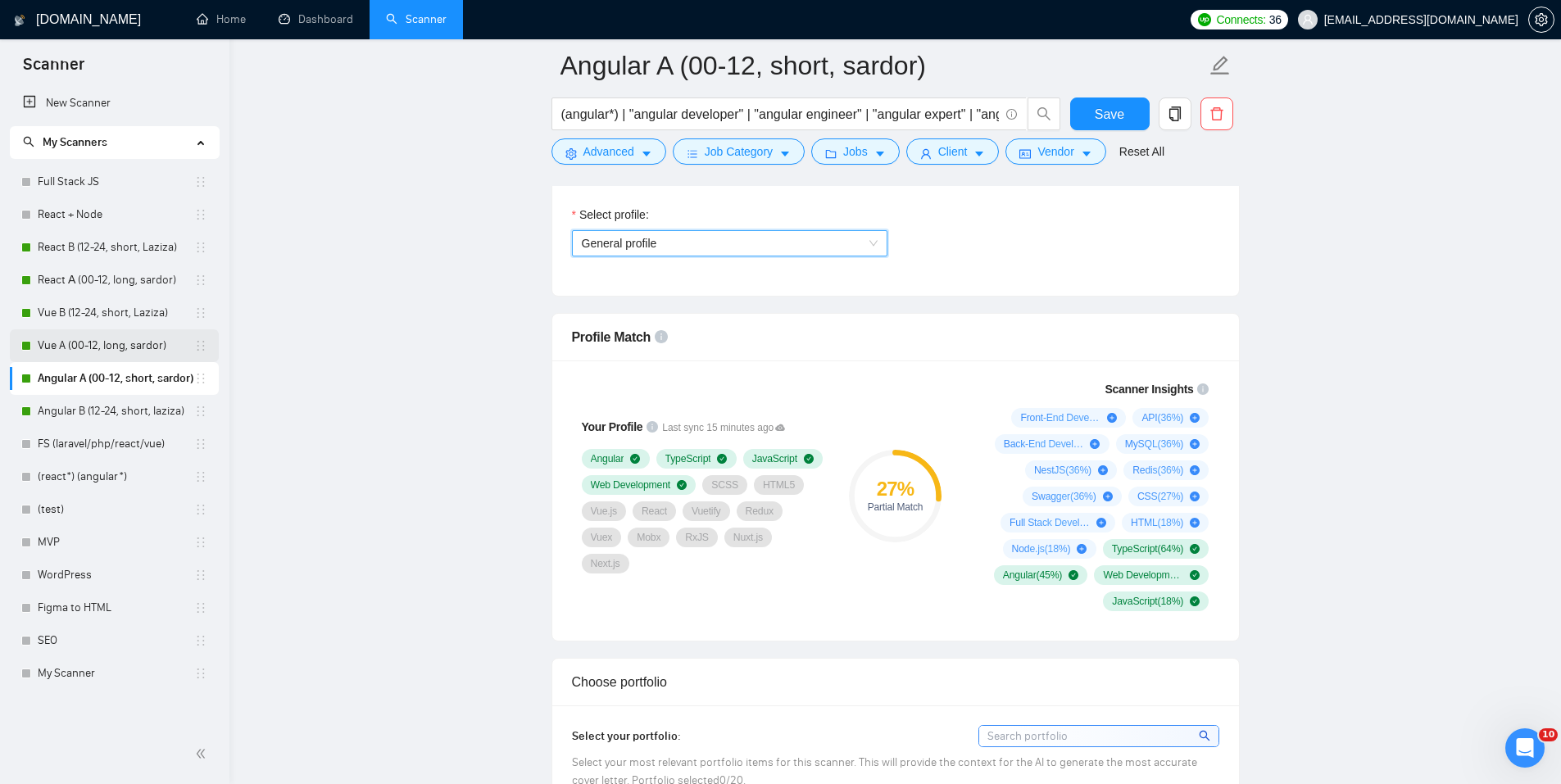
click at [92, 342] on link "Vue A (00-12, long, sardor)" at bounding box center [115, 345] width 156 height 33
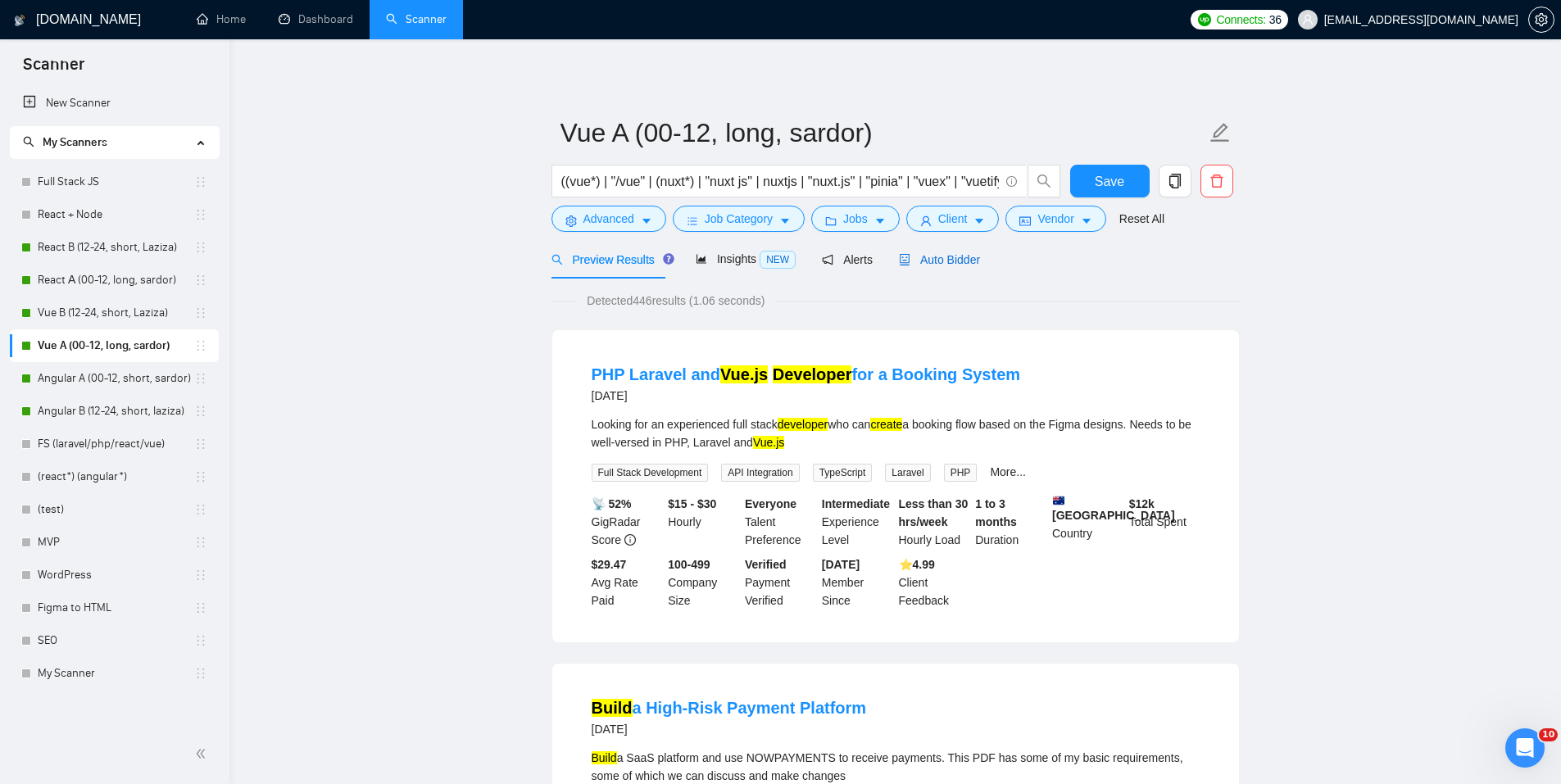
click at [935, 260] on span "Auto Bidder" at bounding box center [939, 259] width 81 height 13
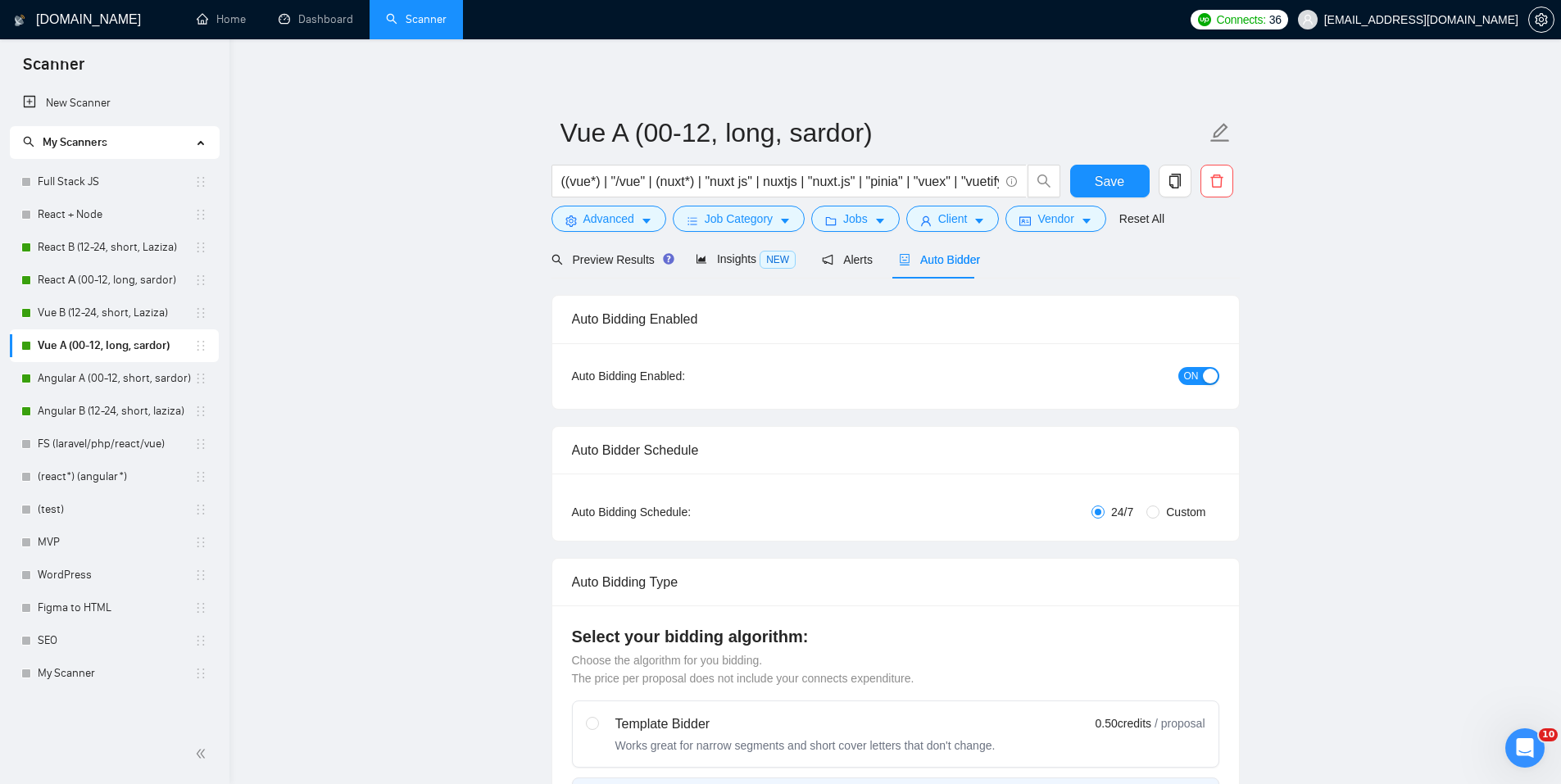
radio input "false"
radio input "true"
checkbox input "true"
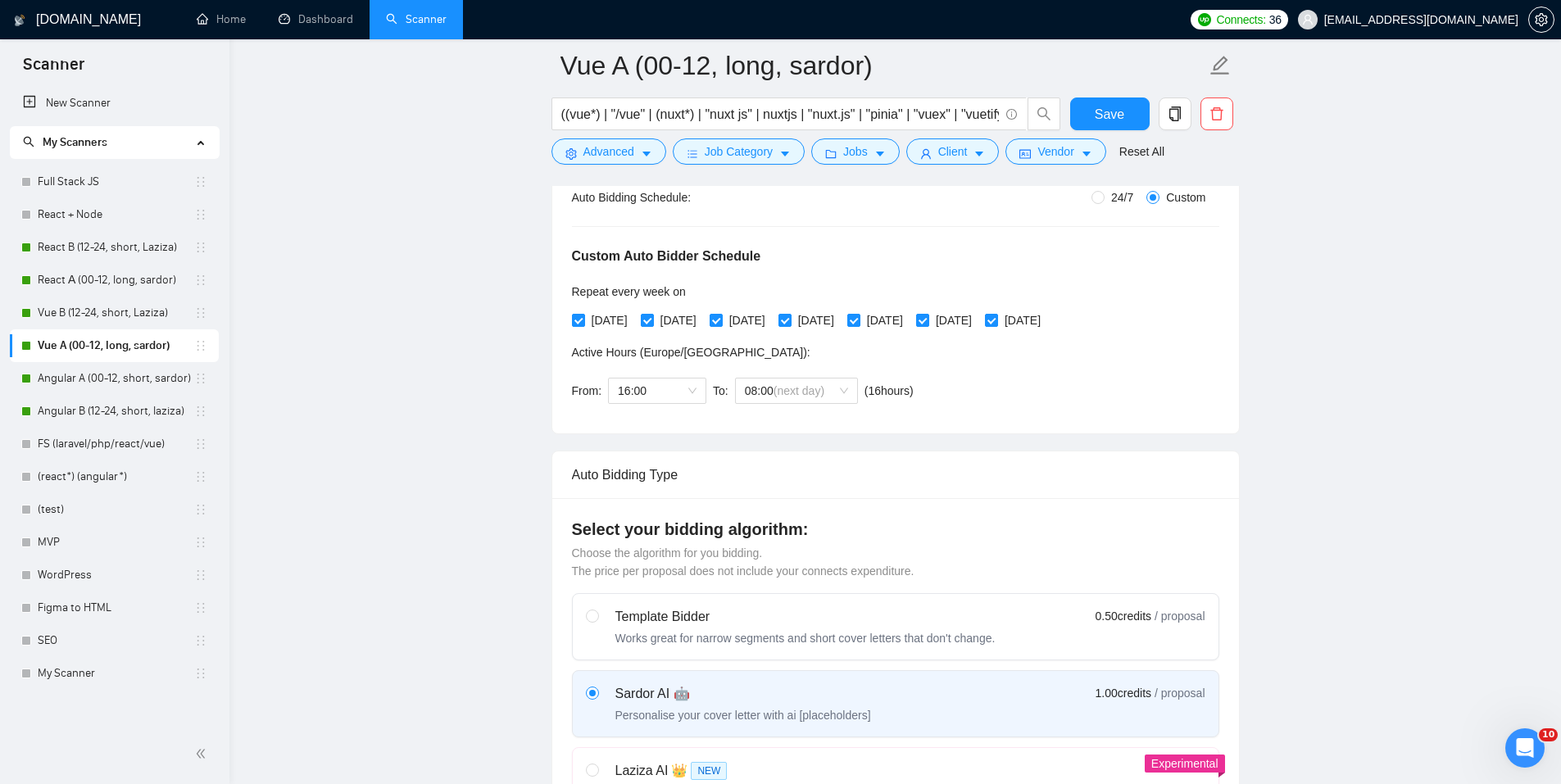
scroll to position [1146, 0]
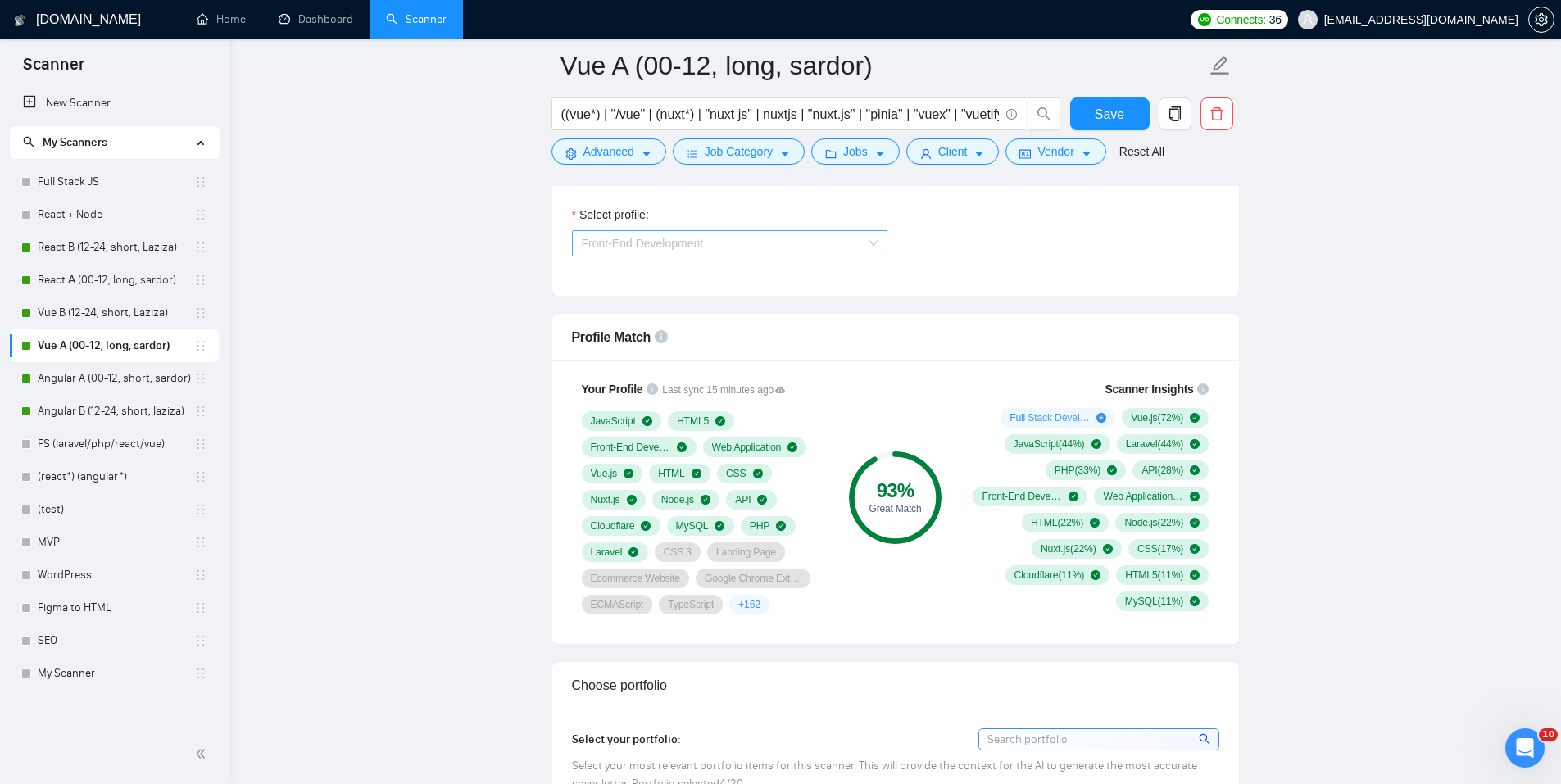
drag, startPoint x: 694, startPoint y: 235, endPoint x: 690, endPoint y: 246, distance: 11.7
click at [692, 236] on span "Front-End Development" at bounding box center [643, 242] width 122 height 13
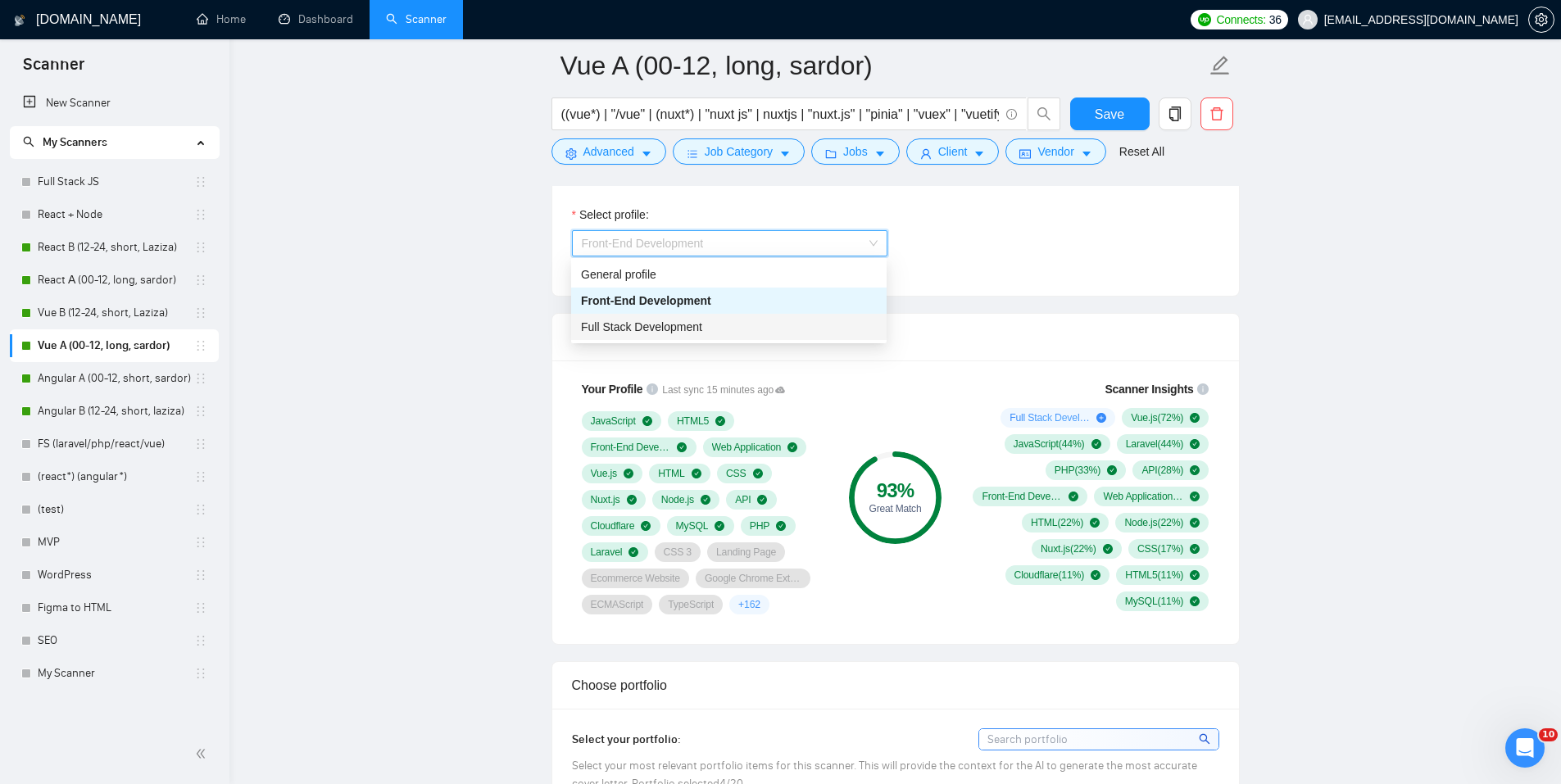
click at [674, 328] on span "Full Stack Development" at bounding box center [641, 326] width 121 height 13
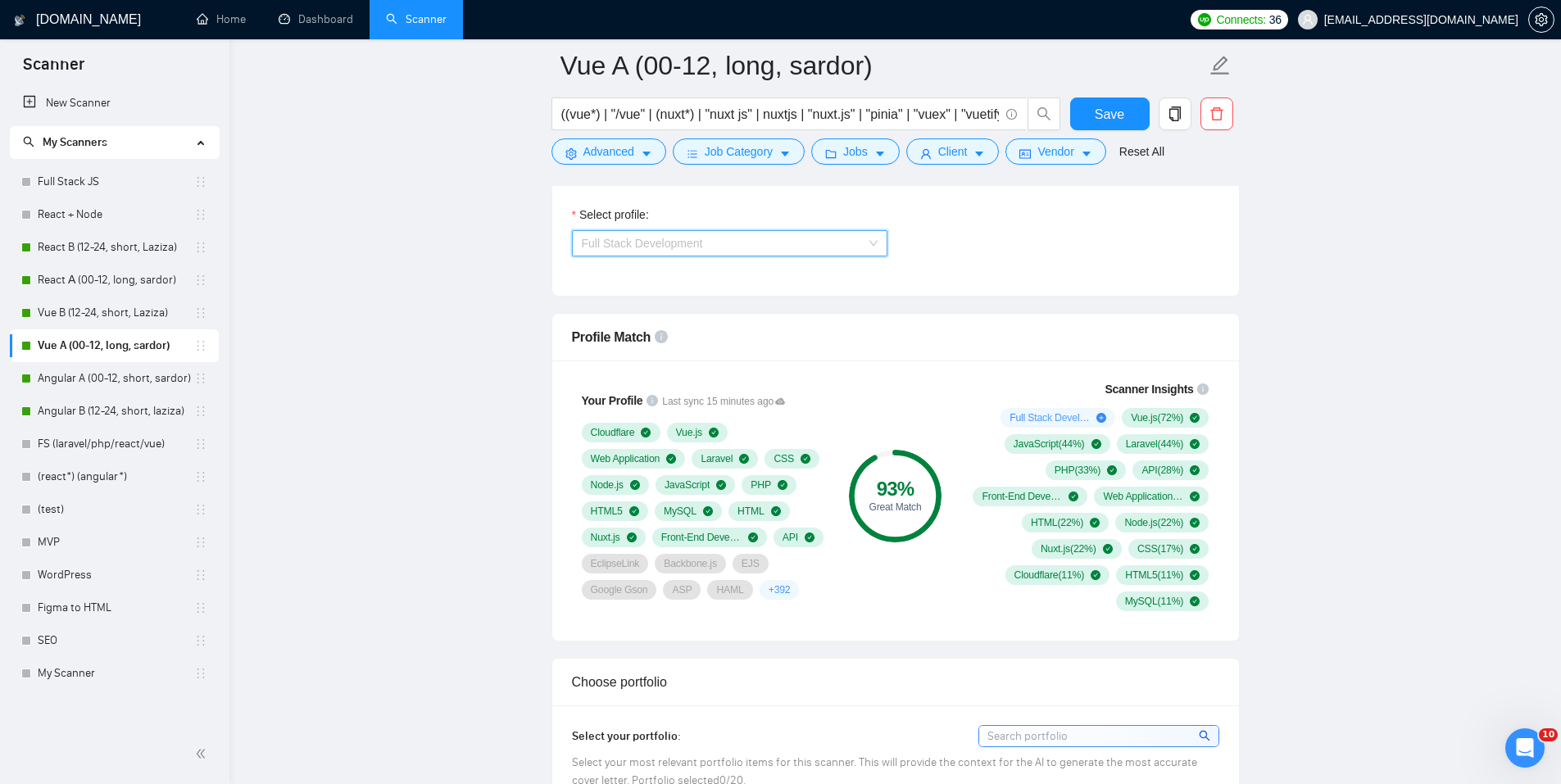
click at [641, 241] on span "Full Stack Development" at bounding box center [642, 242] width 121 height 13
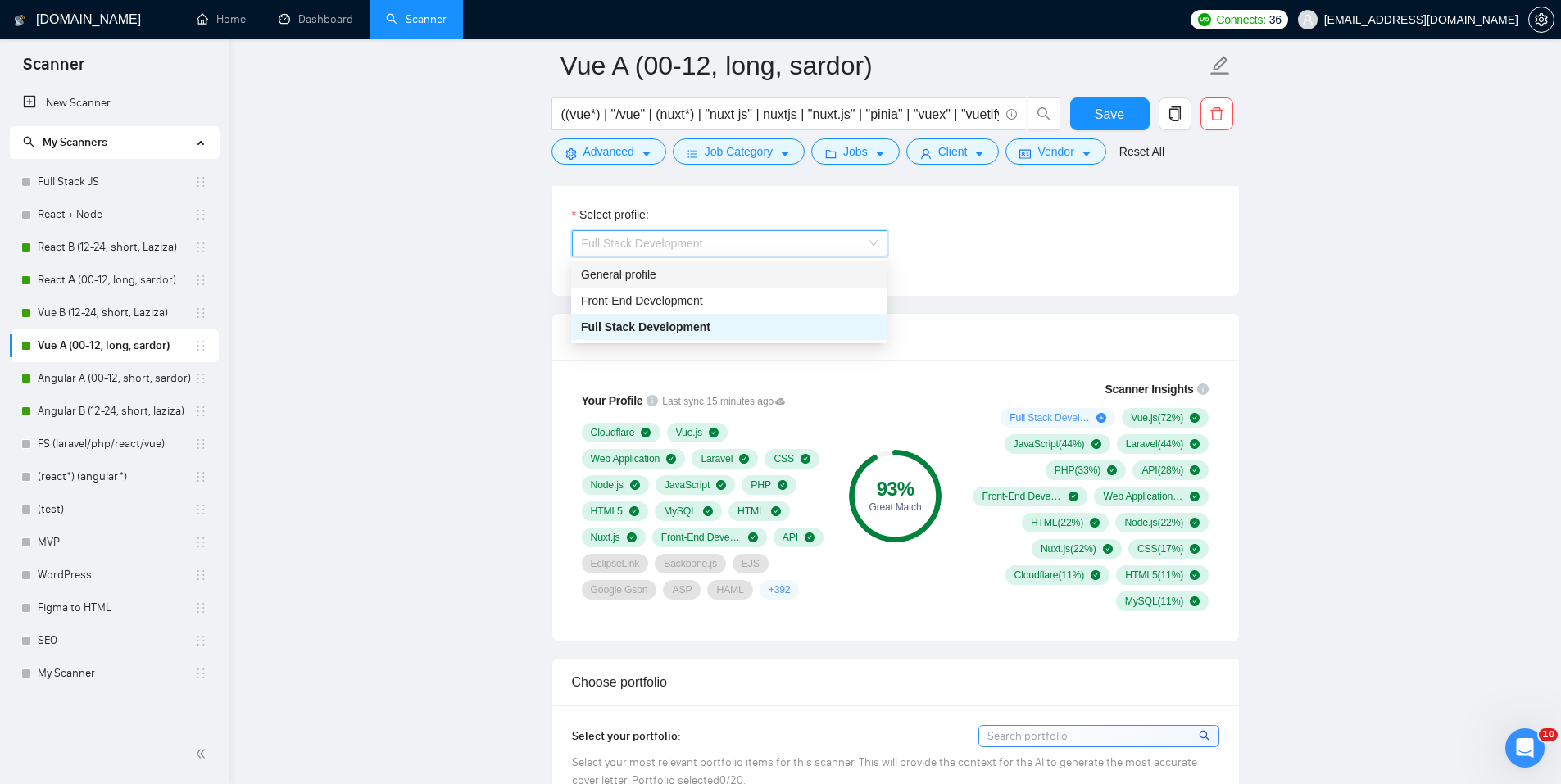
click at [644, 275] on div "General profile" at bounding box center [729, 274] width 296 height 18
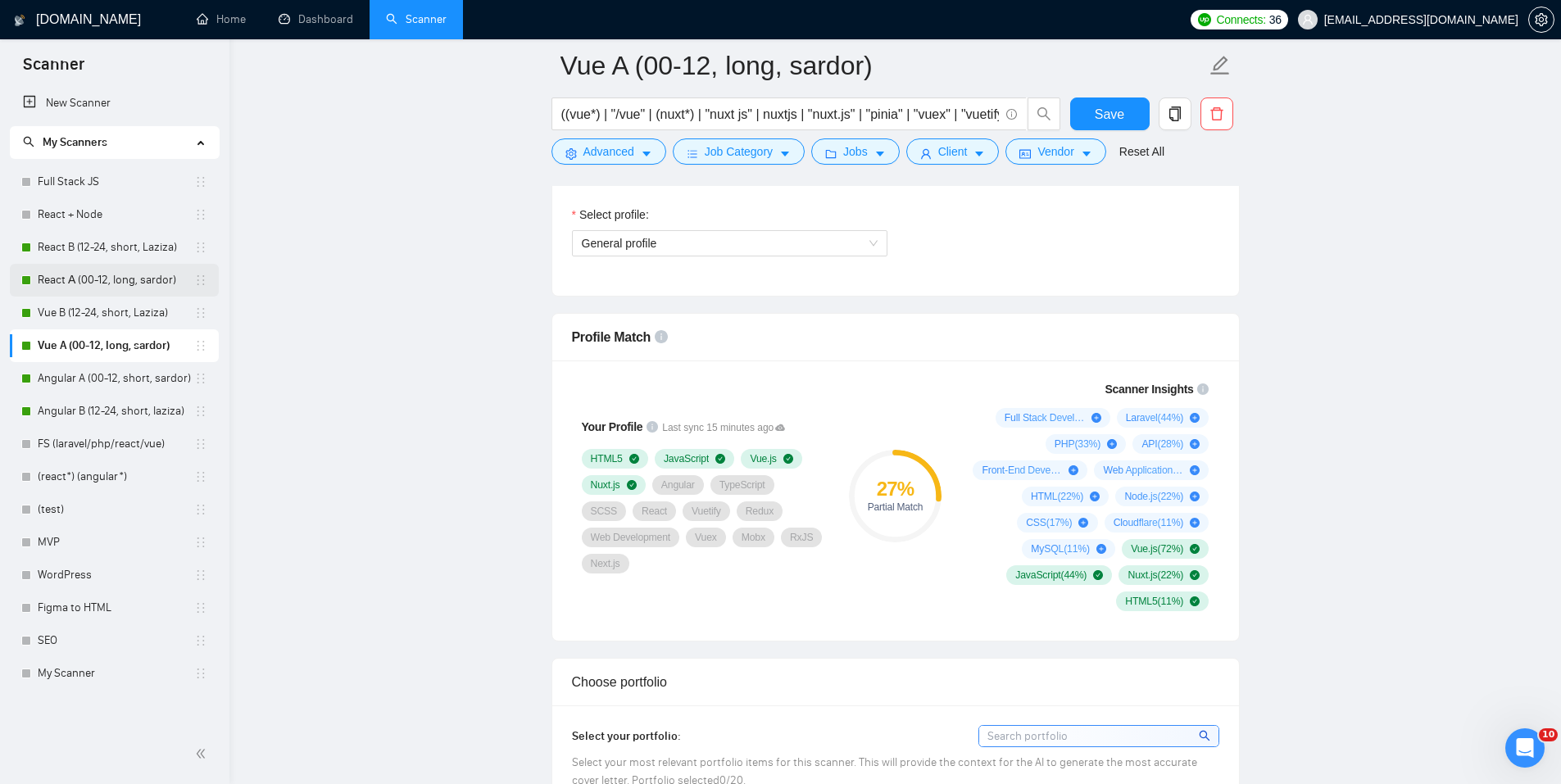
click at [95, 275] on link "React А (00-12, long, sardor)" at bounding box center [115, 280] width 156 height 33
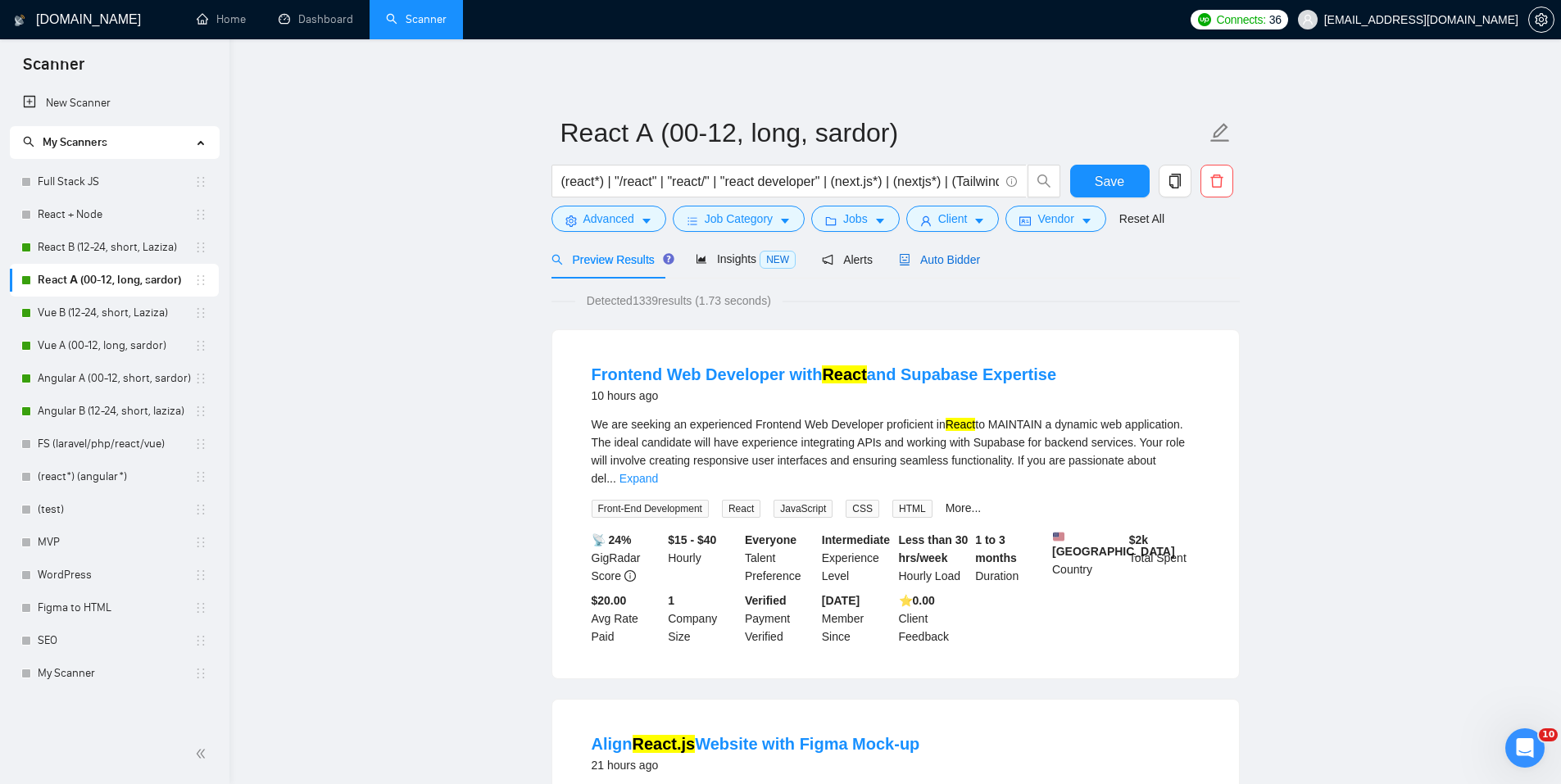
click at [943, 262] on span "Auto Bidder" at bounding box center [939, 259] width 81 height 13
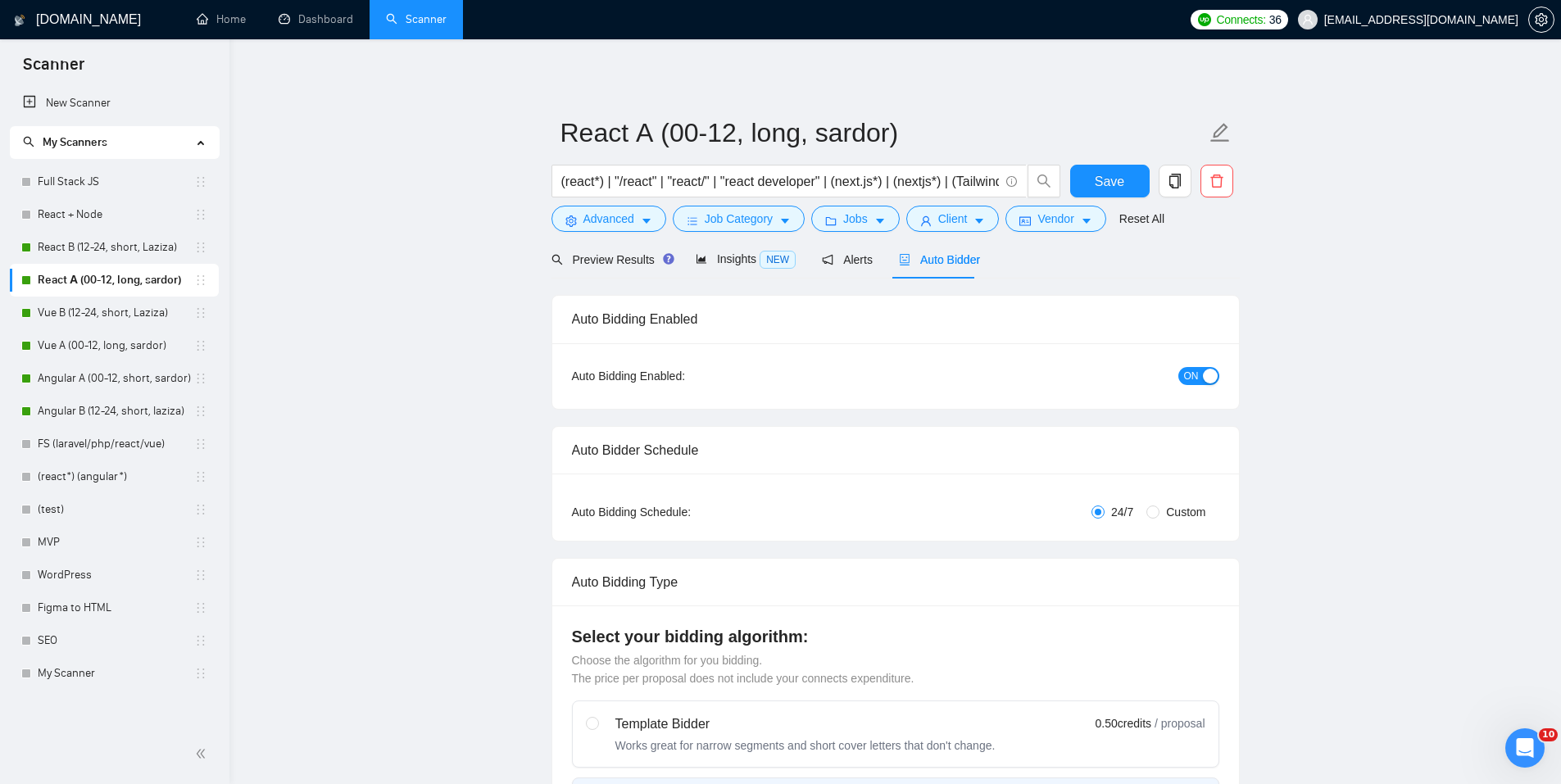
checkbox input "true"
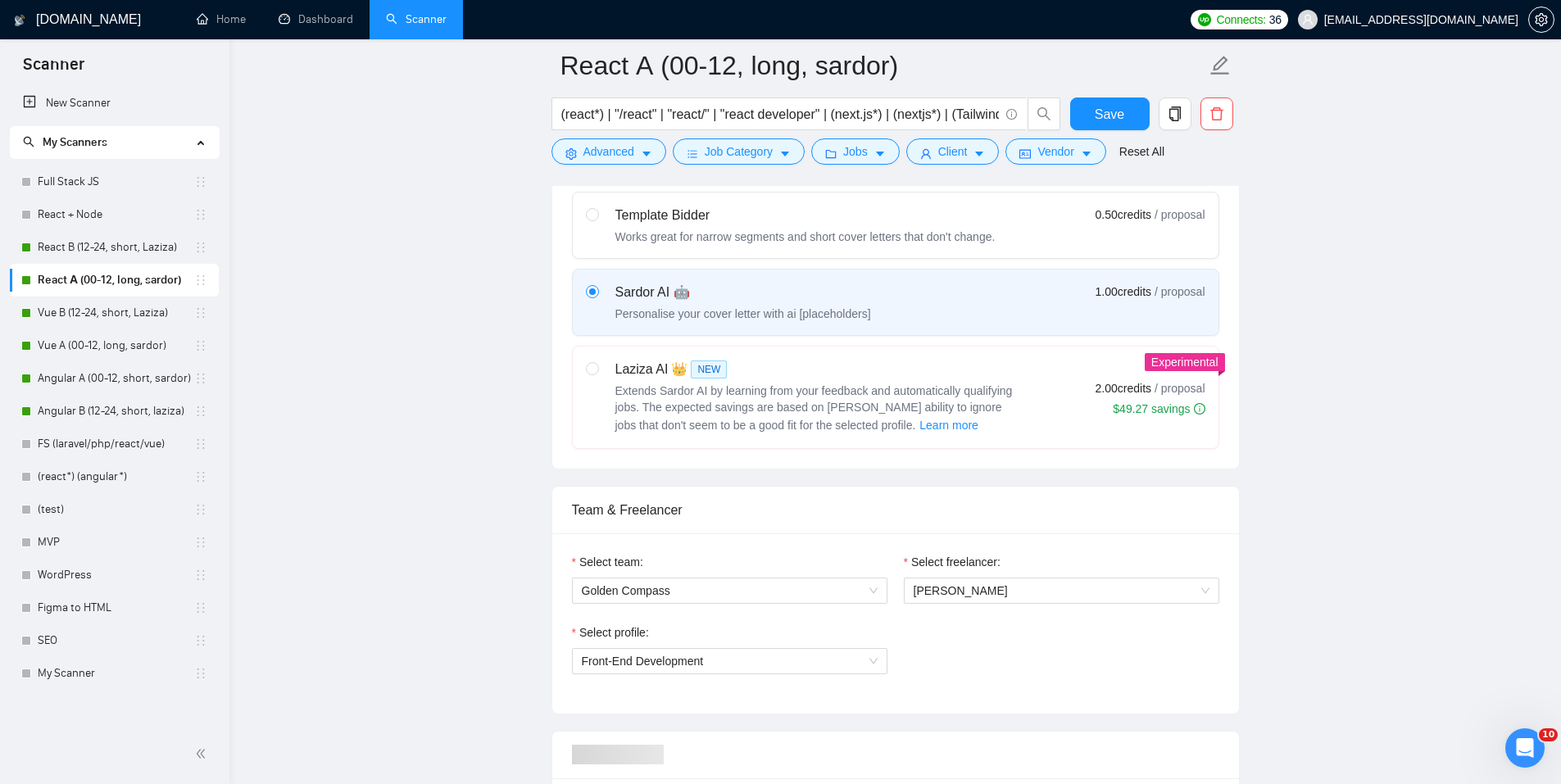
scroll to position [901, 0]
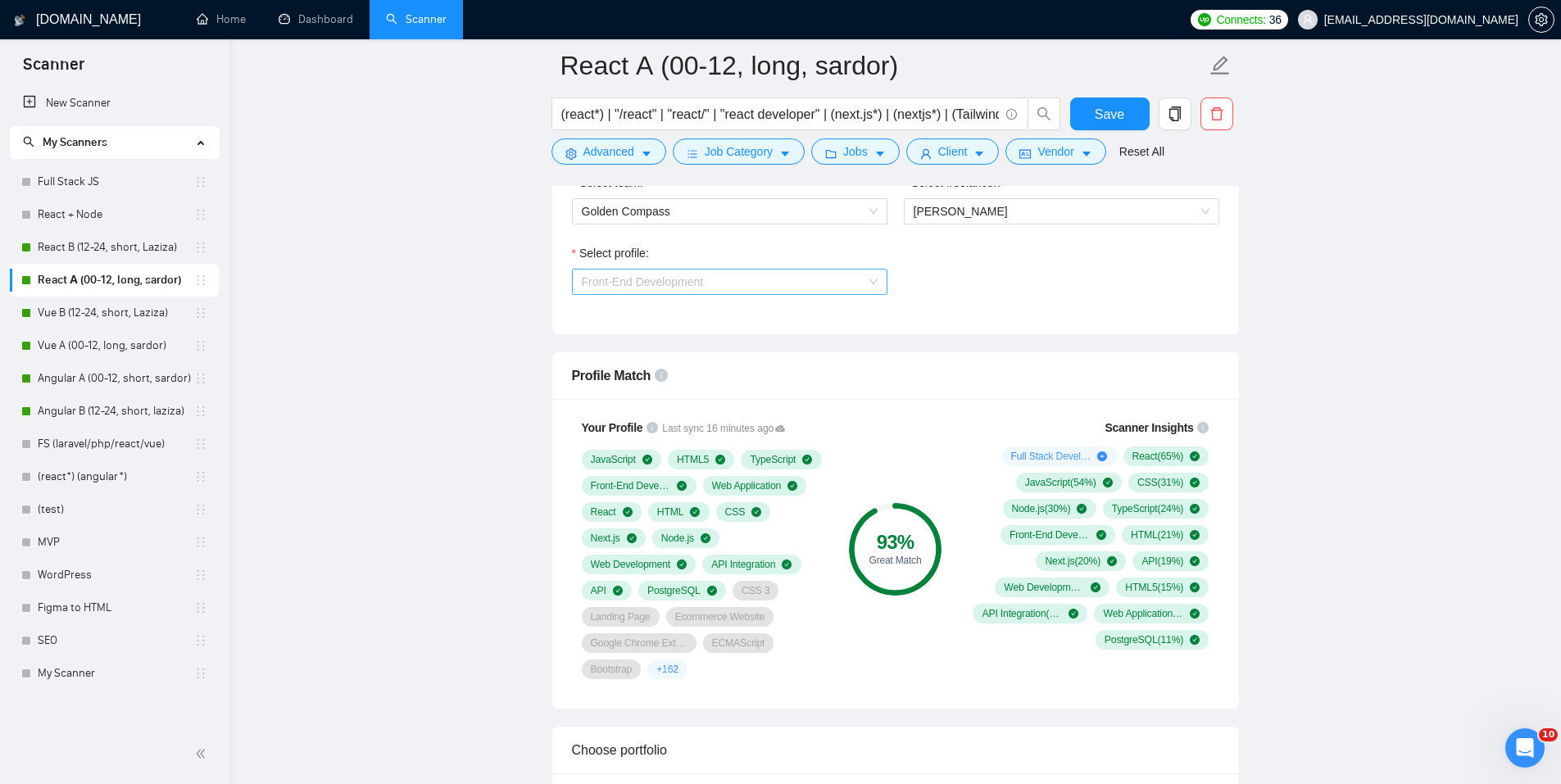
click at [642, 276] on span "Front-End Development" at bounding box center [643, 281] width 122 height 13
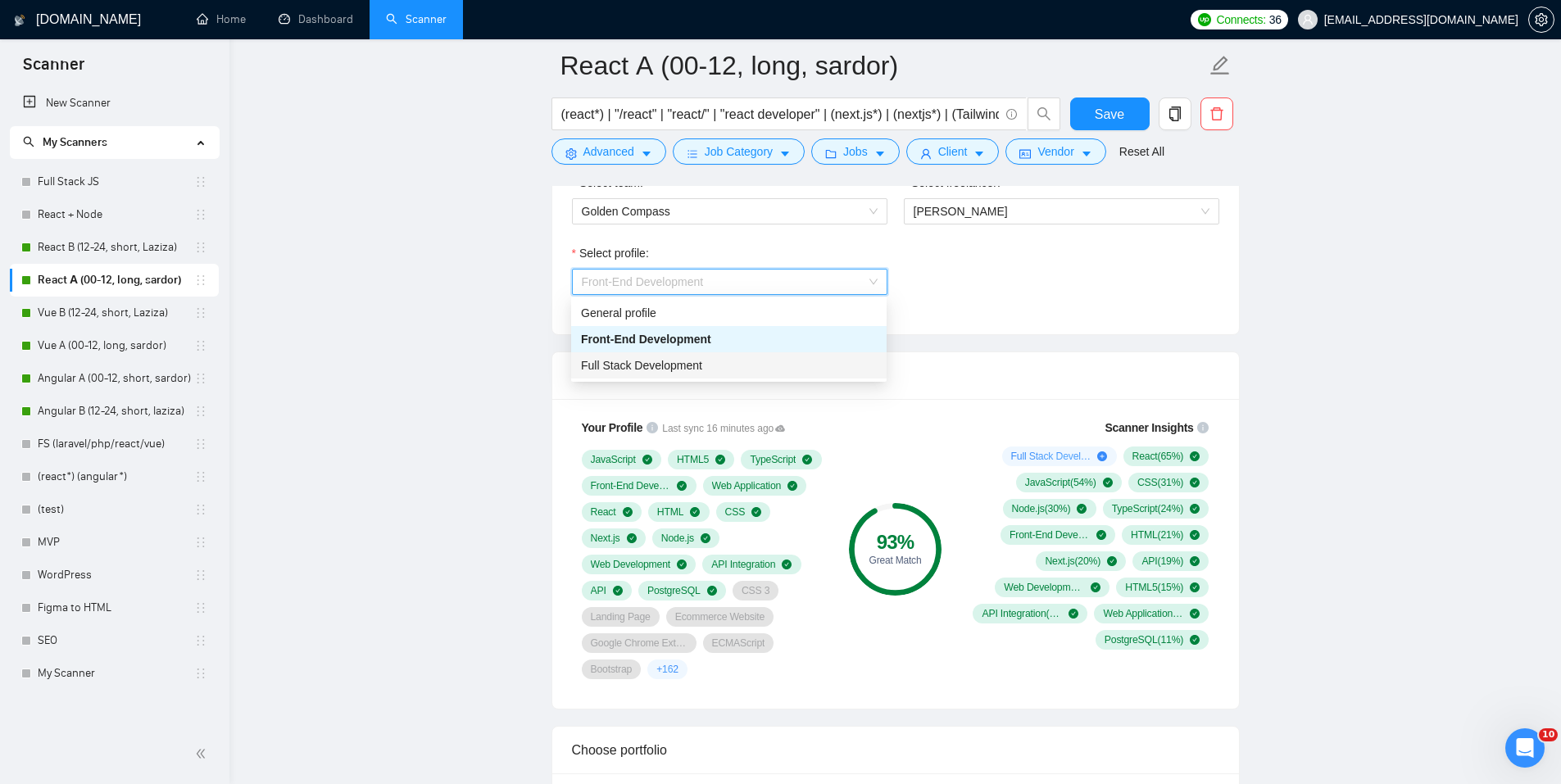
click at [635, 366] on span "Full Stack Development" at bounding box center [641, 365] width 121 height 13
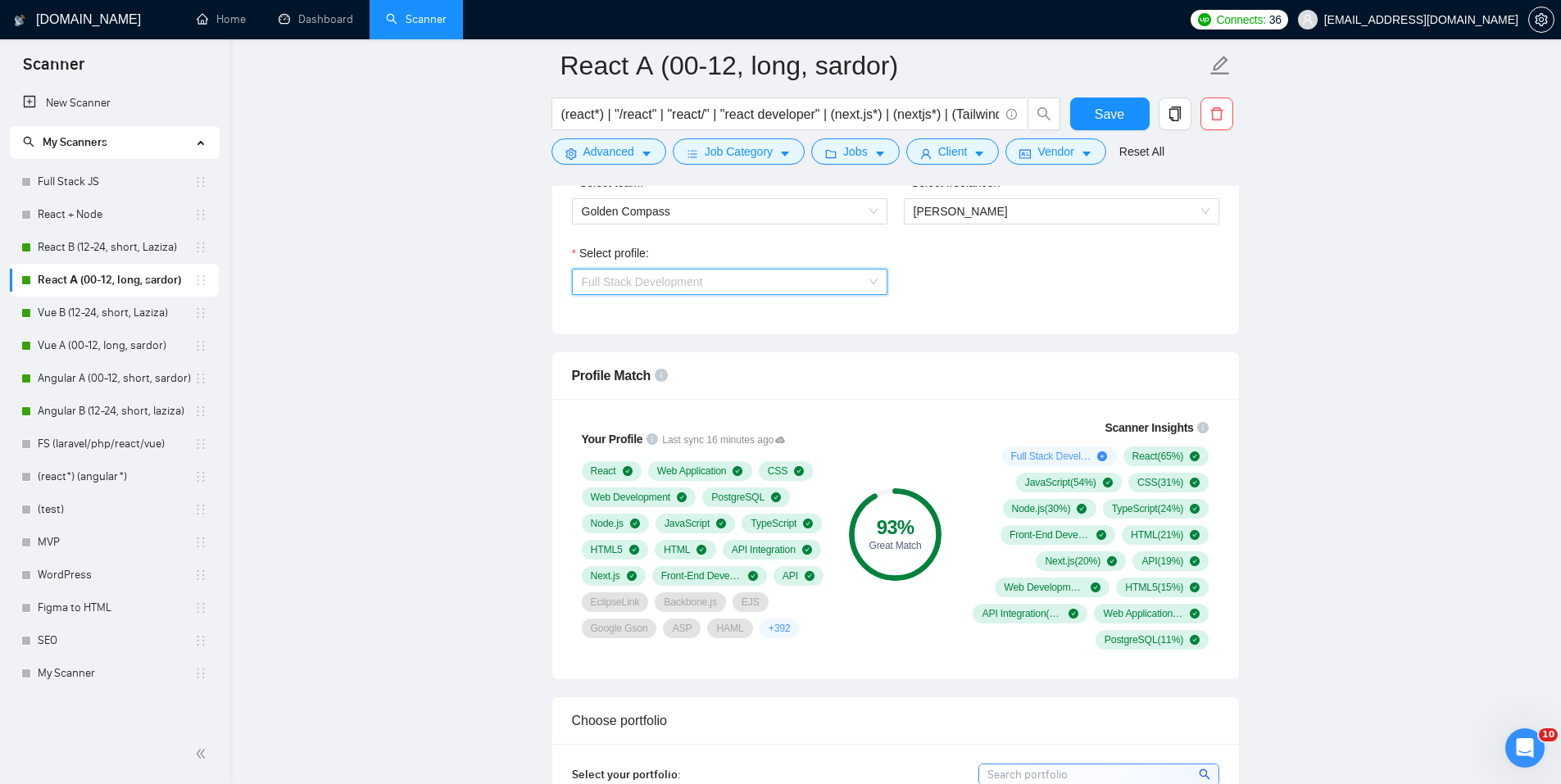
click at [694, 289] on span "Full Stack Development" at bounding box center [729, 282] width 296 height 24
click at [691, 315] on div "General profile" at bounding box center [729, 312] width 296 height 18
